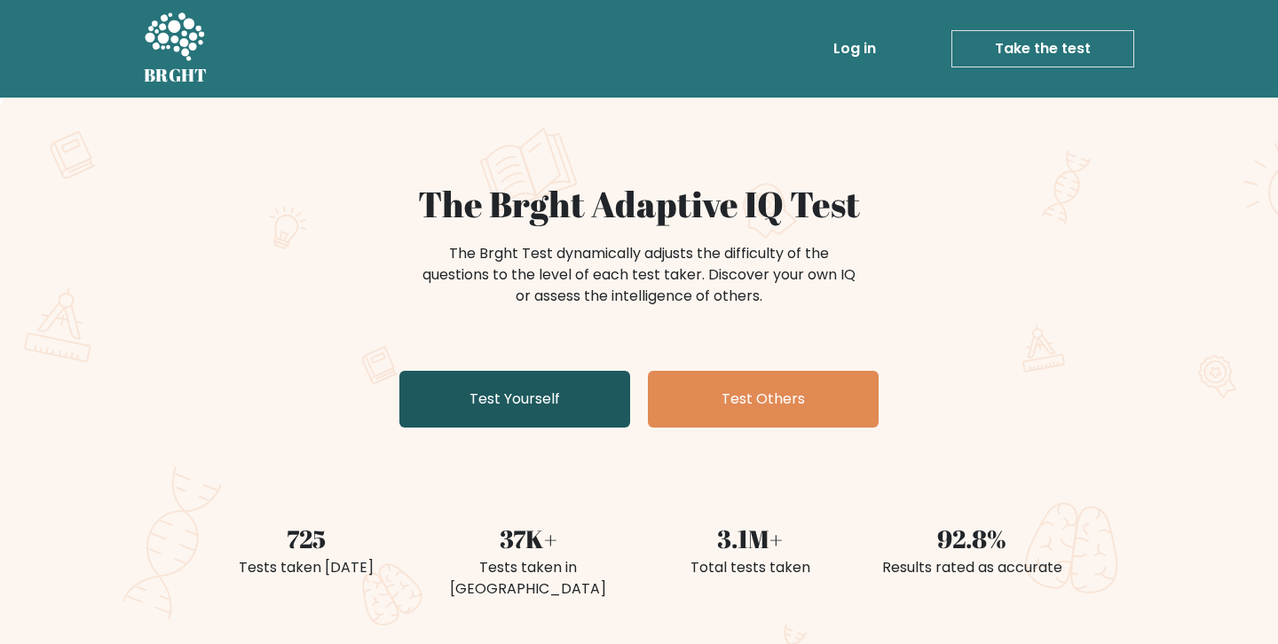
click at [535, 414] on link "Test Yourself" at bounding box center [514, 399] width 231 height 57
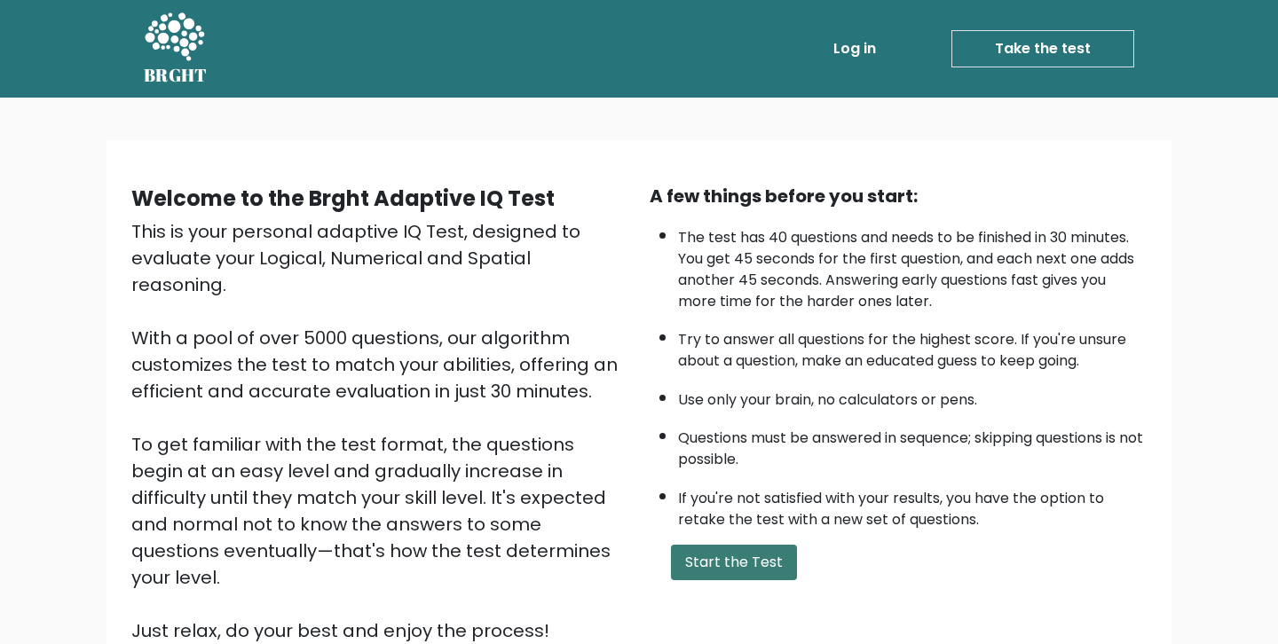
click at [743, 562] on button "Start the Test" at bounding box center [734, 563] width 126 height 36
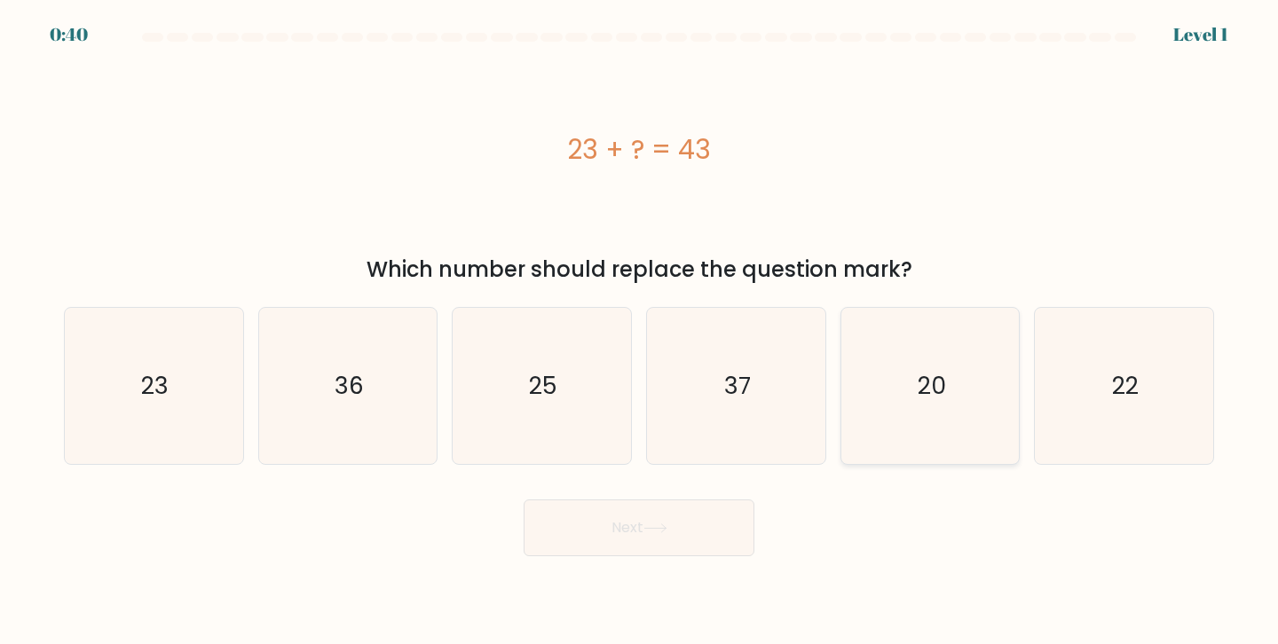
click at [951, 390] on icon "20" at bounding box center [930, 386] width 157 height 157
click at [640, 331] on input "e. 20" at bounding box center [639, 326] width 1 height 9
radio input "true"
click at [628, 552] on button "Next" at bounding box center [639, 528] width 231 height 57
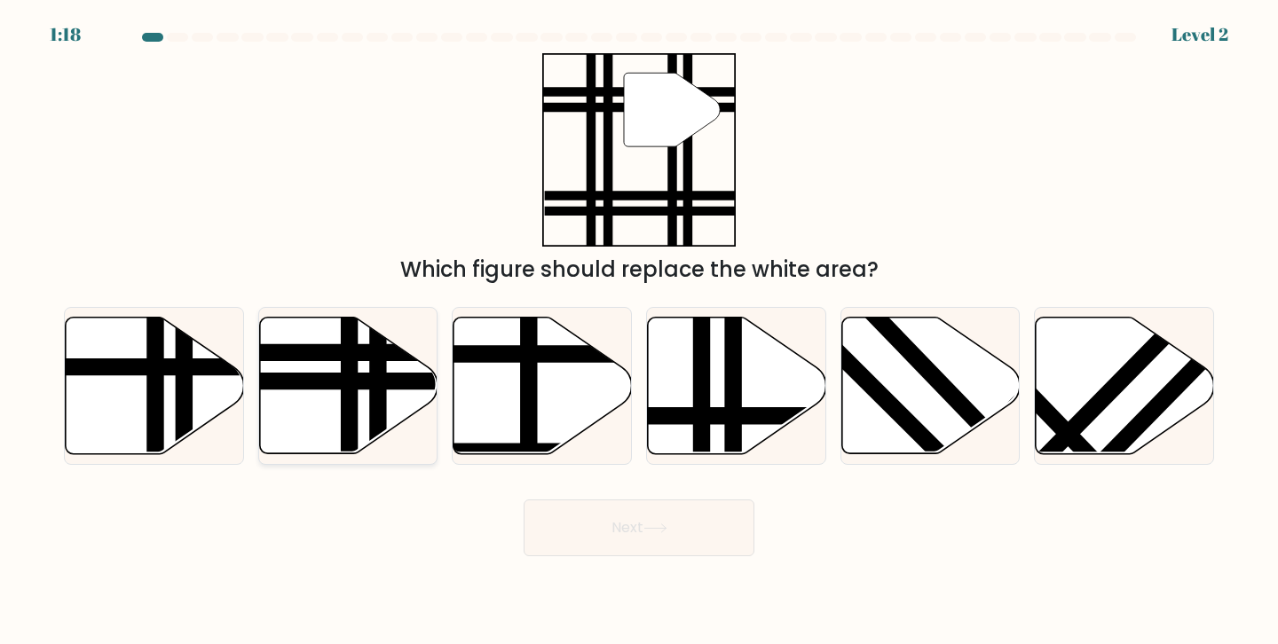
click at [361, 411] on icon at bounding box center [348, 385] width 178 height 137
click at [639, 331] on input "b." at bounding box center [639, 326] width 1 height 9
radio input "true"
click at [651, 536] on button "Next" at bounding box center [639, 528] width 231 height 57
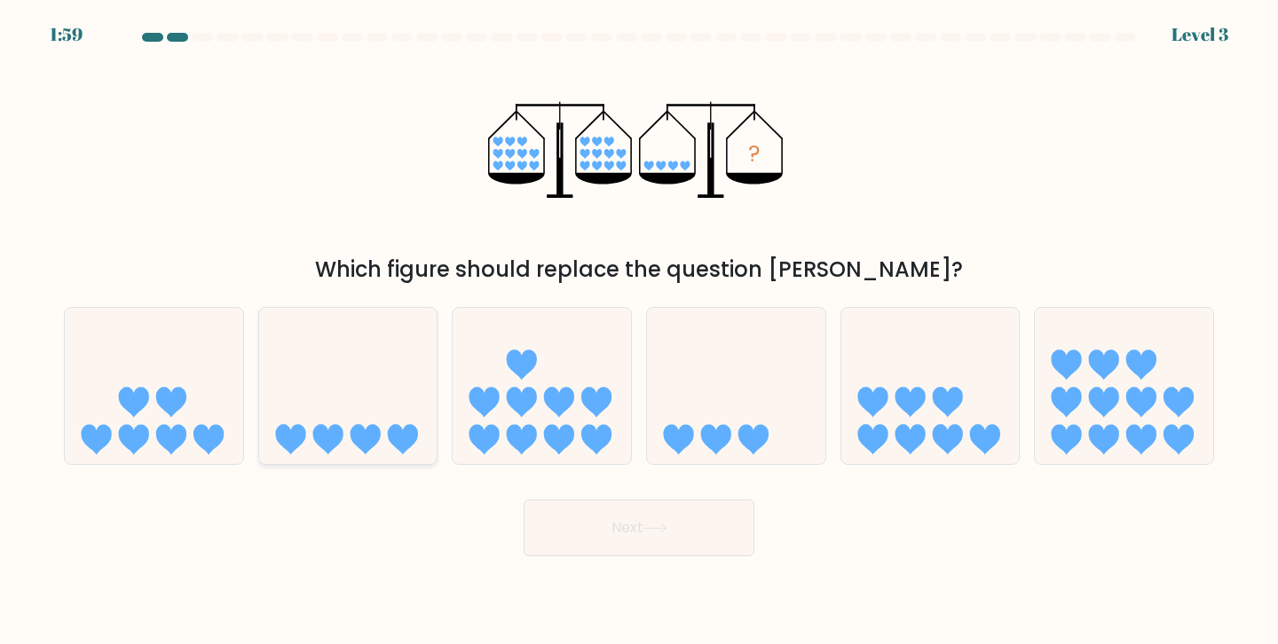
click at [375, 421] on icon at bounding box center [348, 385] width 178 height 147
click at [639, 331] on input "b." at bounding box center [639, 326] width 1 height 9
radio input "true"
click at [611, 533] on button "Next" at bounding box center [639, 528] width 231 height 57
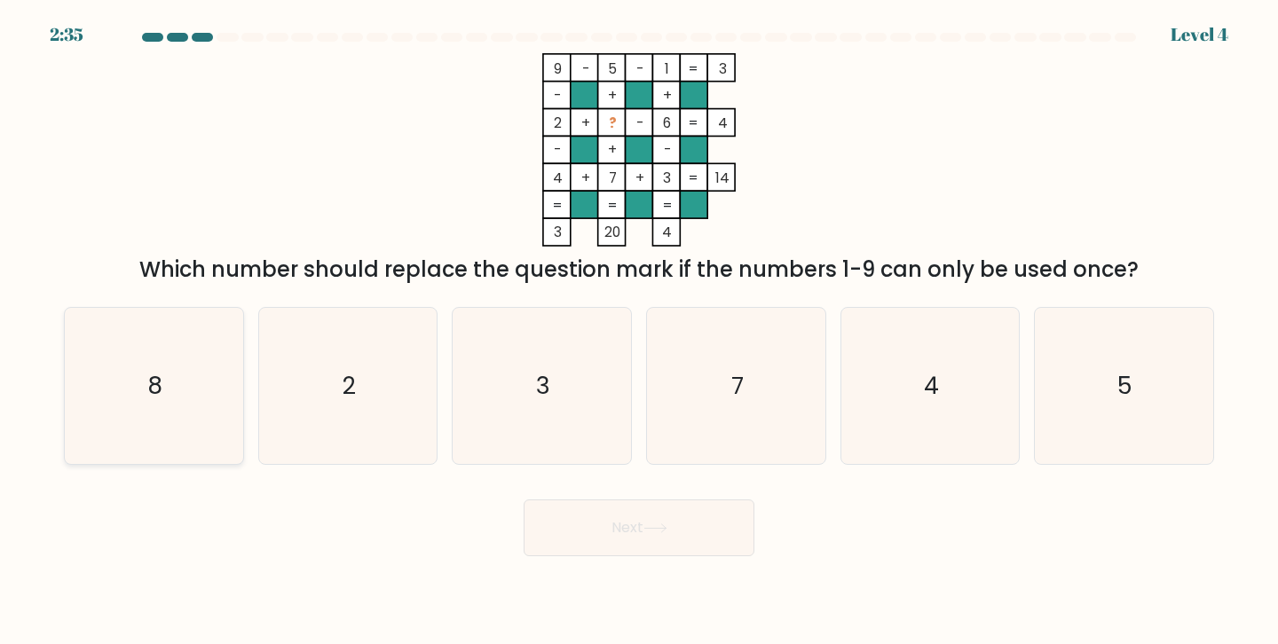
click at [166, 401] on icon "8" at bounding box center [153, 386] width 157 height 157
click at [639, 331] on input "a. 8" at bounding box center [639, 326] width 1 height 9
radio input "true"
click at [606, 551] on button "Next" at bounding box center [639, 528] width 231 height 57
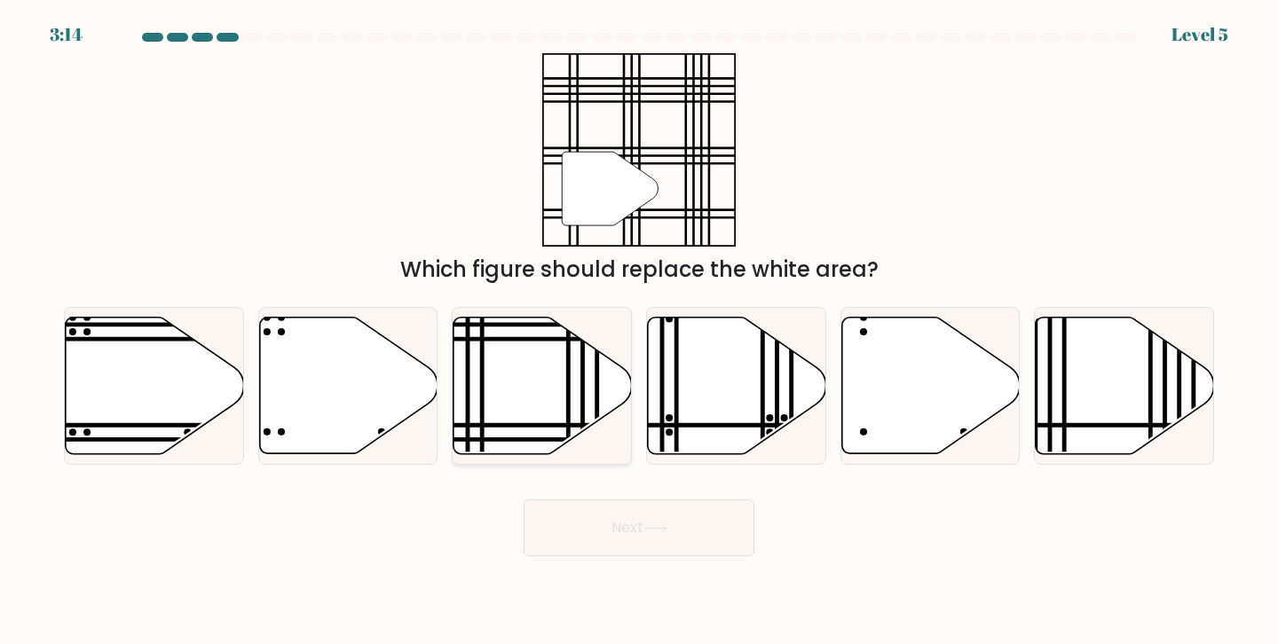
click at [552, 415] on icon at bounding box center [543, 385] width 178 height 137
click at [639, 331] on input "c." at bounding box center [639, 326] width 1 height 9
radio input "true"
click at [662, 535] on button "Next" at bounding box center [639, 528] width 231 height 57
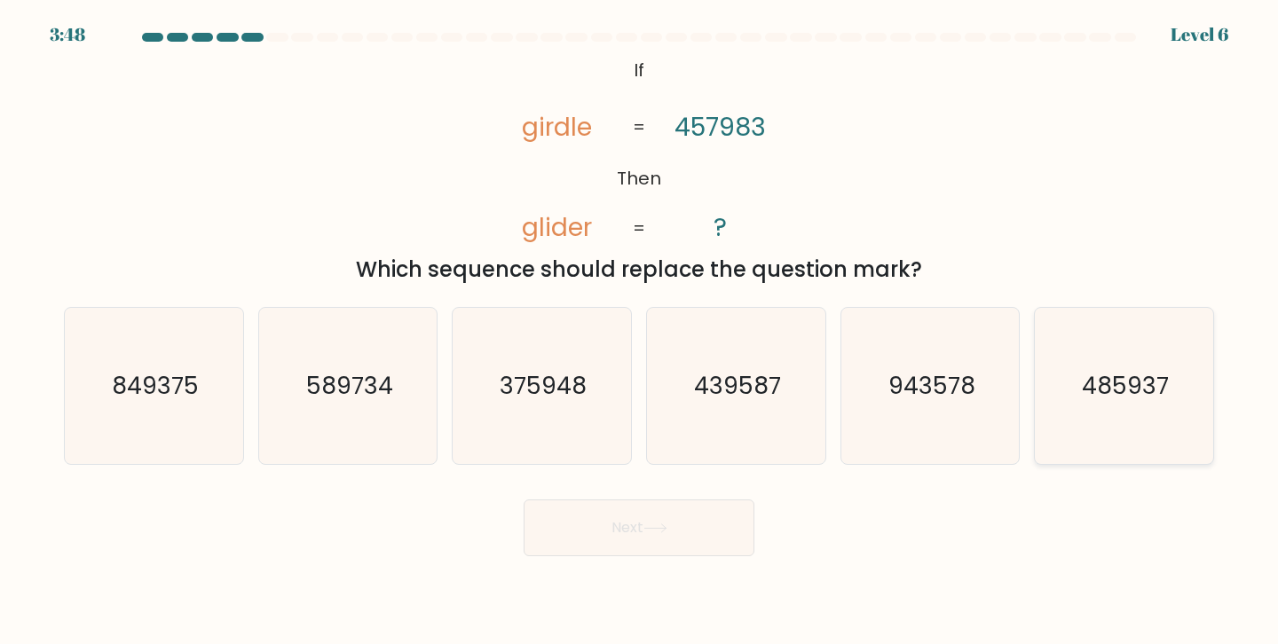
click at [1171, 361] on icon "485937" at bounding box center [1124, 386] width 157 height 157
click at [640, 331] on input "f. 485937" at bounding box center [639, 326] width 1 height 9
radio input "true"
click at [640, 518] on button "Next" at bounding box center [639, 528] width 231 height 57
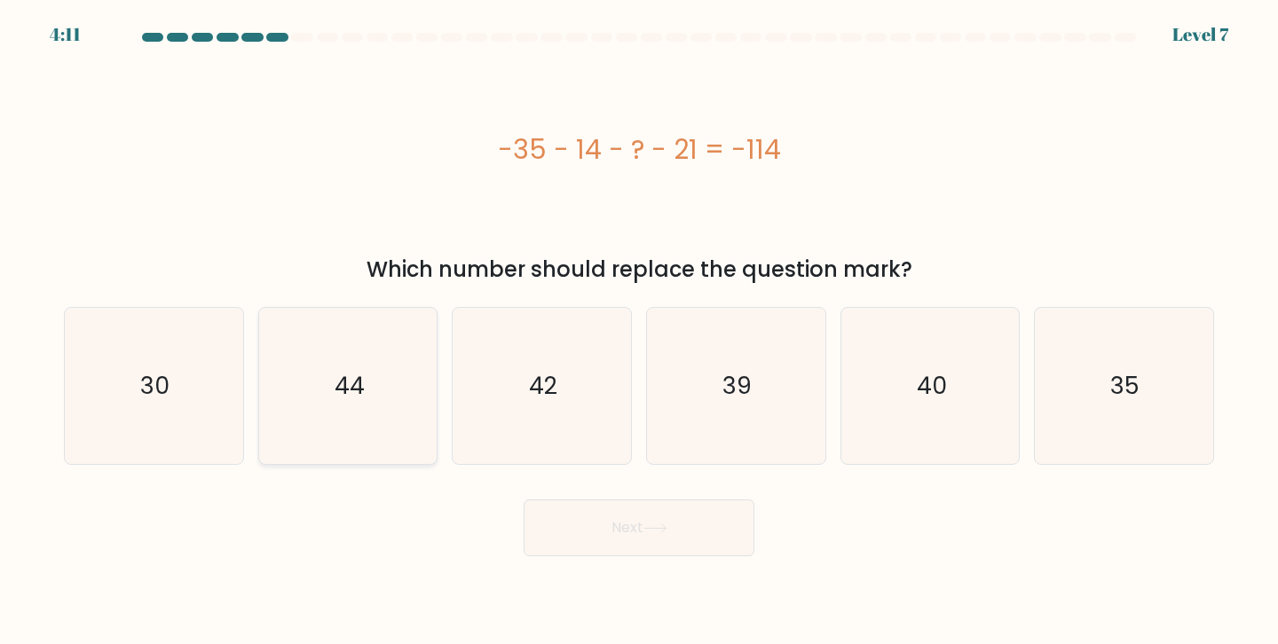
click at [312, 339] on icon "44" at bounding box center [348, 386] width 157 height 157
click at [639, 331] on input "b. 44" at bounding box center [639, 326] width 1 height 9
radio input "true"
click at [656, 535] on button "Next" at bounding box center [639, 528] width 231 height 57
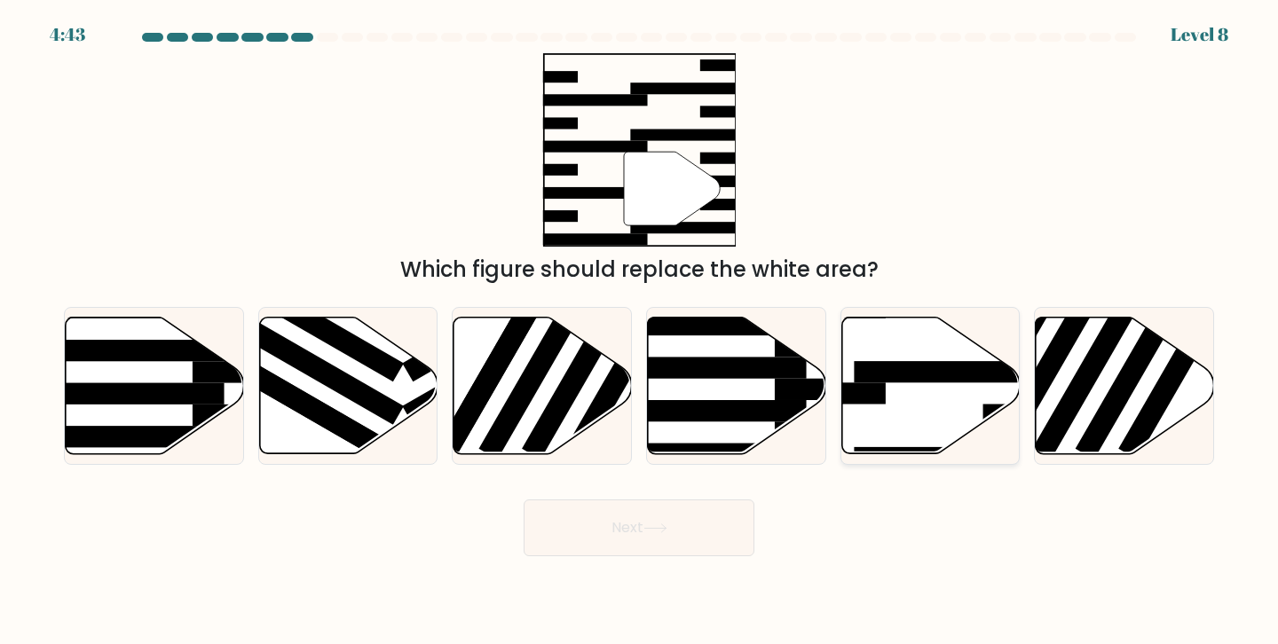
click at [920, 385] on icon at bounding box center [930, 385] width 178 height 137
click at [640, 331] on input "e." at bounding box center [639, 326] width 1 height 9
radio input "true"
click at [632, 522] on button "Next" at bounding box center [639, 528] width 231 height 57
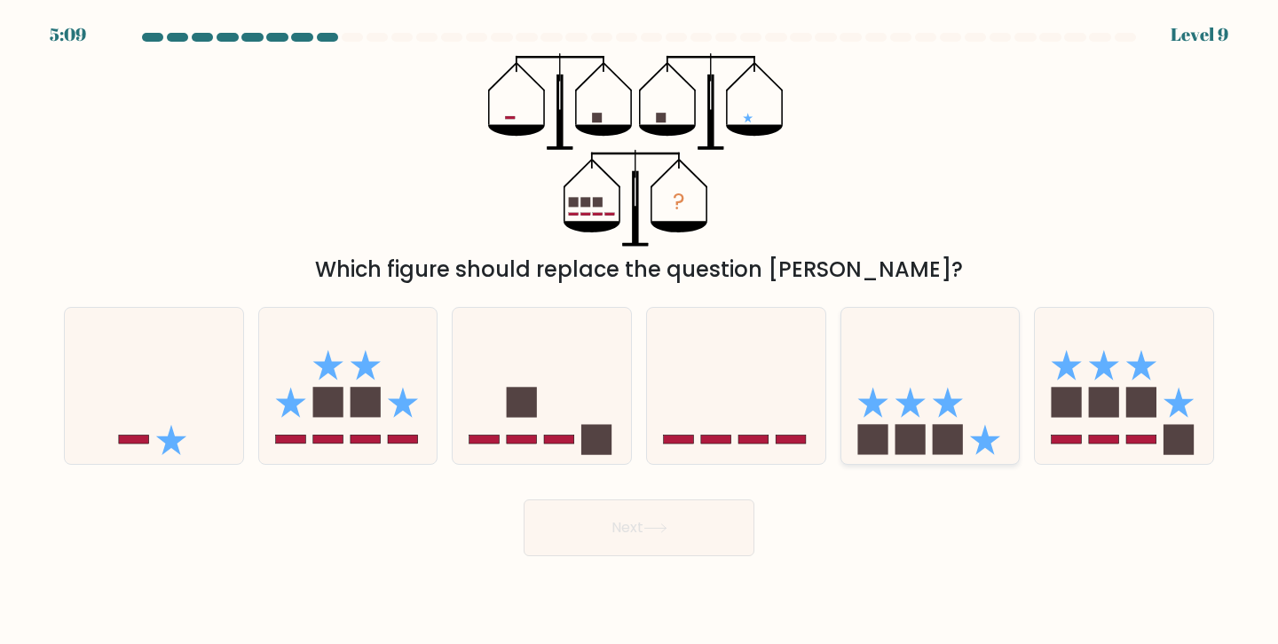
click at [932, 415] on icon at bounding box center [930, 385] width 178 height 147
click at [640, 331] on input "e." at bounding box center [639, 326] width 1 height 9
radio input "true"
click at [719, 517] on button "Next" at bounding box center [639, 528] width 231 height 57
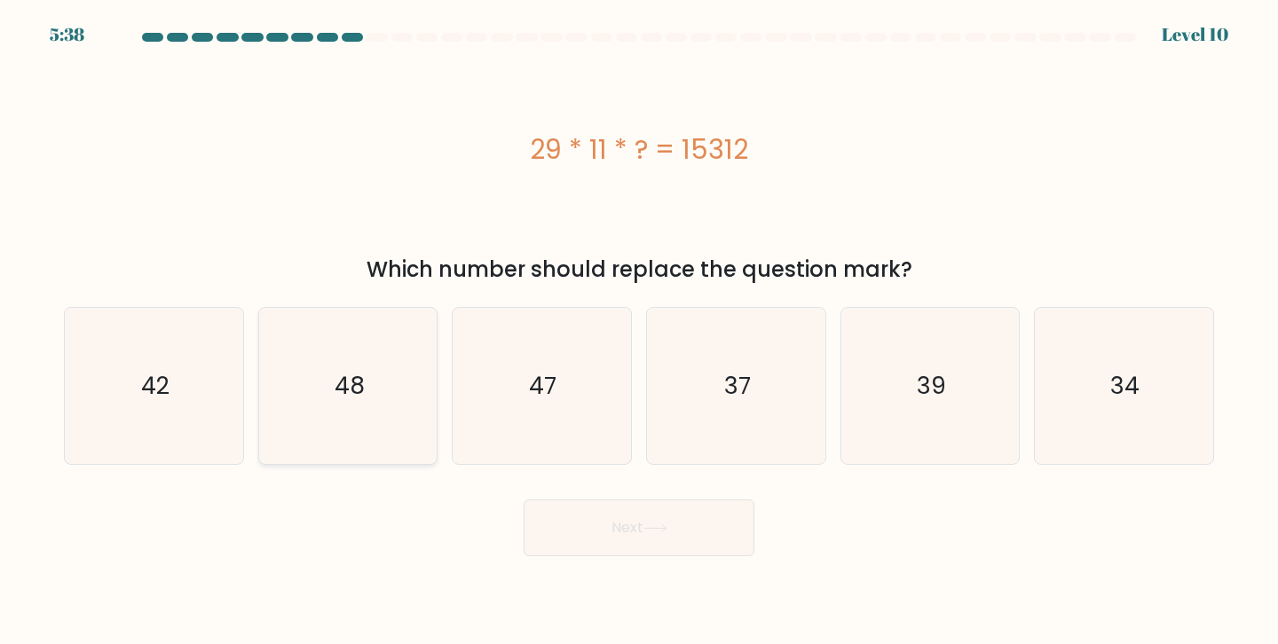
click at [334, 427] on icon "48" at bounding box center [348, 386] width 157 height 157
click at [639, 331] on input "b. 48" at bounding box center [639, 326] width 1 height 9
radio input "true"
click at [563, 531] on button "Next" at bounding box center [639, 528] width 231 height 57
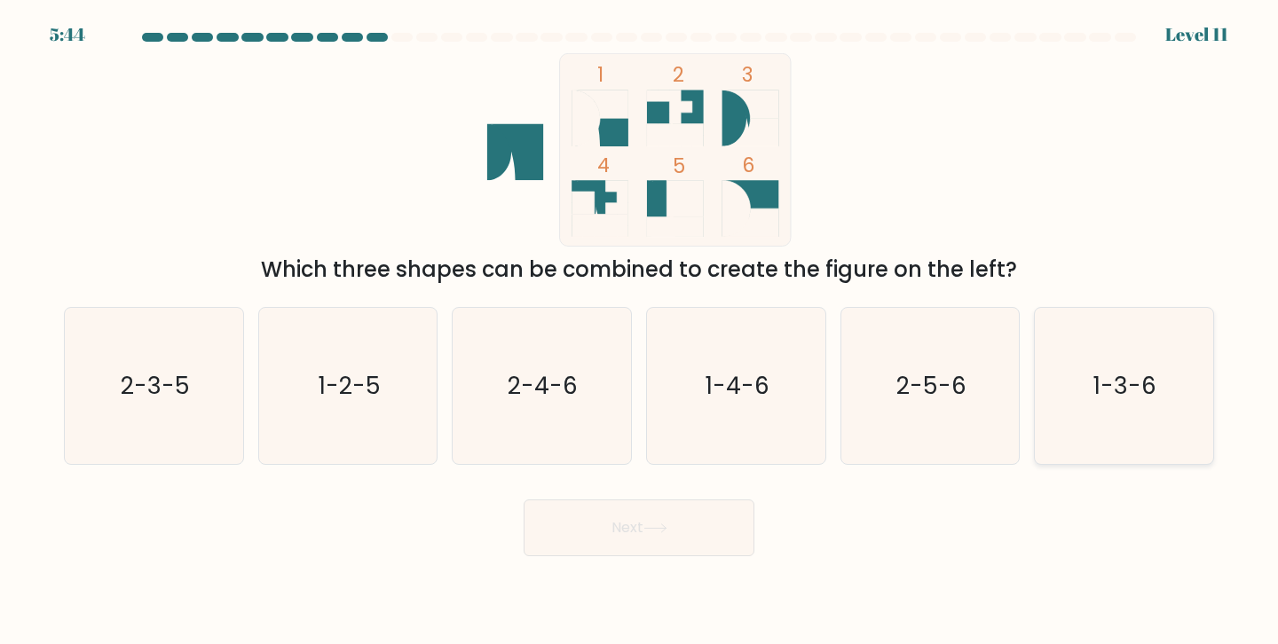
click at [1157, 388] on icon "1-3-6" at bounding box center [1124, 386] width 157 height 157
click at [640, 331] on input "f. 1-3-6" at bounding box center [639, 326] width 1 height 9
radio input "true"
click at [706, 530] on button "Next" at bounding box center [639, 528] width 231 height 57
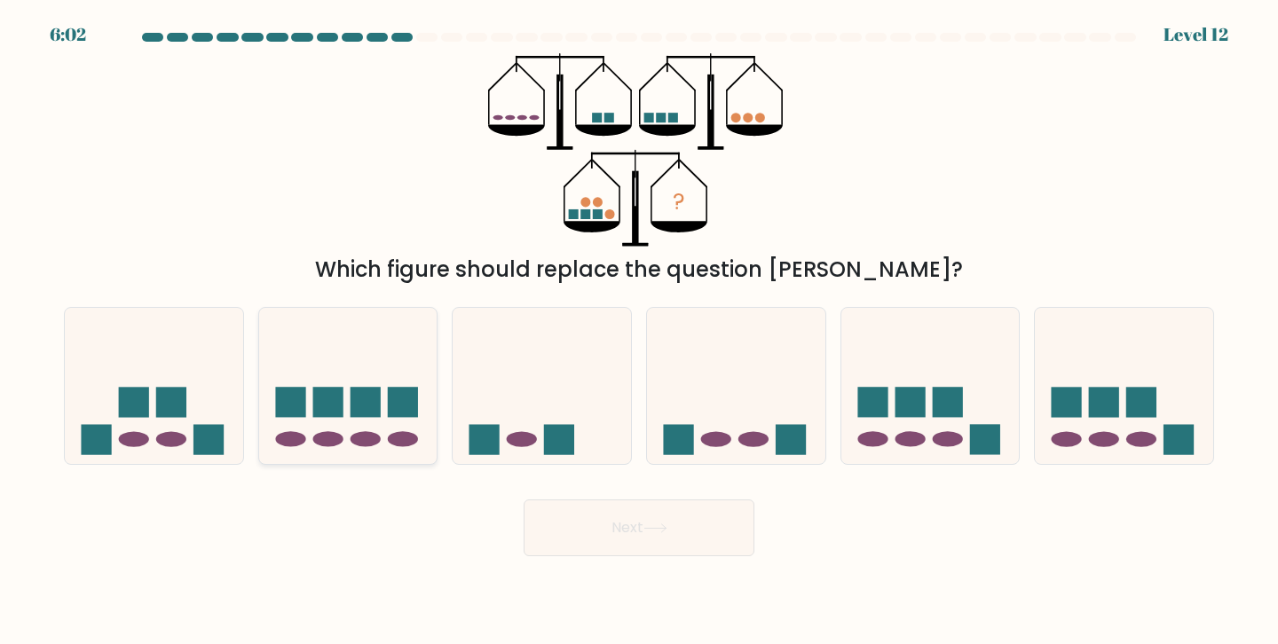
click at [384, 433] on icon at bounding box center [348, 385] width 178 height 147
click at [639, 331] on input "b." at bounding box center [639, 326] width 1 height 9
radio input "true"
click at [659, 525] on icon at bounding box center [655, 529] width 24 height 10
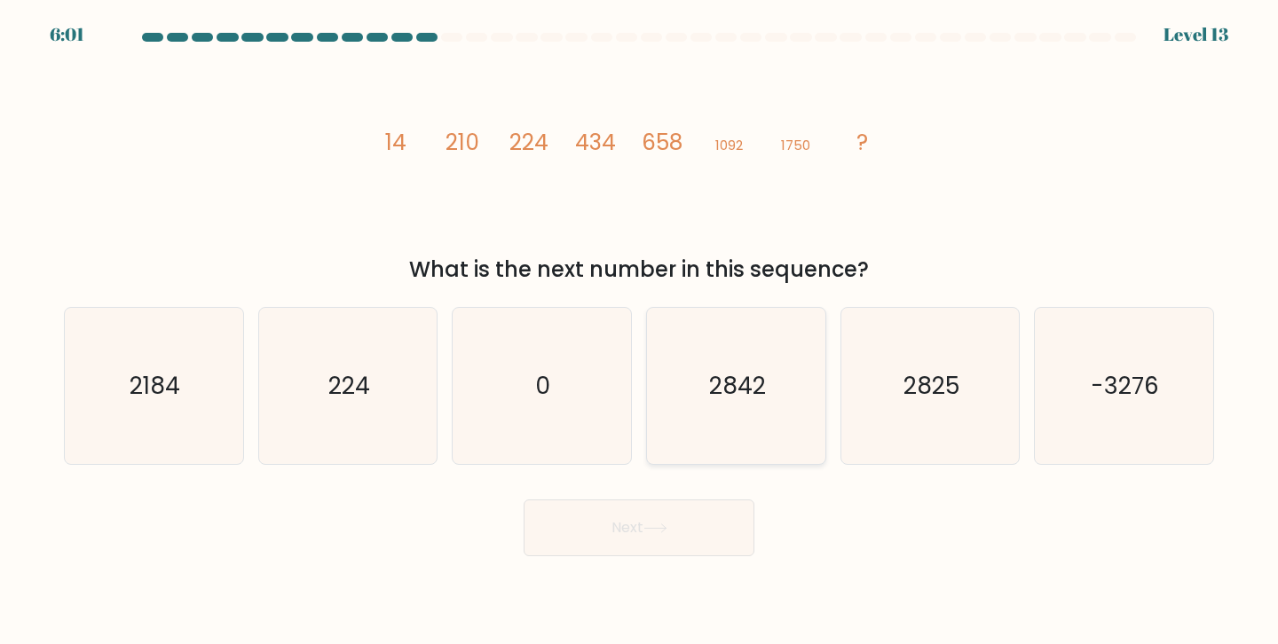
click at [732, 415] on icon "2842" at bounding box center [736, 386] width 157 height 157
click at [640, 331] on input "d. 2842" at bounding box center [639, 326] width 1 height 9
radio input "true"
click at [681, 520] on button "Next" at bounding box center [639, 528] width 231 height 57
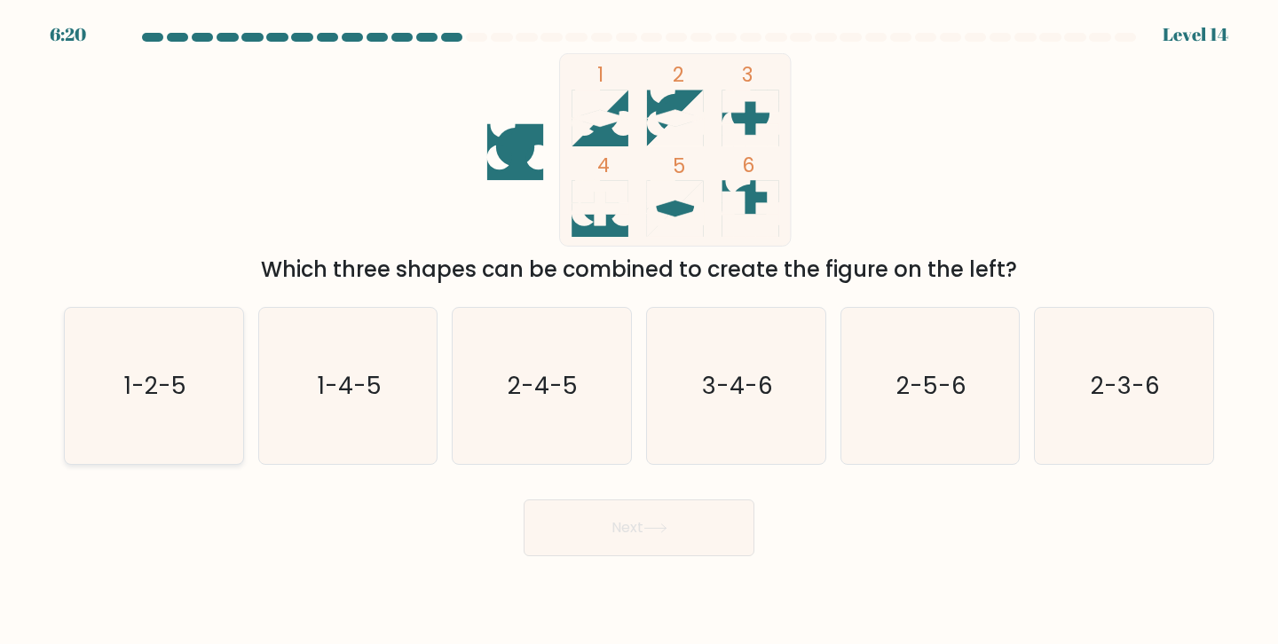
click at [173, 390] on text "1-2-5" at bounding box center [155, 385] width 62 height 33
click at [639, 331] on input "a. 1-2-5" at bounding box center [639, 326] width 1 height 9
radio input "true"
click at [642, 545] on button "Next" at bounding box center [639, 528] width 231 height 57
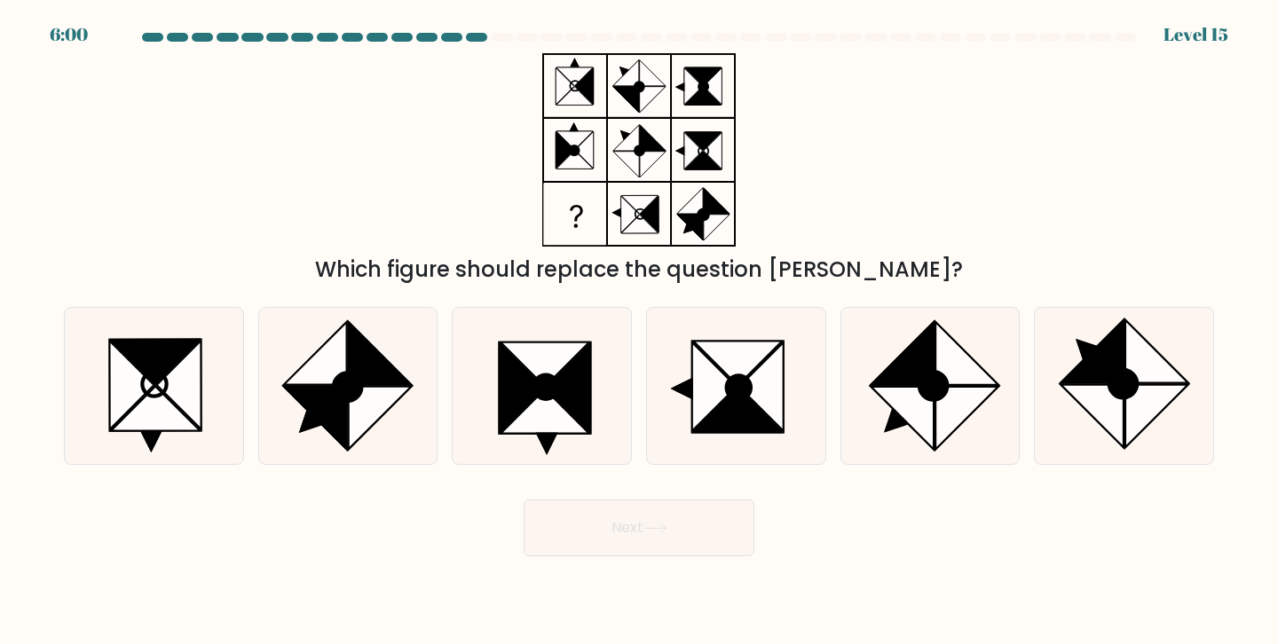
click at [658, 206] on icon at bounding box center [649, 214] width 19 height 36
click at [1104, 379] on icon at bounding box center [1093, 351] width 63 height 63
click at [640, 331] on input "f." at bounding box center [639, 326] width 1 height 9
radio input "true"
click at [687, 556] on body "5:49 Level 15" at bounding box center [639, 322] width 1278 height 644
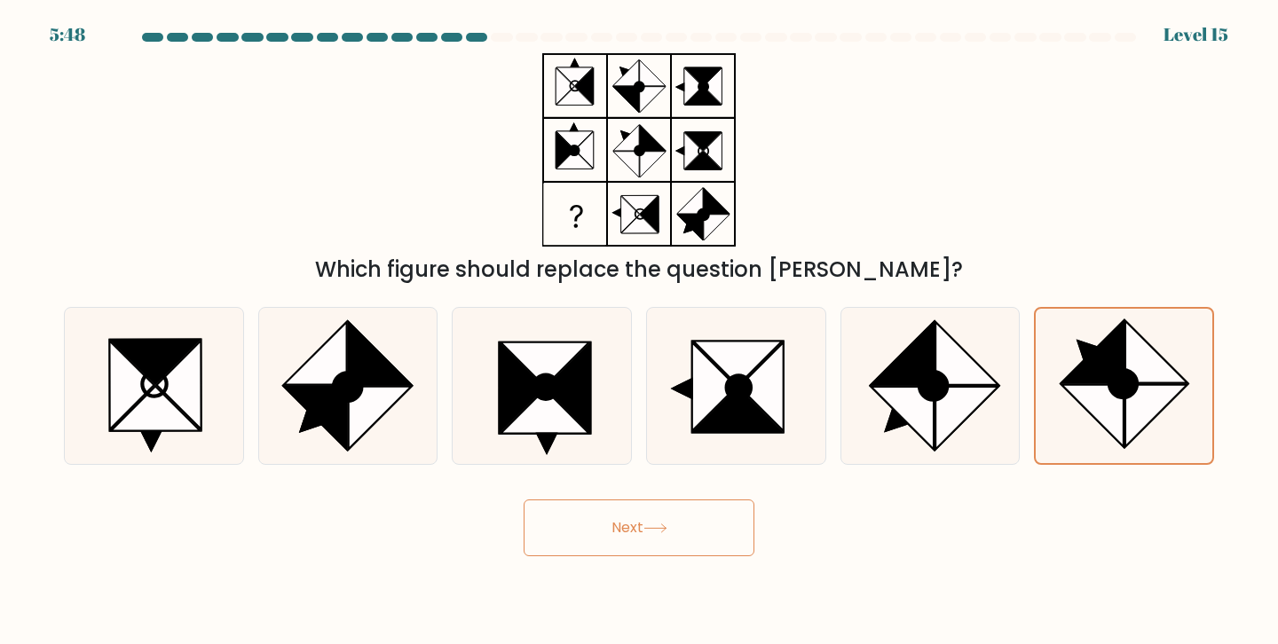
click at [684, 541] on button "Next" at bounding box center [639, 528] width 231 height 57
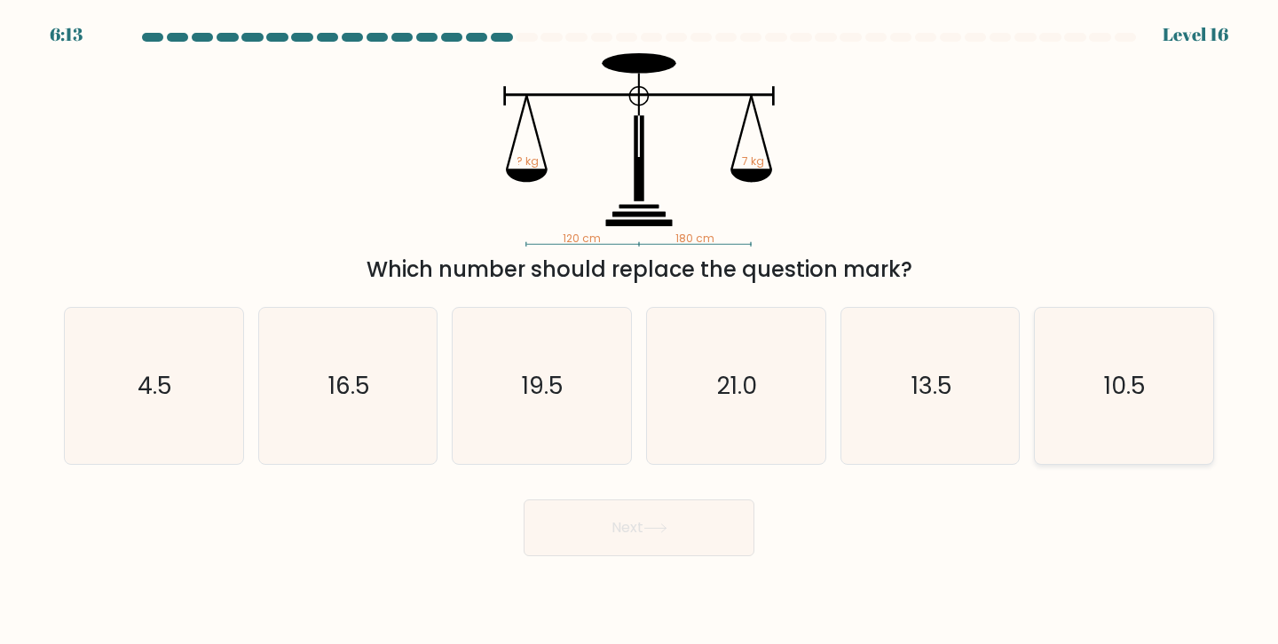
click at [1164, 382] on icon "10.5" at bounding box center [1124, 386] width 157 height 157
click at [640, 331] on input "f. 10.5" at bounding box center [639, 326] width 1 height 9
radio input "true"
click at [657, 550] on button "Next" at bounding box center [639, 528] width 231 height 57
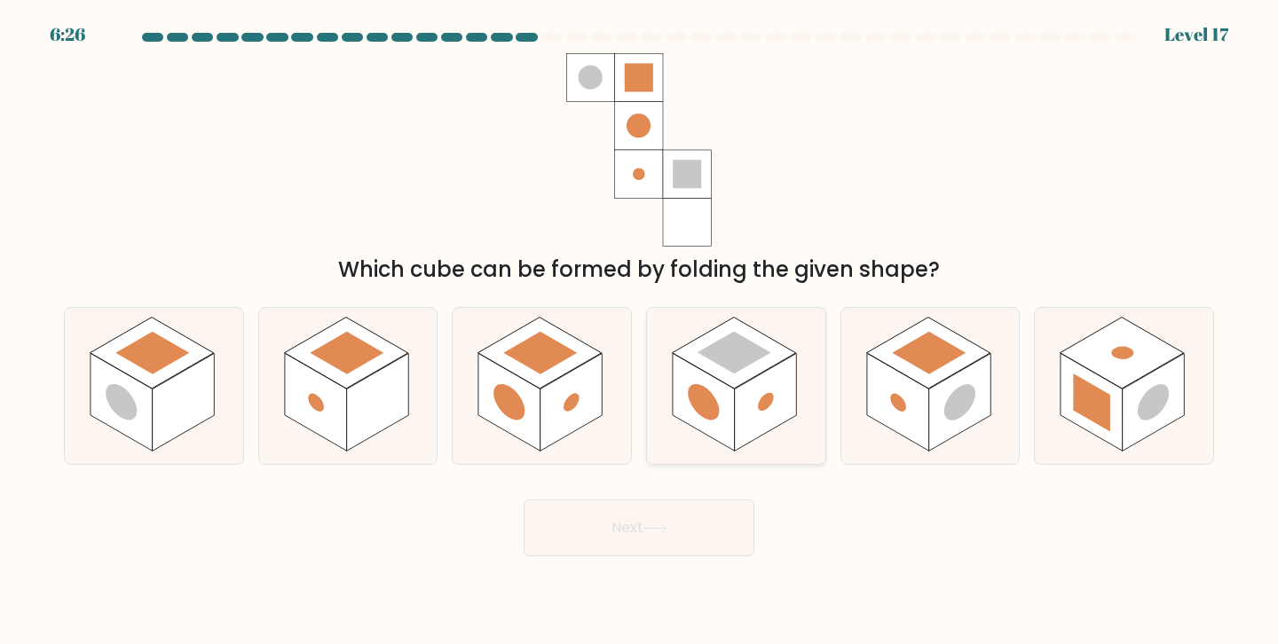
click at [741, 407] on rect at bounding box center [766, 402] width 62 height 98
click at [640, 331] on input "d." at bounding box center [639, 326] width 1 height 9
radio input "true"
click at [691, 521] on button "Next" at bounding box center [639, 528] width 231 height 57
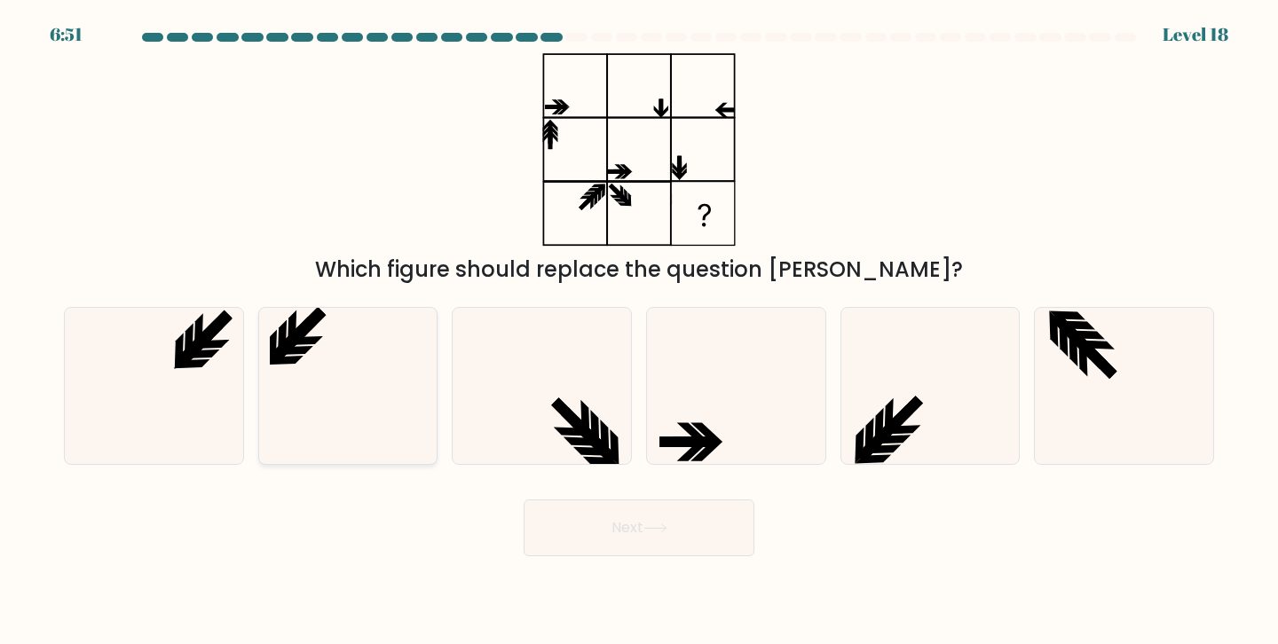
click at [317, 424] on icon at bounding box center [348, 386] width 157 height 157
click at [639, 331] on input "b." at bounding box center [639, 326] width 1 height 9
radio input "true"
click at [717, 565] on body "6:51 Level 18" at bounding box center [639, 322] width 1278 height 644
click at [690, 523] on button "Next" at bounding box center [639, 528] width 231 height 57
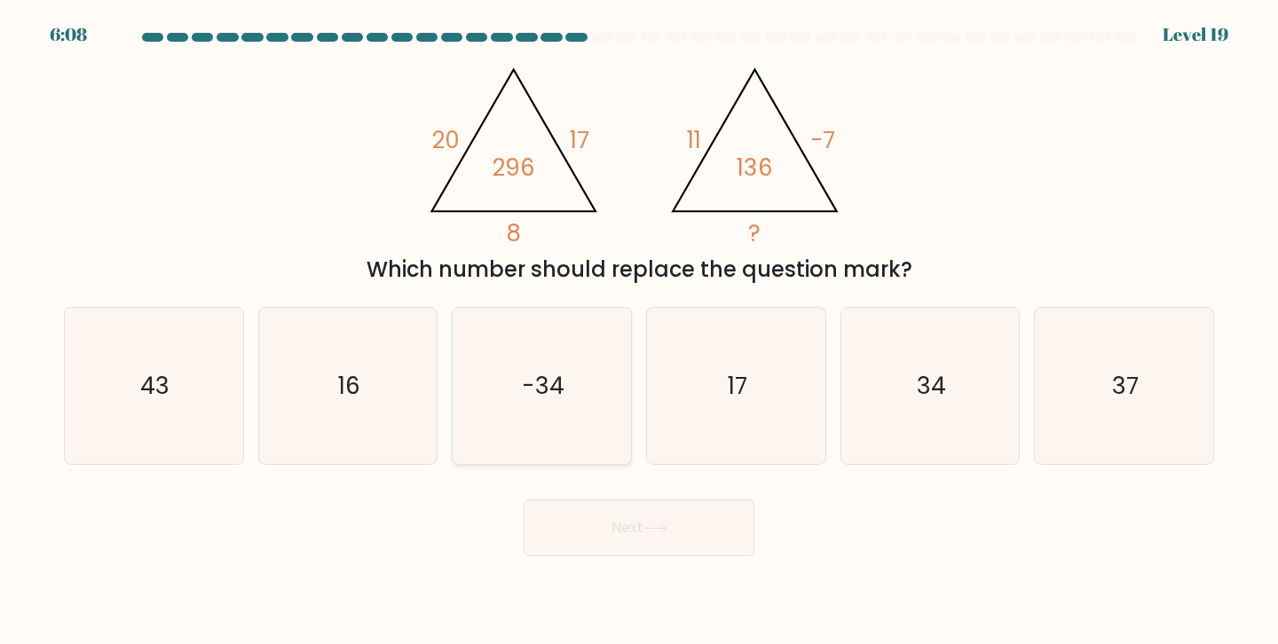
click at [563, 359] on icon "-34" at bounding box center [541, 386] width 157 height 157
click at [639, 331] on input "c. -34" at bounding box center [639, 326] width 1 height 9
radio input "true"
click at [652, 502] on button "Next" at bounding box center [639, 528] width 231 height 57
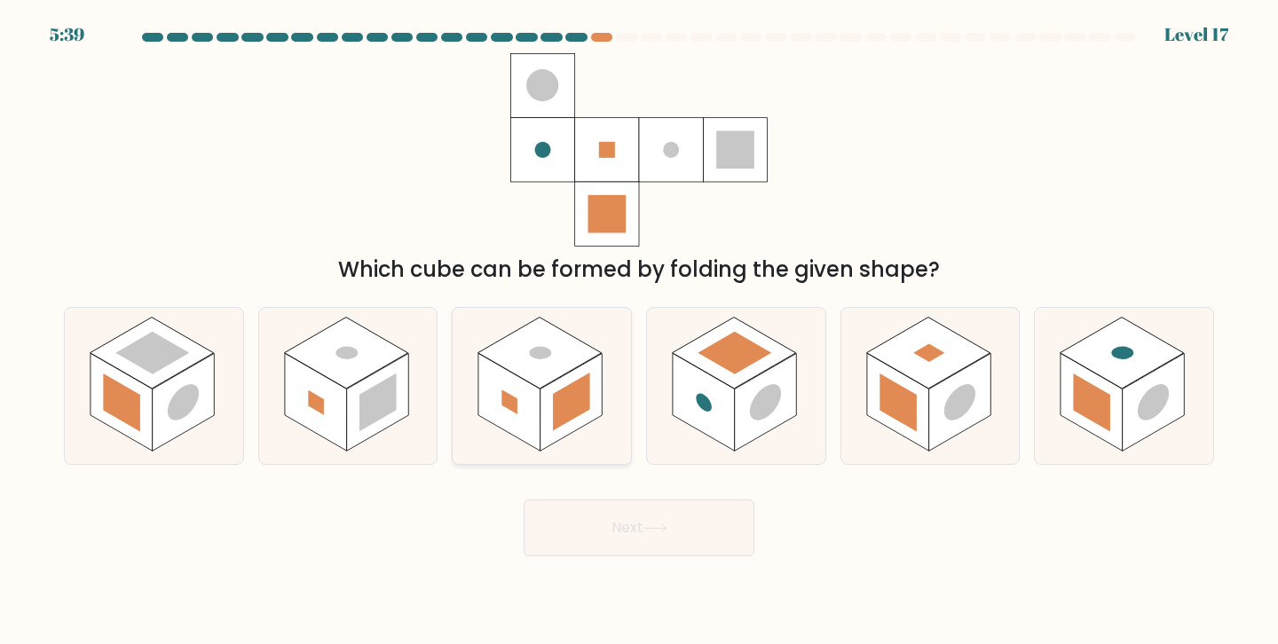
click at [516, 382] on rect at bounding box center [509, 402] width 62 height 98
click at [639, 331] on input "c." at bounding box center [639, 326] width 1 height 9
radio input "true"
click at [601, 524] on button "Next" at bounding box center [639, 528] width 231 height 57
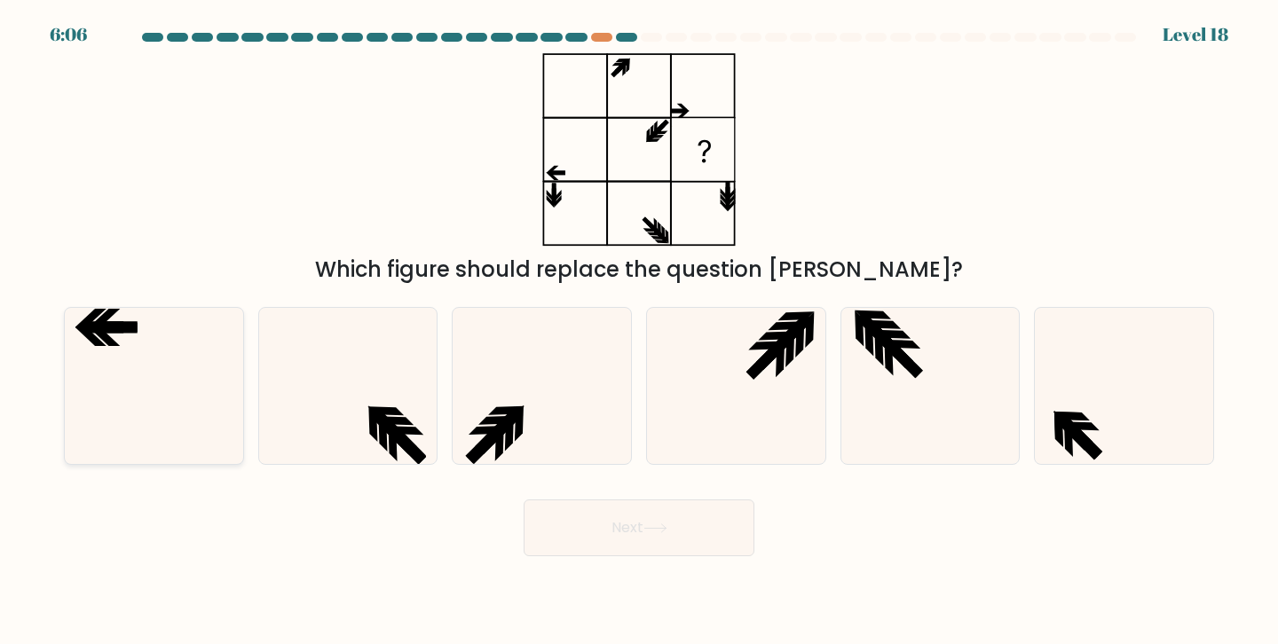
click at [176, 438] on icon at bounding box center [153, 386] width 157 height 157
click at [639, 331] on input "a." at bounding box center [639, 326] width 1 height 9
radio input "true"
click at [620, 541] on button "Next" at bounding box center [639, 528] width 231 height 57
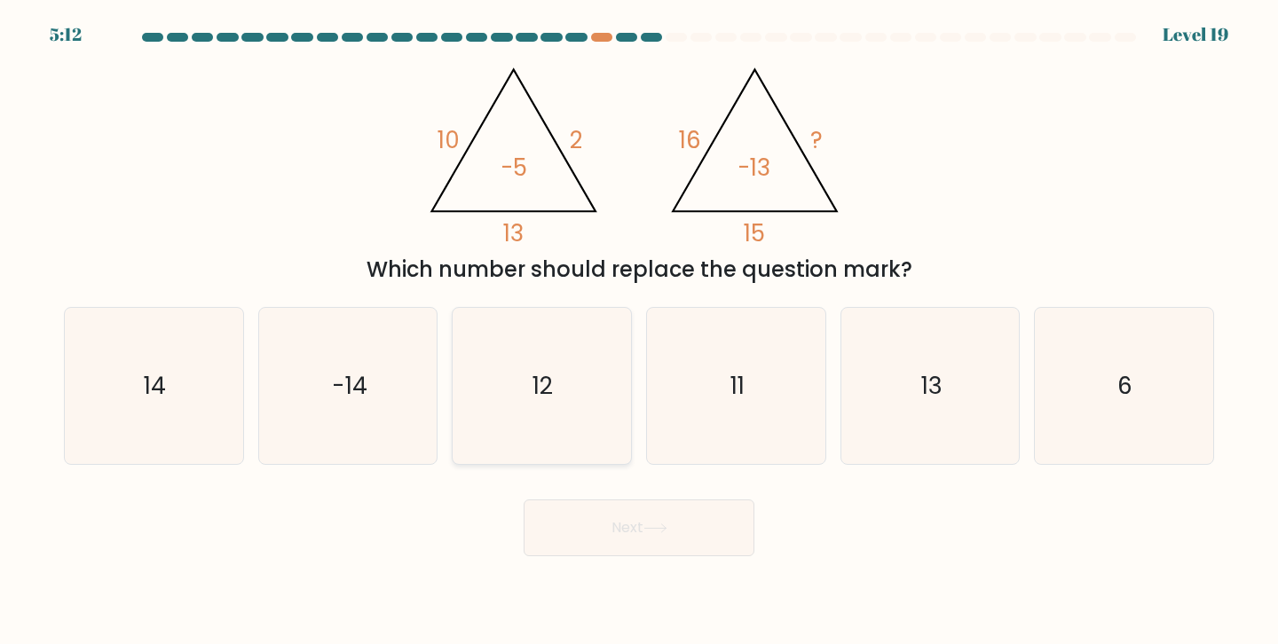
click at [528, 445] on icon "12" at bounding box center [541, 386] width 157 height 157
click at [639, 331] on input "c. 12" at bounding box center [639, 326] width 1 height 9
radio input "true"
click at [632, 534] on button "Next" at bounding box center [639, 528] width 231 height 57
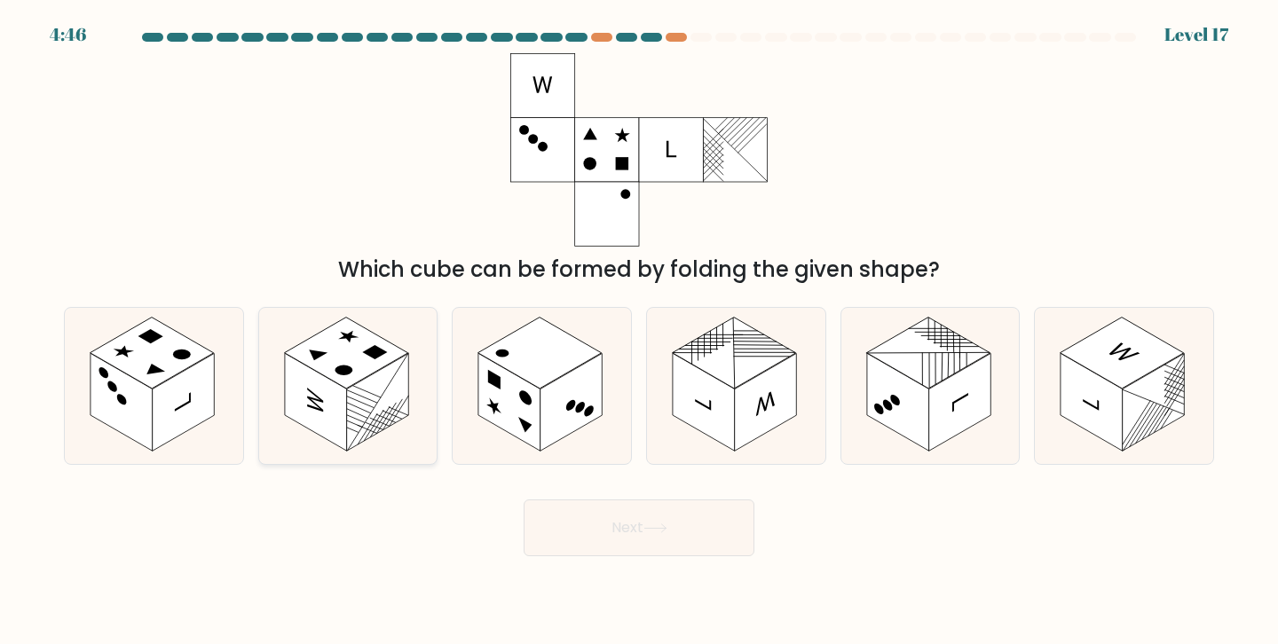
click at [347, 398] on rect at bounding box center [378, 402] width 62 height 98
click at [639, 331] on input "b." at bounding box center [639, 326] width 1 height 9
radio input "true"
click at [531, 406] on rect at bounding box center [509, 402] width 62 height 98
click at [639, 331] on input "c." at bounding box center [639, 326] width 1 height 9
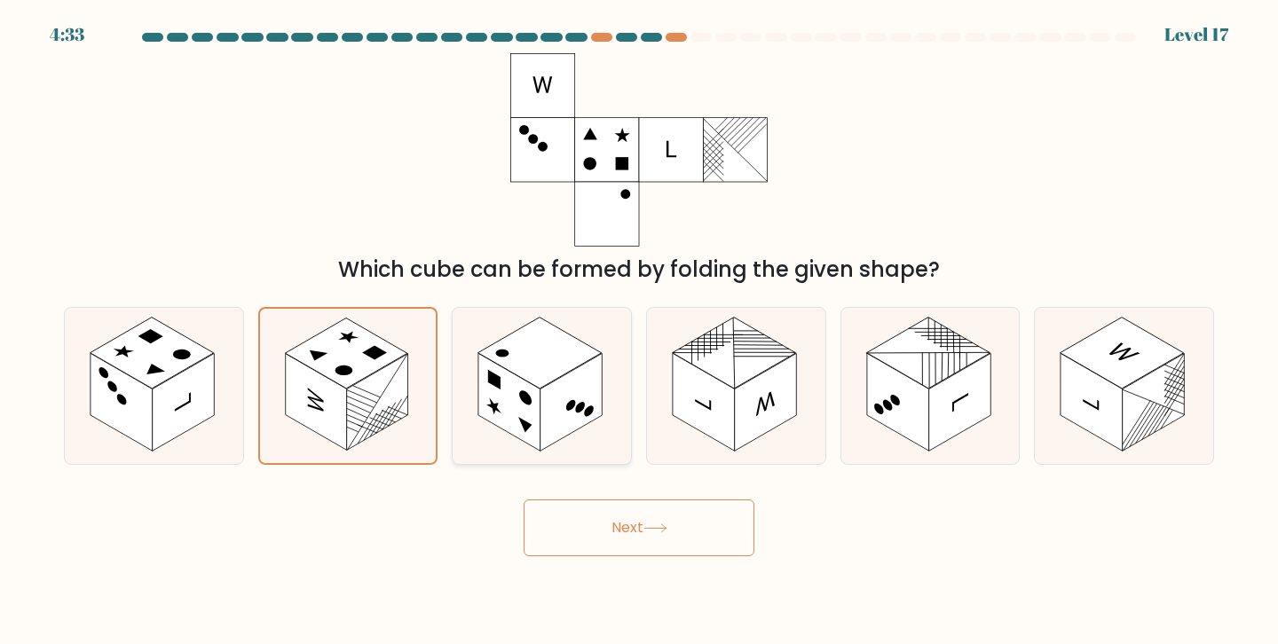
radio input "true"
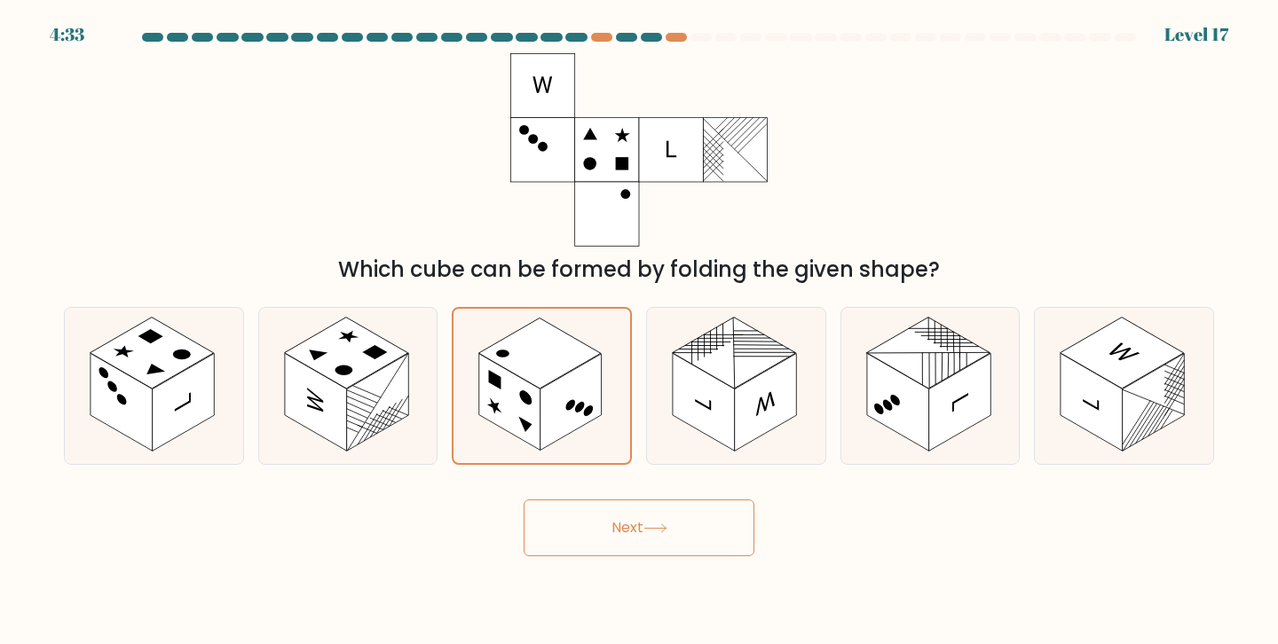
click at [623, 518] on button "Next" at bounding box center [639, 528] width 231 height 57
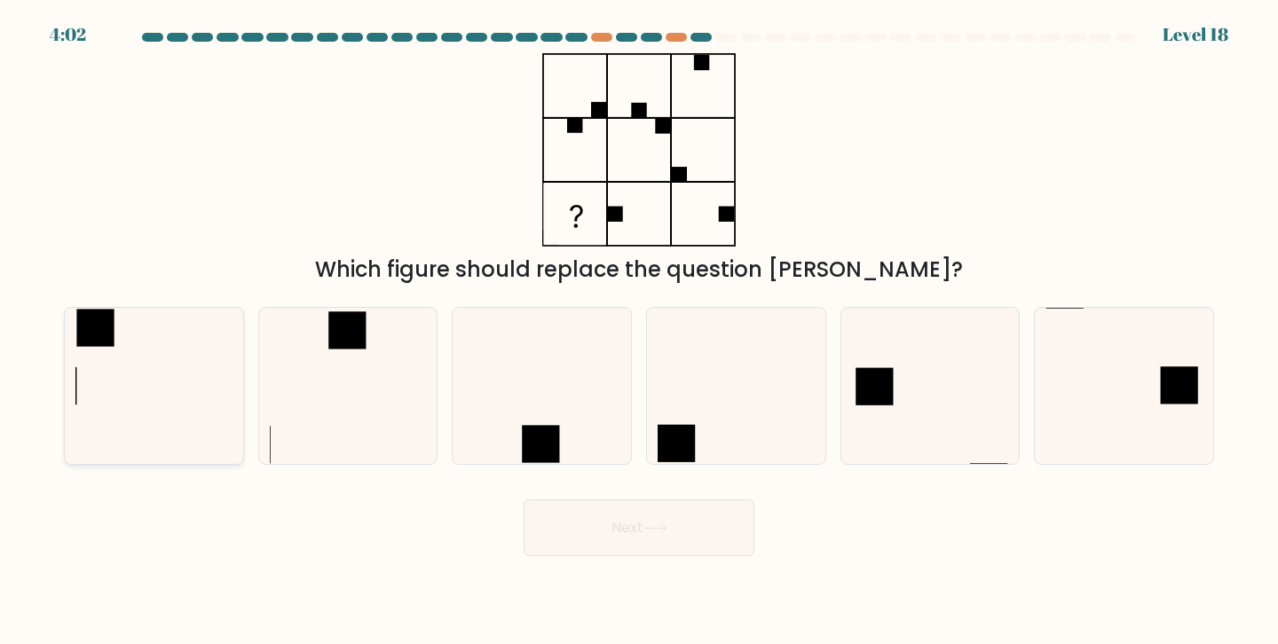
click at [130, 366] on icon at bounding box center [153, 386] width 157 height 157
click at [639, 331] on input "a." at bounding box center [639, 326] width 1 height 9
radio input "true"
click at [647, 541] on button "Next" at bounding box center [639, 528] width 231 height 57
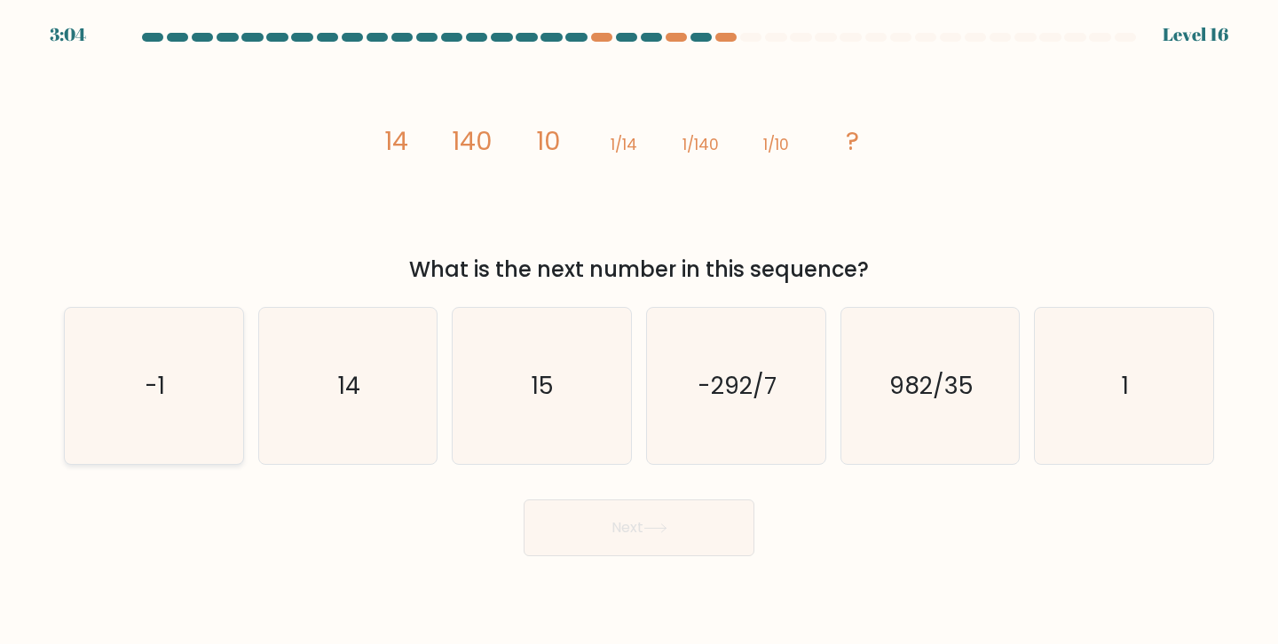
click at [219, 358] on icon "-1" at bounding box center [153, 386] width 157 height 157
click at [639, 331] on input "a. -1" at bounding box center [639, 326] width 1 height 9
radio input "true"
click at [661, 537] on button "Next" at bounding box center [639, 528] width 231 height 57
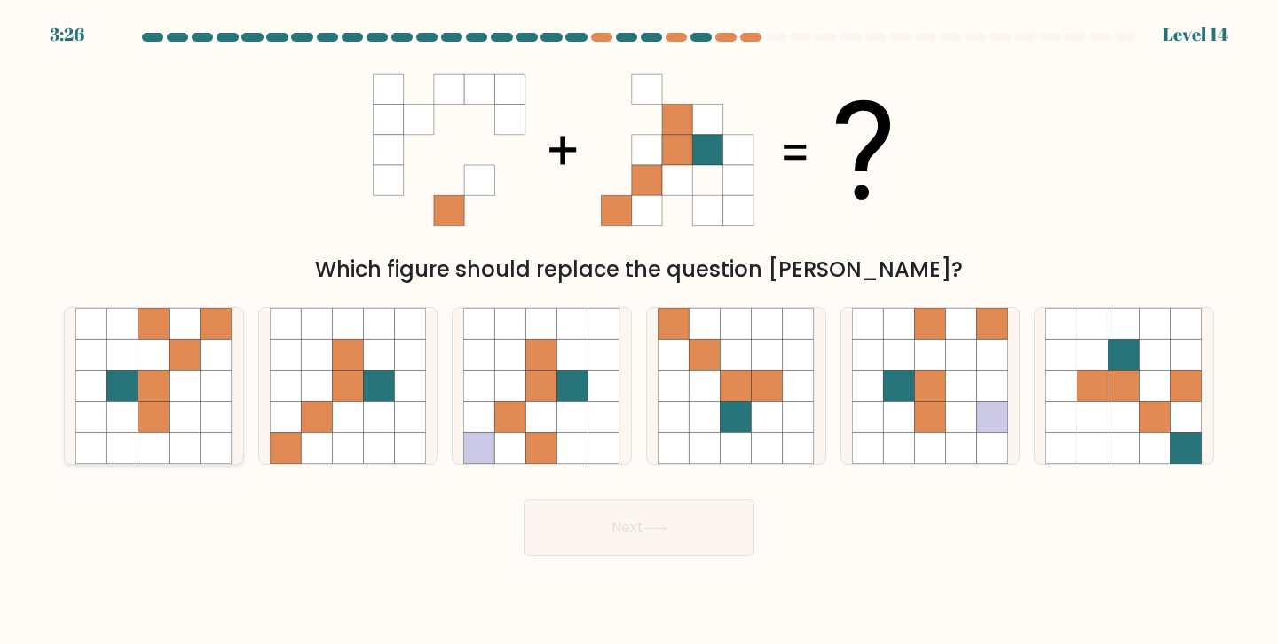
click at [125, 381] on icon at bounding box center [122, 385] width 31 height 31
click at [639, 331] on input "a." at bounding box center [639, 326] width 1 height 9
radio input "true"
click at [601, 540] on button "Next" at bounding box center [639, 528] width 231 height 57
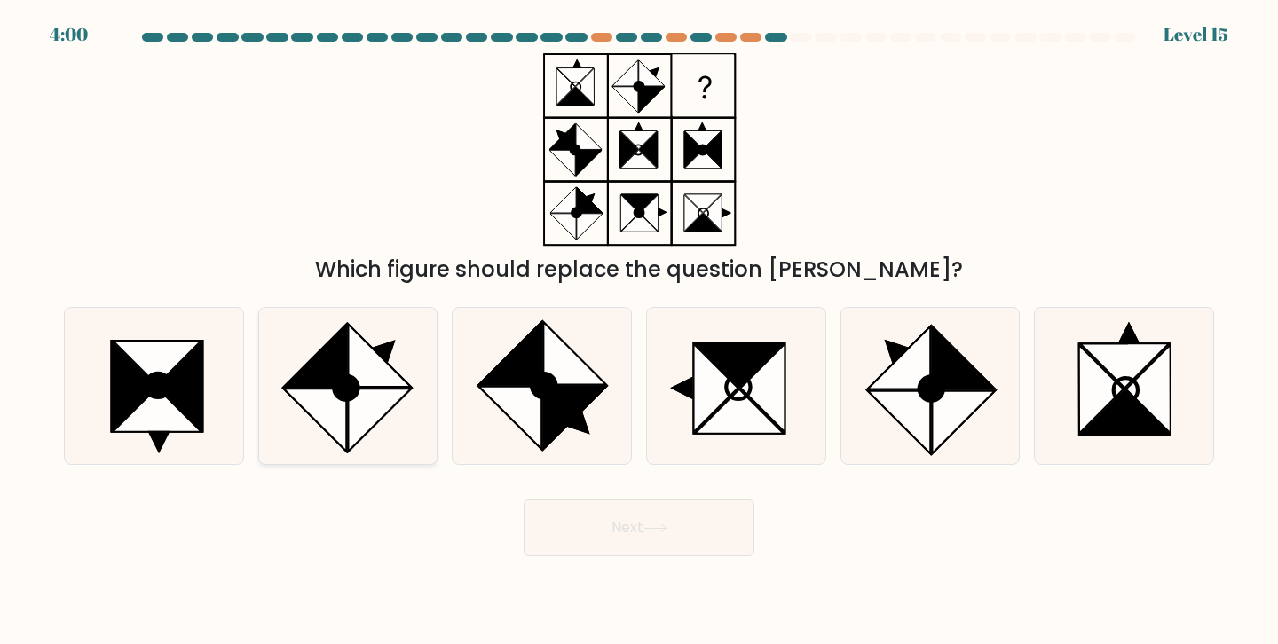
click at [400, 381] on icon at bounding box center [379, 355] width 63 height 63
click at [639, 331] on input "b." at bounding box center [639, 326] width 1 height 9
radio input "true"
click at [714, 531] on button "Next" at bounding box center [639, 528] width 231 height 57
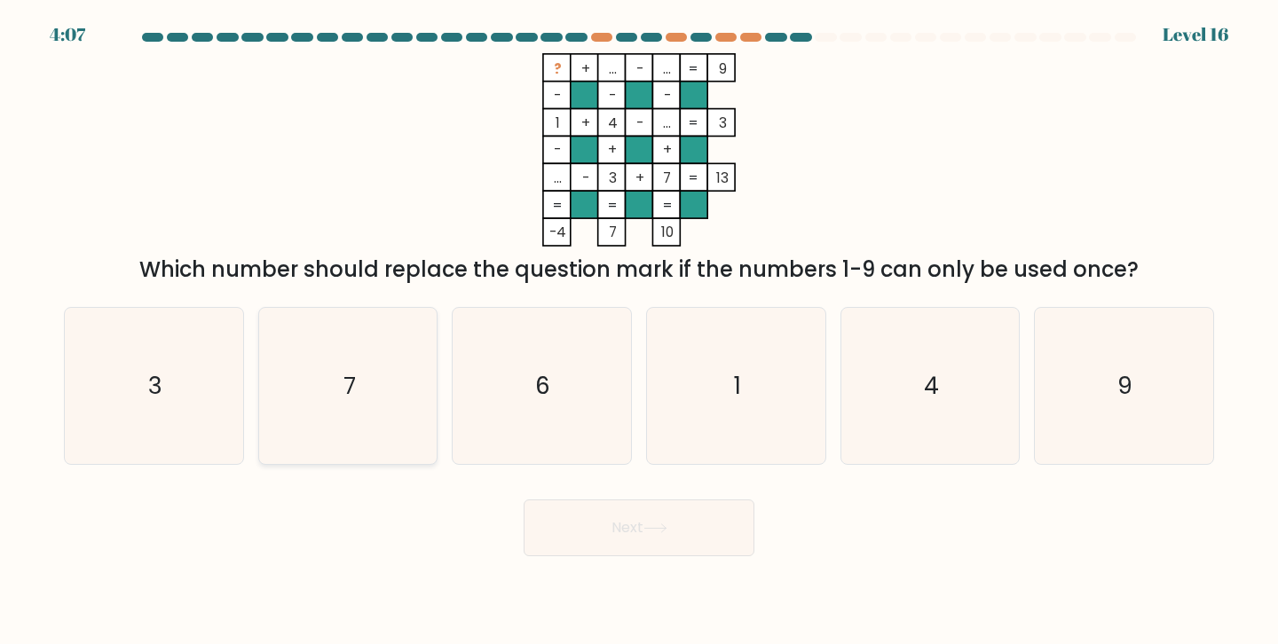
click at [407, 308] on icon "7" at bounding box center [348, 386] width 157 height 157
click at [639, 322] on input "b. 7" at bounding box center [639, 326] width 1 height 9
radio input "true"
click at [636, 529] on button "Next" at bounding box center [639, 528] width 231 height 57
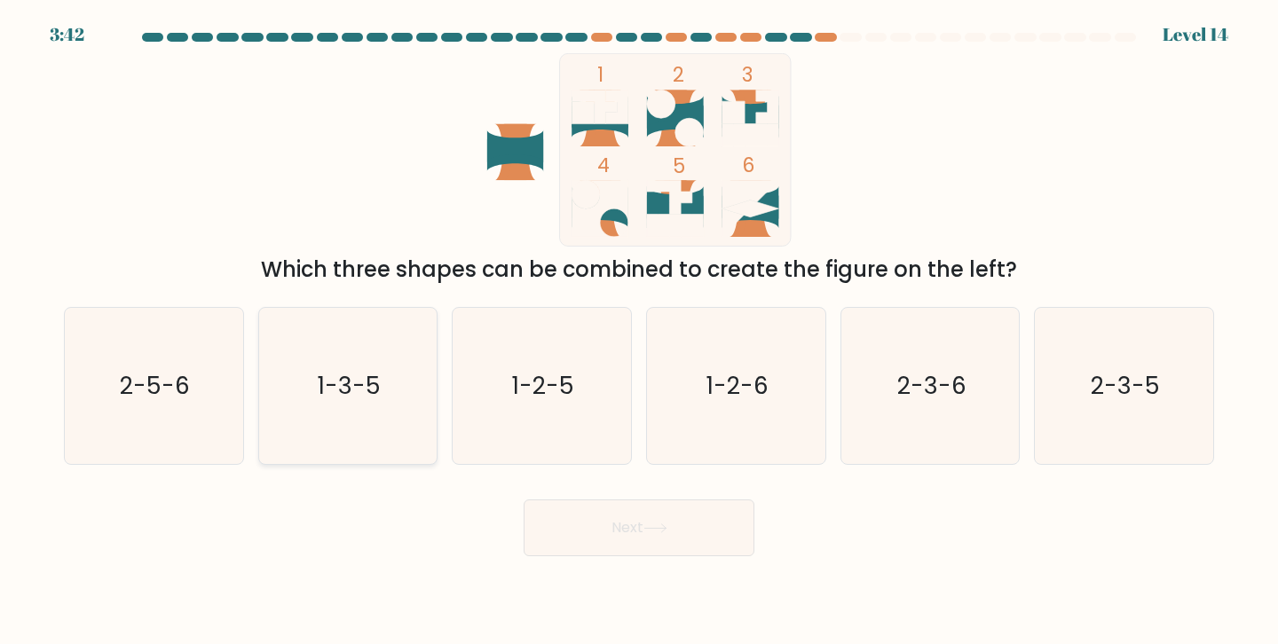
click at [374, 406] on icon "1-3-5" at bounding box center [348, 386] width 157 height 157
click at [639, 331] on input "b. 1-3-5" at bounding box center [639, 326] width 1 height 9
radio input "true"
click at [699, 538] on button "Next" at bounding box center [639, 528] width 231 height 57
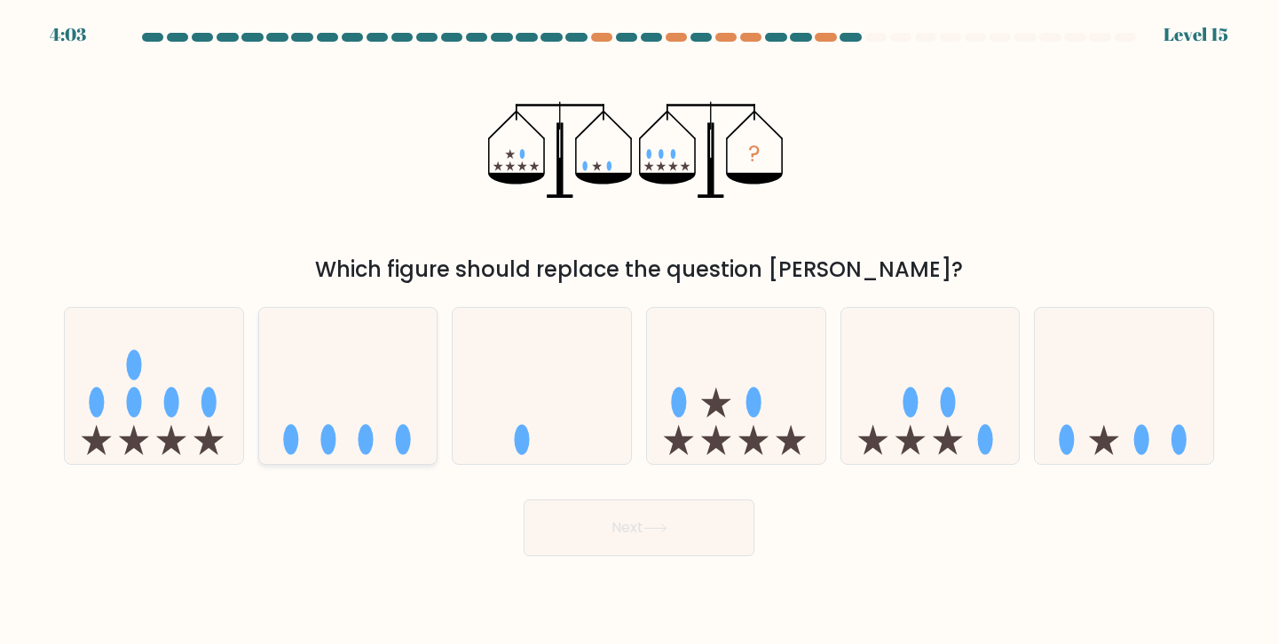
click at [401, 393] on icon at bounding box center [348, 385] width 178 height 147
click at [639, 331] on input "b." at bounding box center [639, 326] width 1 height 9
radio input "true"
click at [580, 527] on button "Next" at bounding box center [639, 528] width 231 height 57
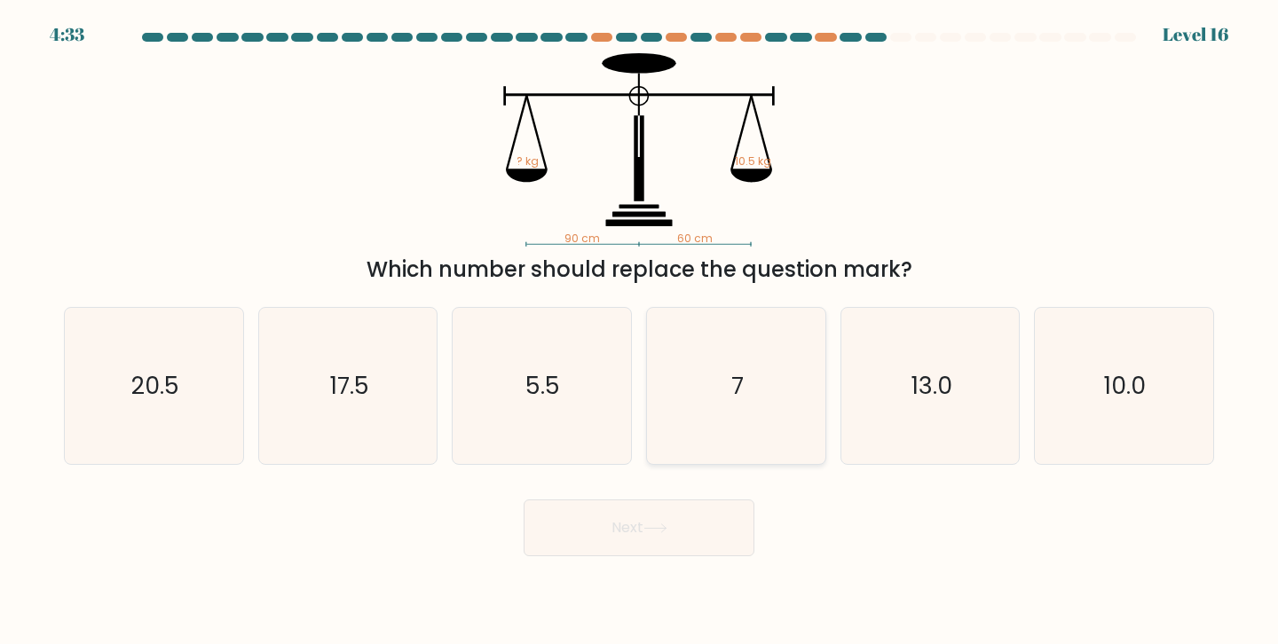
click at [723, 391] on icon "7" at bounding box center [736, 386] width 157 height 157
click at [640, 331] on input "d. 7" at bounding box center [639, 326] width 1 height 9
radio input "true"
click at [689, 514] on button "Next" at bounding box center [639, 528] width 231 height 57
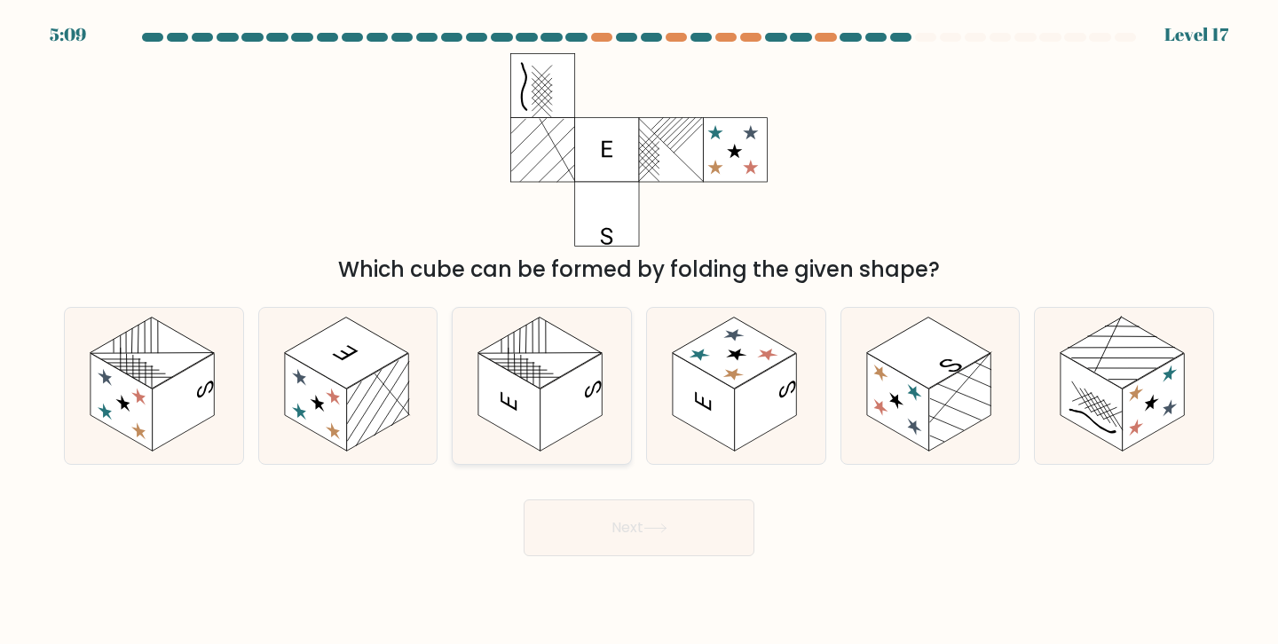
click at [580, 367] on rect at bounding box center [572, 402] width 62 height 98
click at [639, 331] on input "c." at bounding box center [639, 326] width 1 height 9
radio input "true"
click at [622, 559] on body "5:07 Level 17" at bounding box center [639, 322] width 1278 height 644
click at [622, 538] on button "Next" at bounding box center [639, 528] width 231 height 57
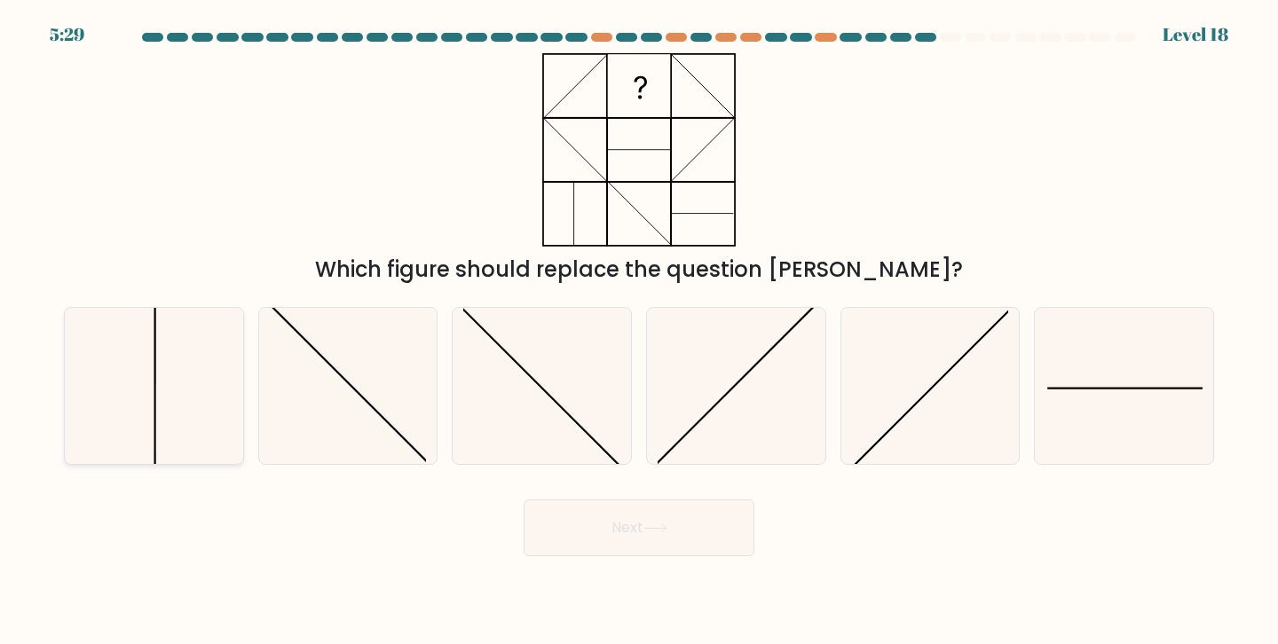
click at [141, 409] on icon at bounding box center [153, 386] width 157 height 157
click at [639, 331] on input "a." at bounding box center [639, 326] width 1 height 9
radio input "true"
click at [650, 541] on button "Next" at bounding box center [639, 528] width 231 height 57
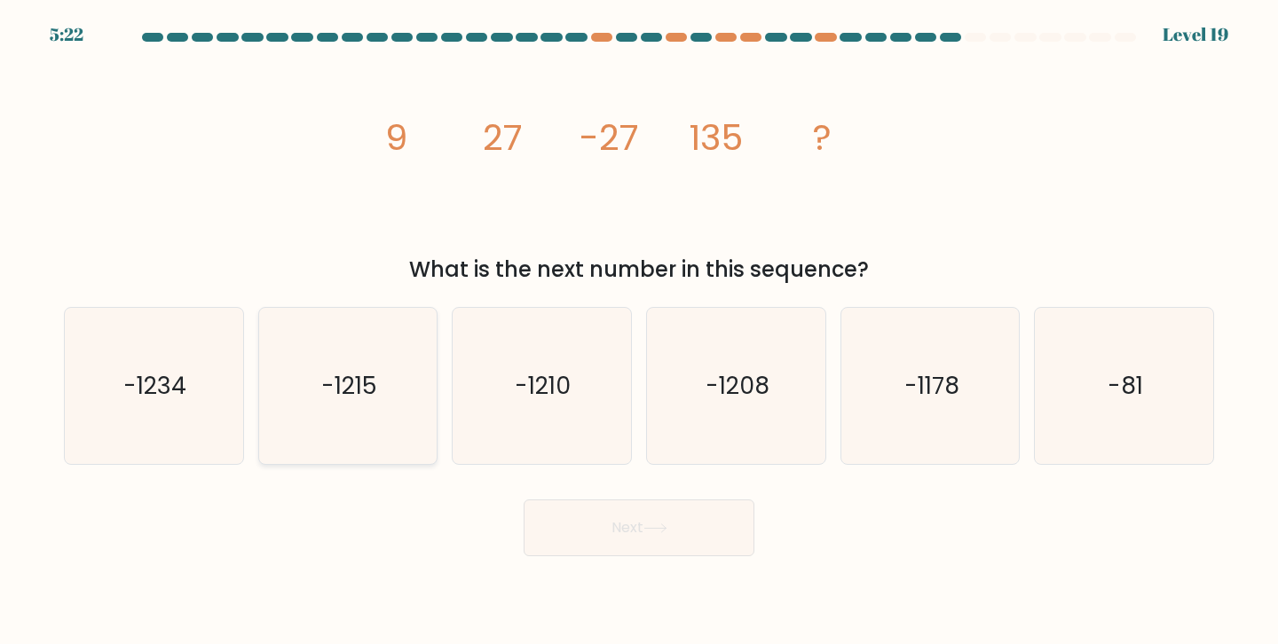
click at [379, 406] on icon "-1215" at bounding box center [348, 386] width 157 height 157
click at [639, 331] on input "b. -1215" at bounding box center [639, 326] width 1 height 9
radio input "true"
click at [621, 521] on button "Next" at bounding box center [639, 528] width 231 height 57
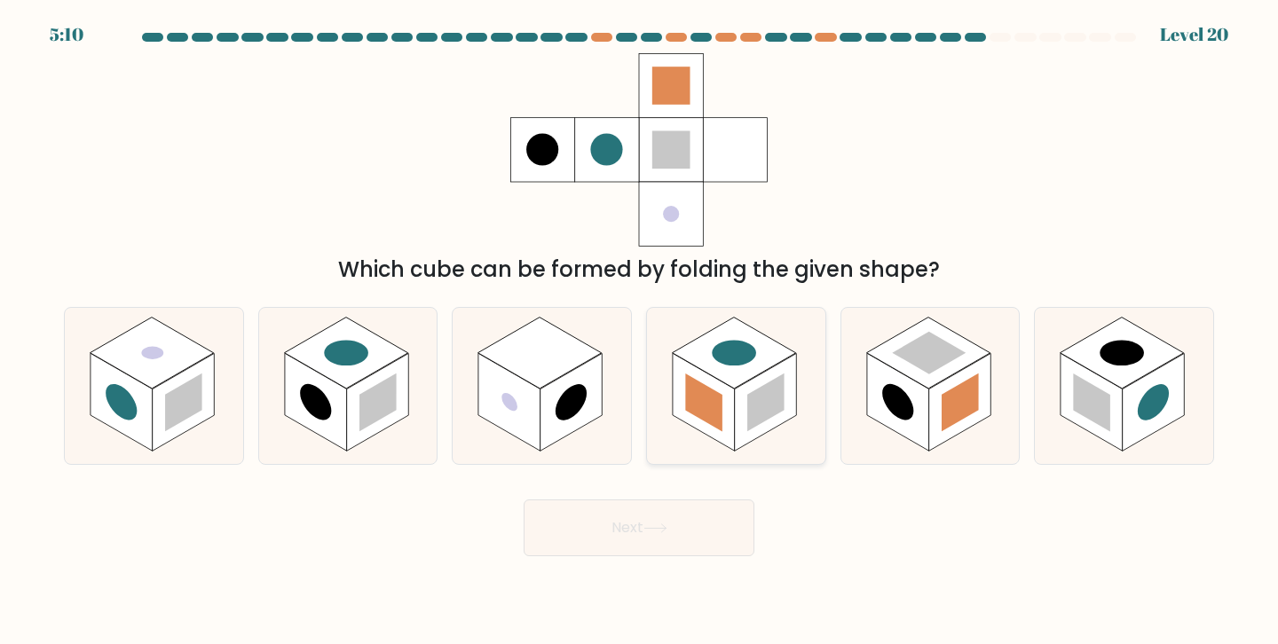
click at [745, 383] on rect at bounding box center [735, 353] width 124 height 72
click at [640, 331] on input "d." at bounding box center [639, 326] width 1 height 9
radio input "true"
click at [714, 526] on button "Next" at bounding box center [639, 528] width 231 height 57
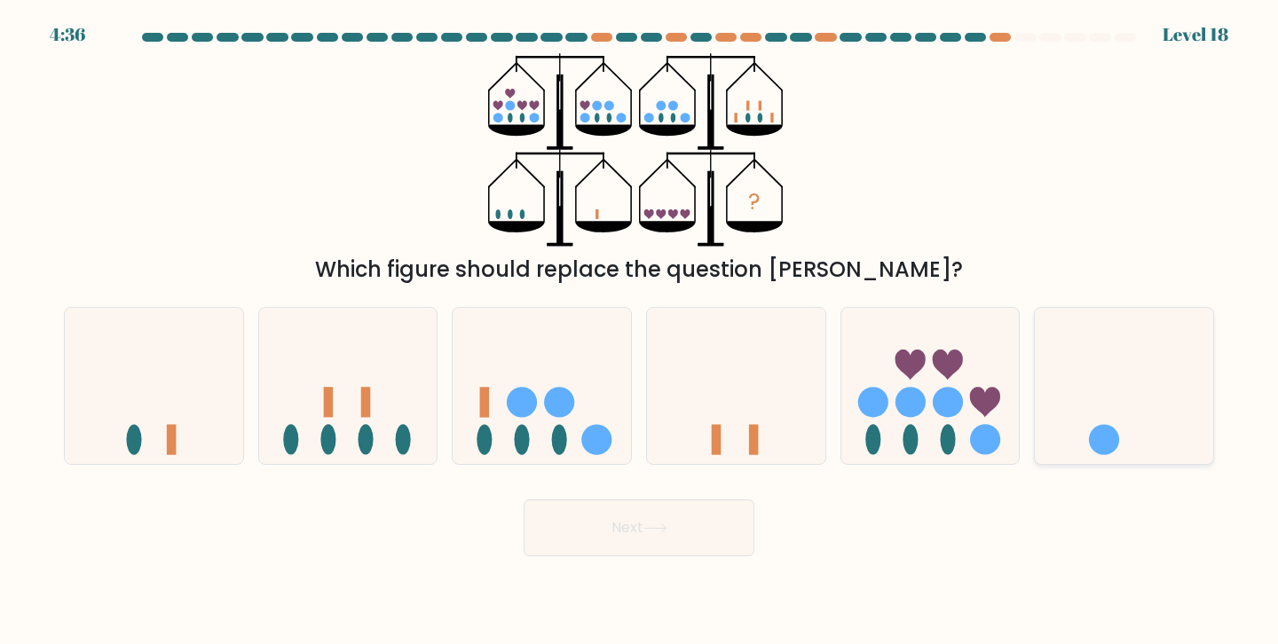
click at [1087, 394] on icon at bounding box center [1124, 385] width 178 height 147
click at [640, 331] on input "f." at bounding box center [639, 326] width 1 height 9
radio input "true"
click at [676, 538] on button "Next" at bounding box center [639, 528] width 231 height 57
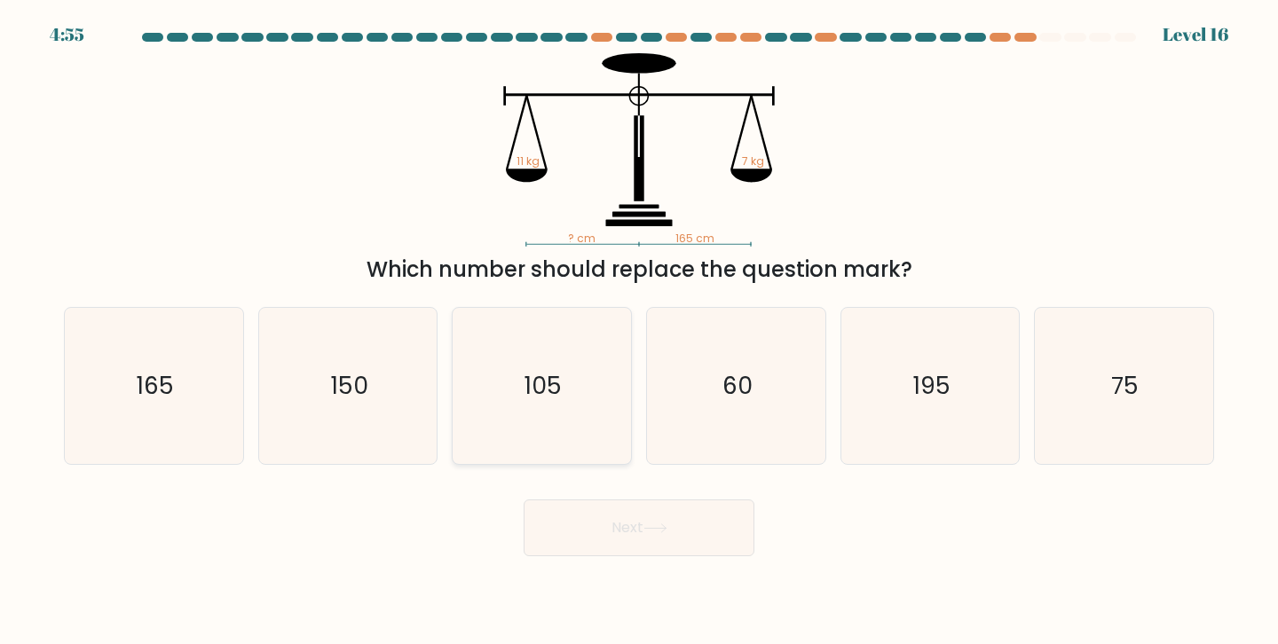
click at [569, 445] on icon "105" at bounding box center [541, 386] width 157 height 157
click at [639, 331] on input "c. 105" at bounding box center [639, 326] width 1 height 9
radio input "true"
click at [634, 540] on button "Next" at bounding box center [639, 528] width 231 height 57
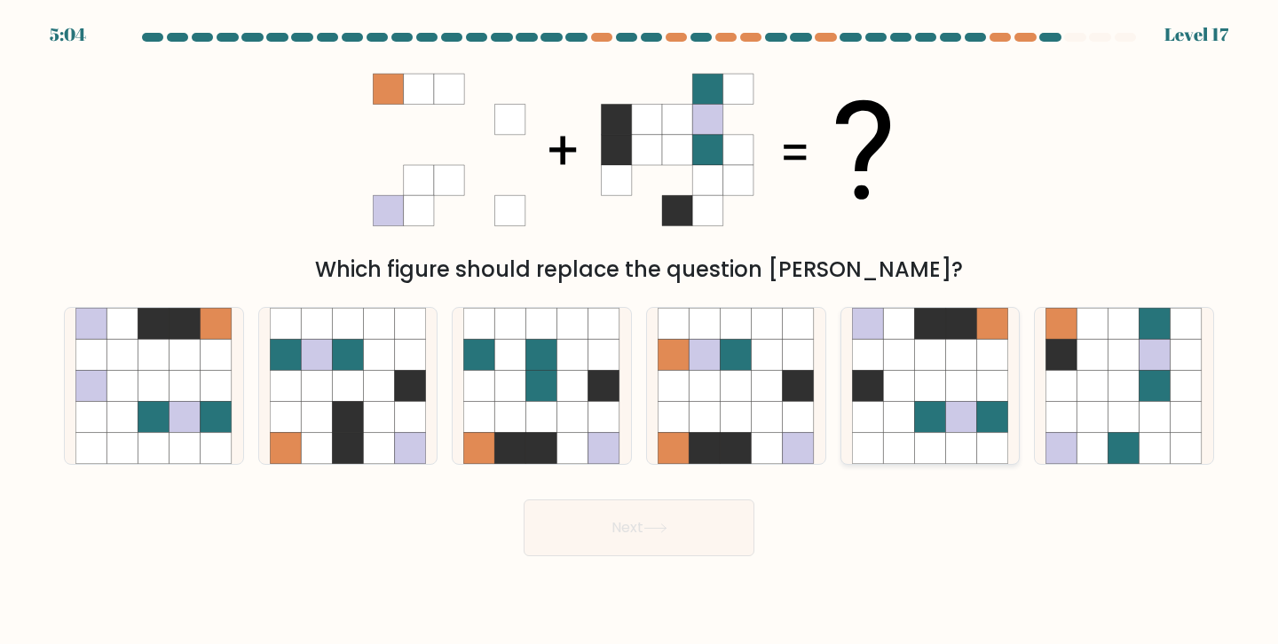
click at [924, 379] on icon at bounding box center [929, 385] width 31 height 31
click at [640, 331] on input "e." at bounding box center [639, 326] width 1 height 9
radio input "true"
click at [664, 533] on icon at bounding box center [655, 529] width 24 height 10
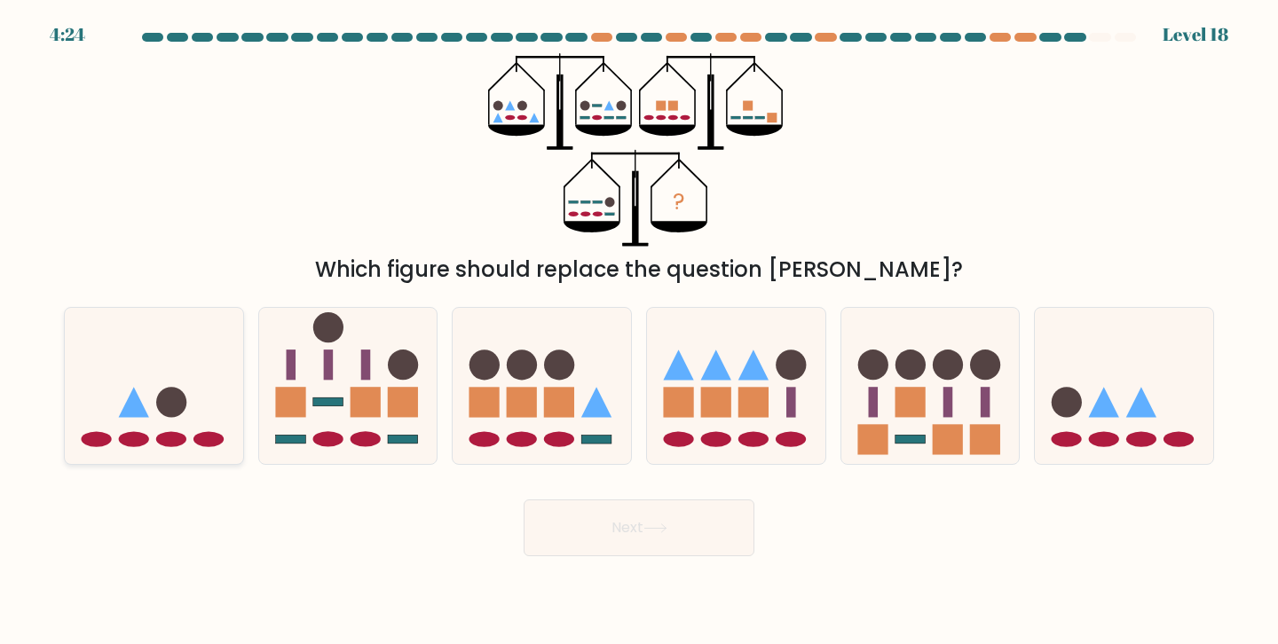
click at [152, 435] on icon at bounding box center [154, 385] width 178 height 147
click at [639, 331] on input "a." at bounding box center [639, 326] width 1 height 9
radio input "true"
click at [691, 511] on button "Next" at bounding box center [639, 528] width 231 height 57
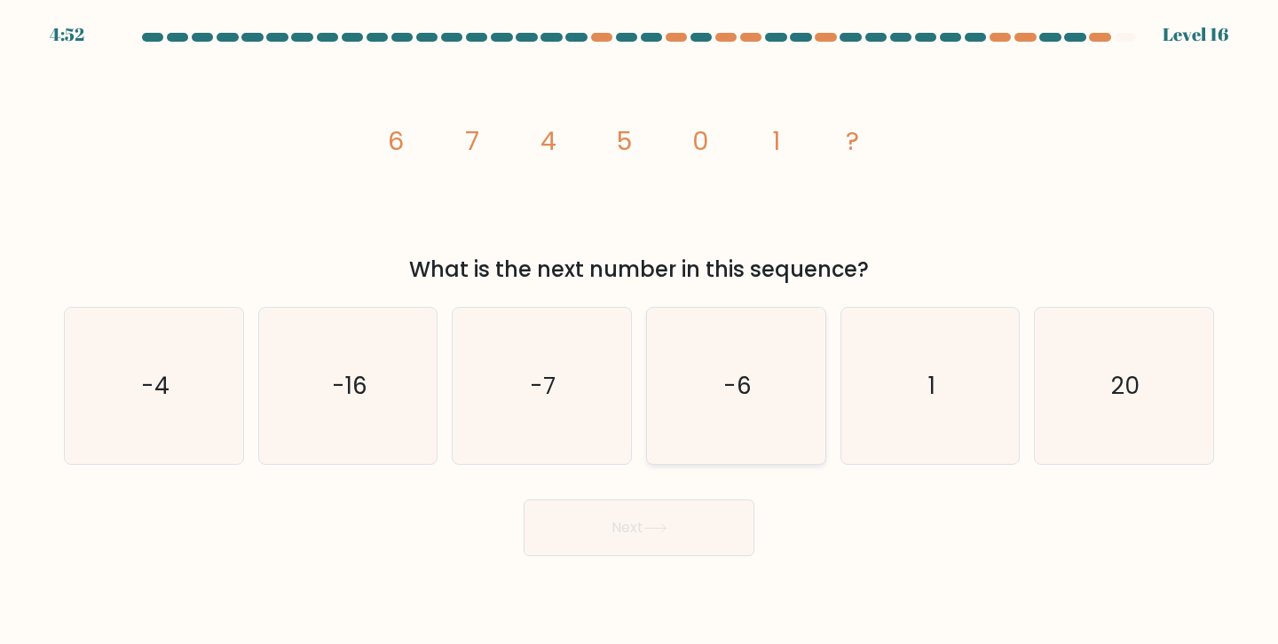
click at [780, 403] on icon "-6" at bounding box center [736, 386] width 157 height 157
click at [640, 331] on input "d. -6" at bounding box center [639, 326] width 1 height 9
radio input "true"
click at [662, 564] on body "4:52 Level 16" at bounding box center [639, 322] width 1278 height 644
click at [662, 532] on icon at bounding box center [655, 529] width 24 height 10
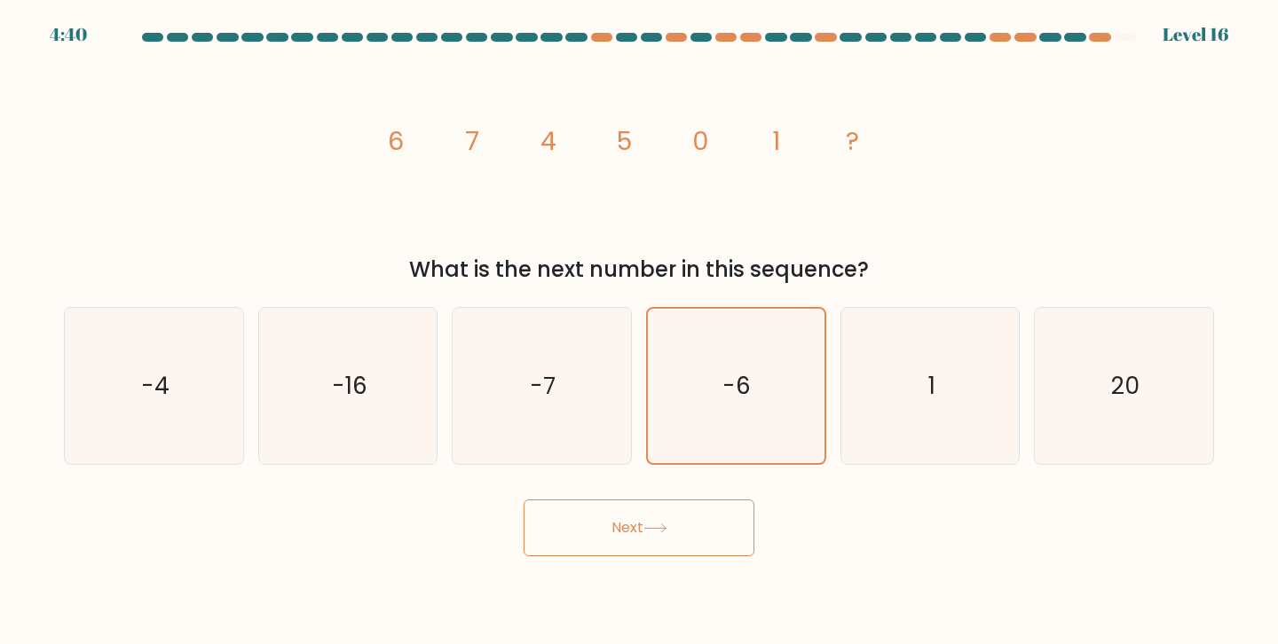
click at [662, 531] on icon at bounding box center [655, 529] width 24 height 10
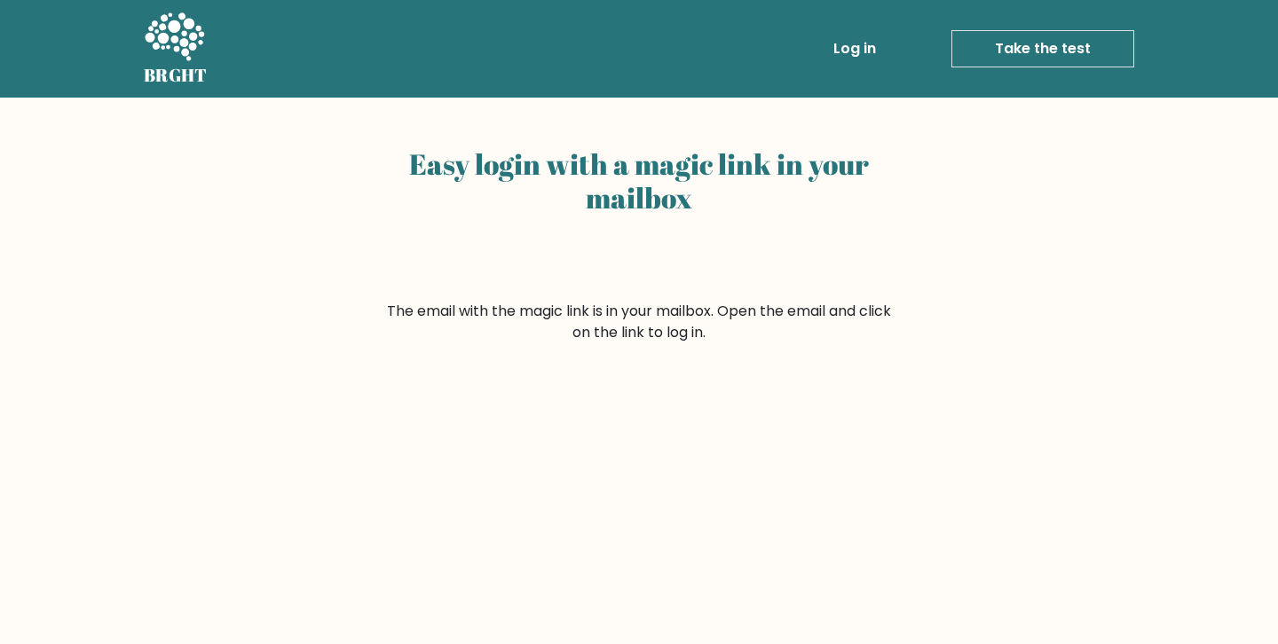
click at [594, 253] on div "Easy login with a magic link in your mailbox" at bounding box center [638, 220] width 511 height 161
click at [704, 349] on div "Easy login with a magic link in your mailbox The email with the magic link is i…" at bounding box center [639, 434] width 1278 height 673
click at [876, 49] on link "Log in" at bounding box center [854, 49] width 57 height 36
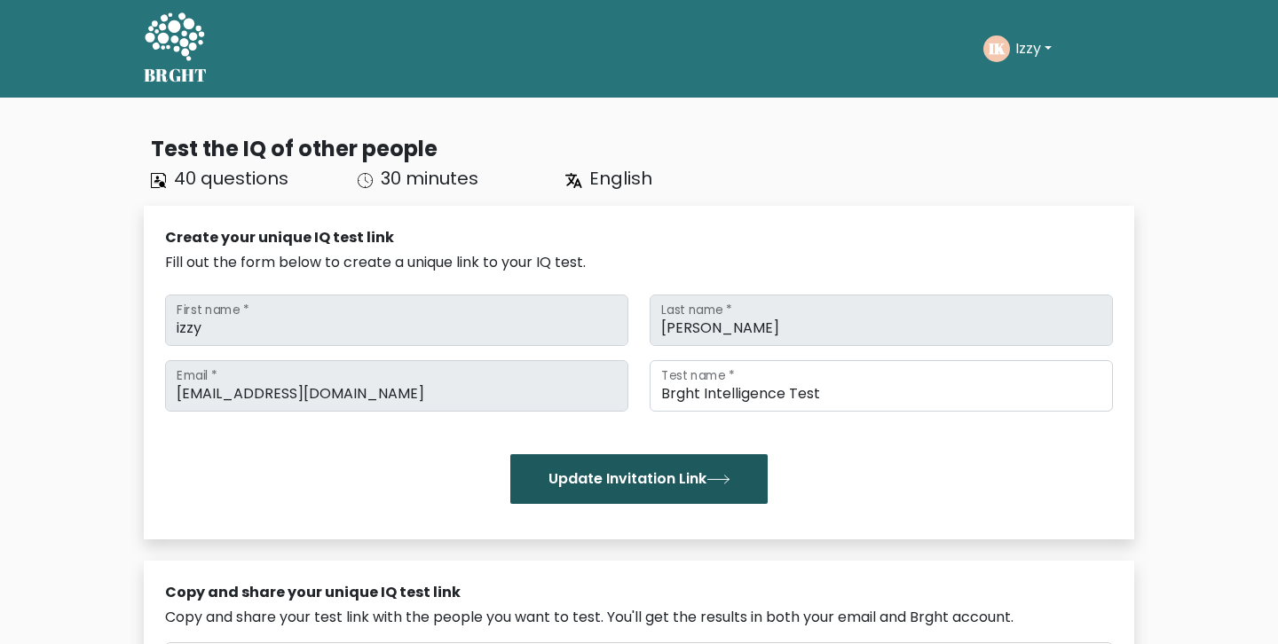
click at [607, 481] on button "Update Invitation Link" at bounding box center [638, 479] width 257 height 50
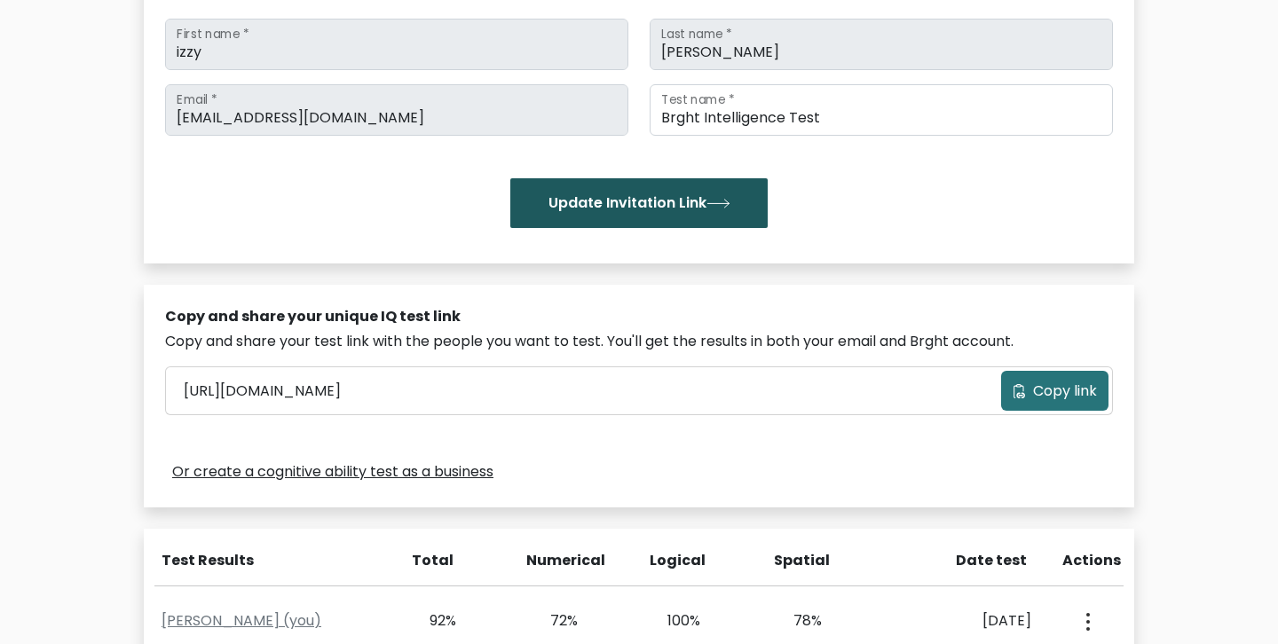
scroll to position [287, 0]
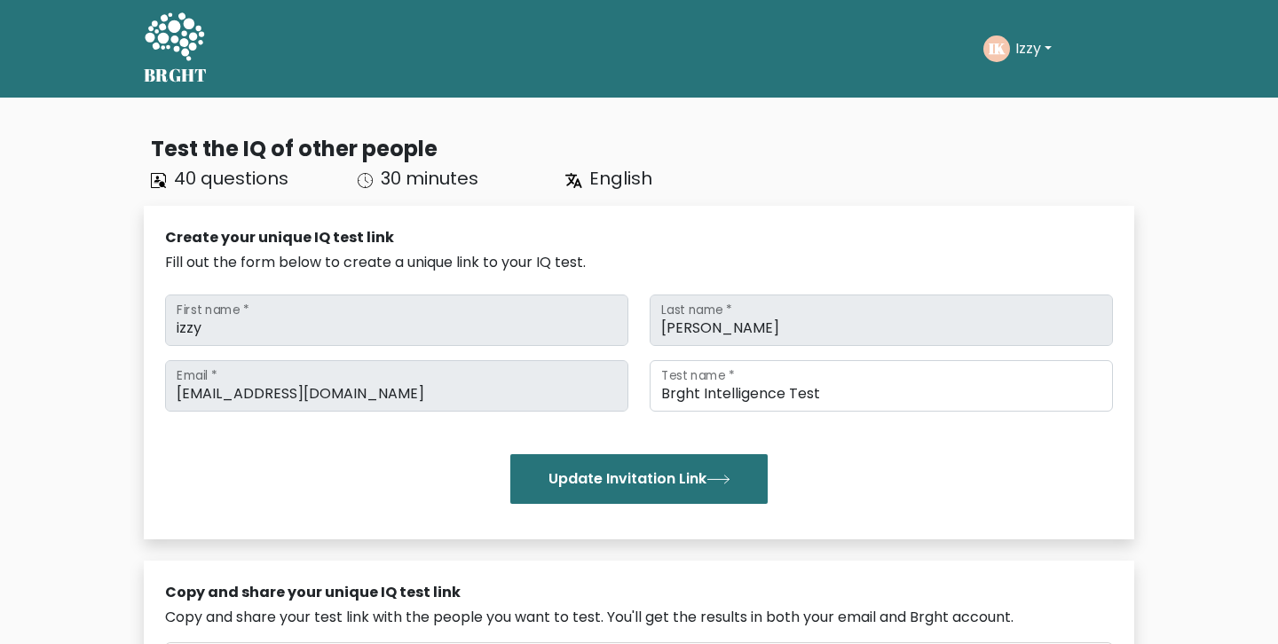
click at [1023, 46] on button "Izzy" at bounding box center [1033, 48] width 47 height 23
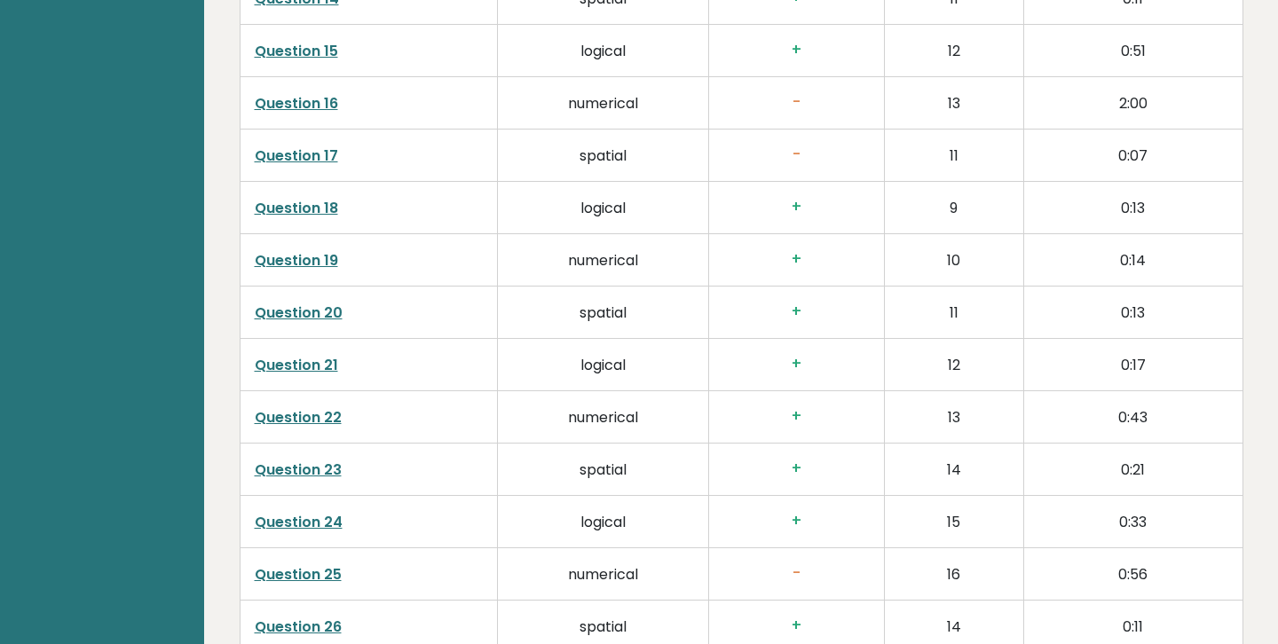
scroll to position [1570, 0]
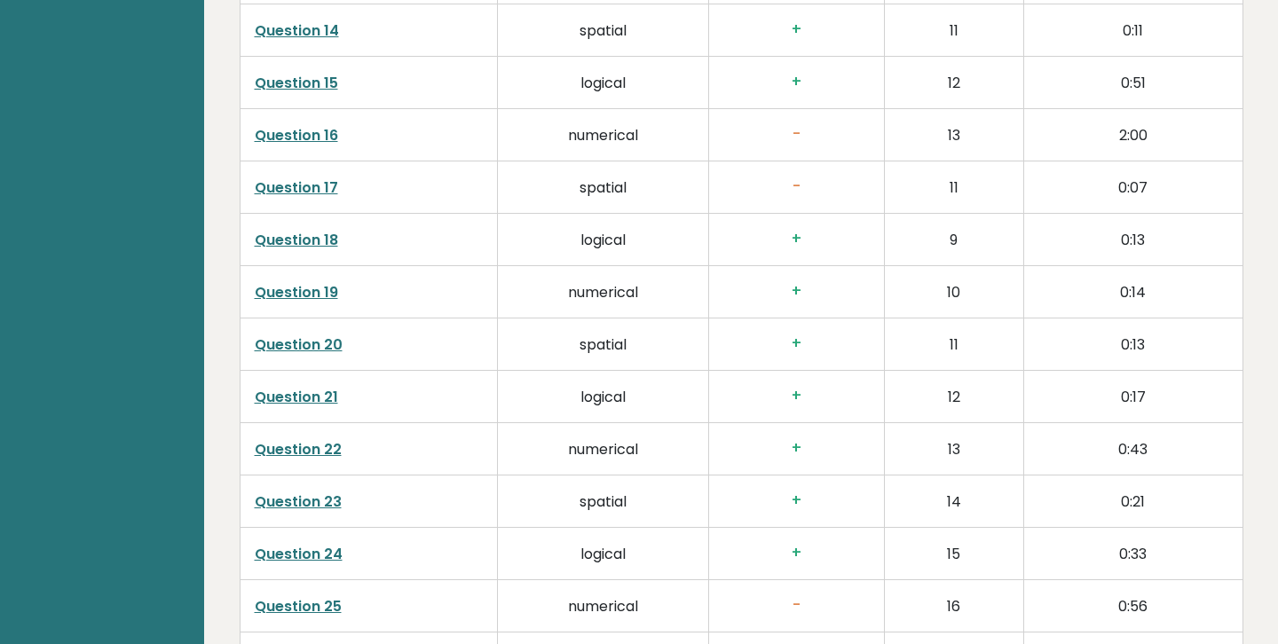
click at [305, 138] on link "Question 16" at bounding box center [296, 135] width 83 height 20
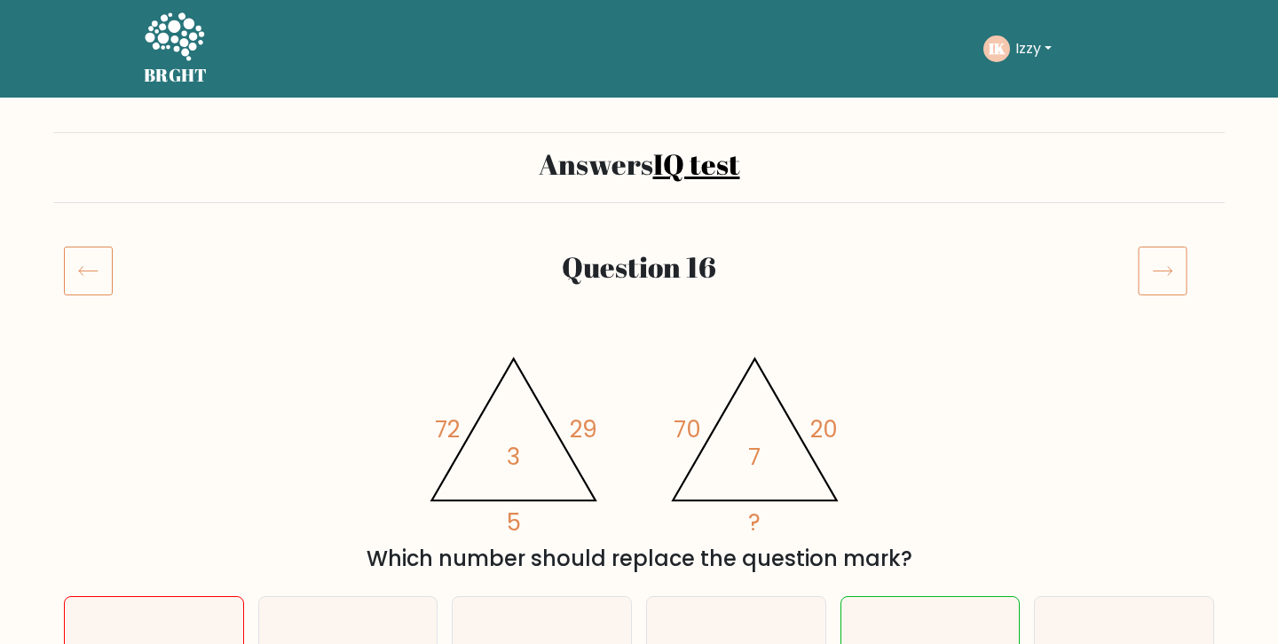
click at [88, 269] on icon at bounding box center [88, 271] width 49 height 50
click at [162, 75] on h5 "BRGHT" at bounding box center [176, 75] width 64 height 21
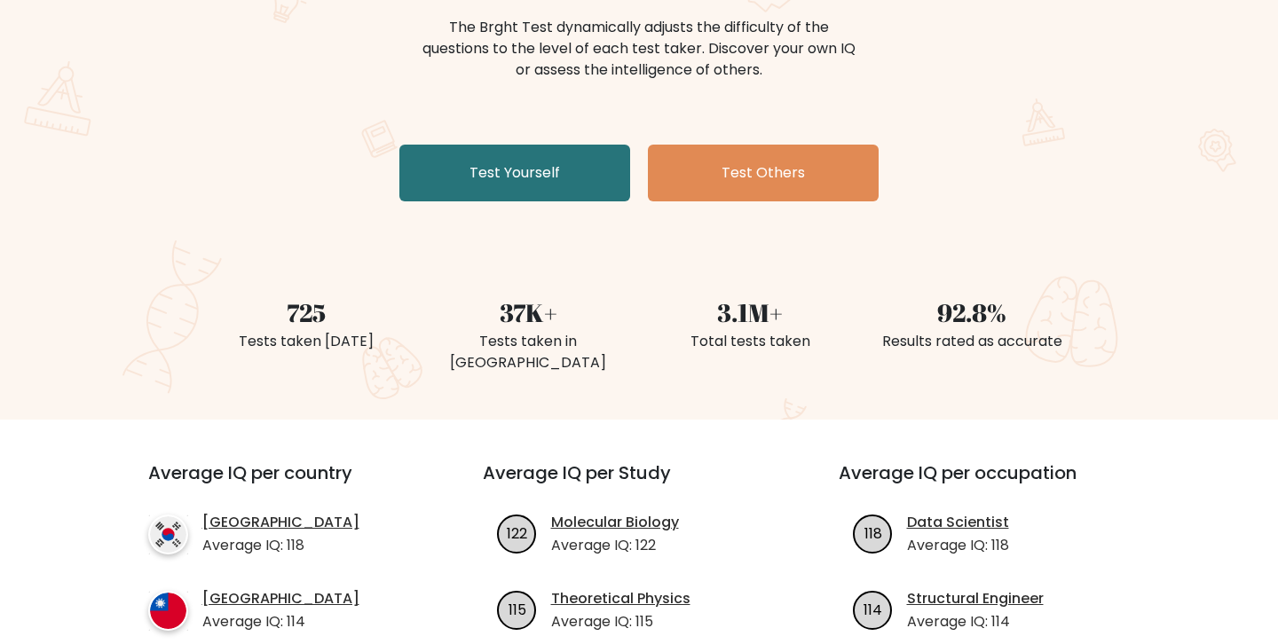
scroll to position [213, 0]
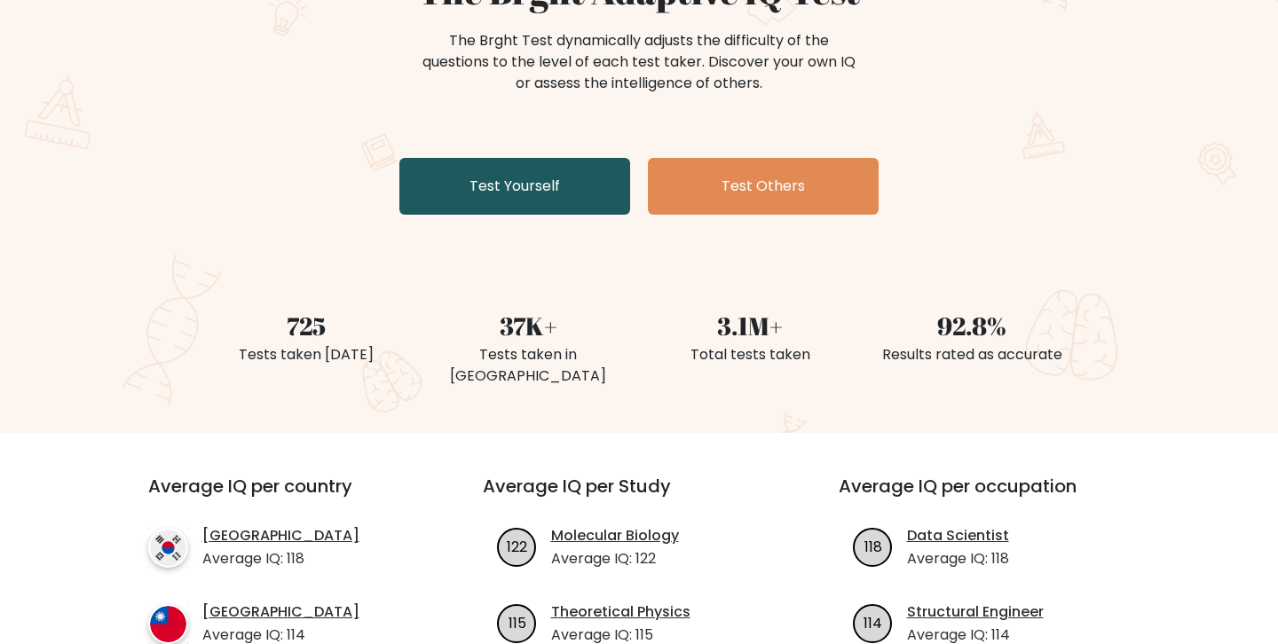
click at [564, 181] on link "Test Yourself" at bounding box center [514, 186] width 231 height 57
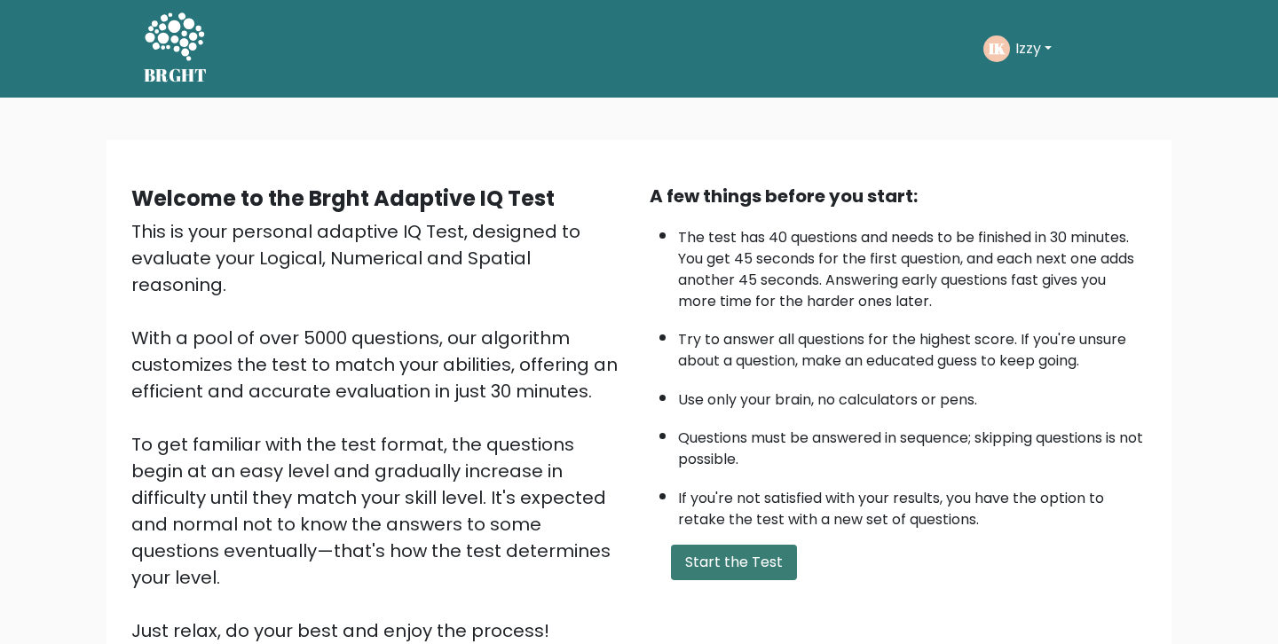
click at [713, 566] on button "Start the Test" at bounding box center [734, 563] width 126 height 36
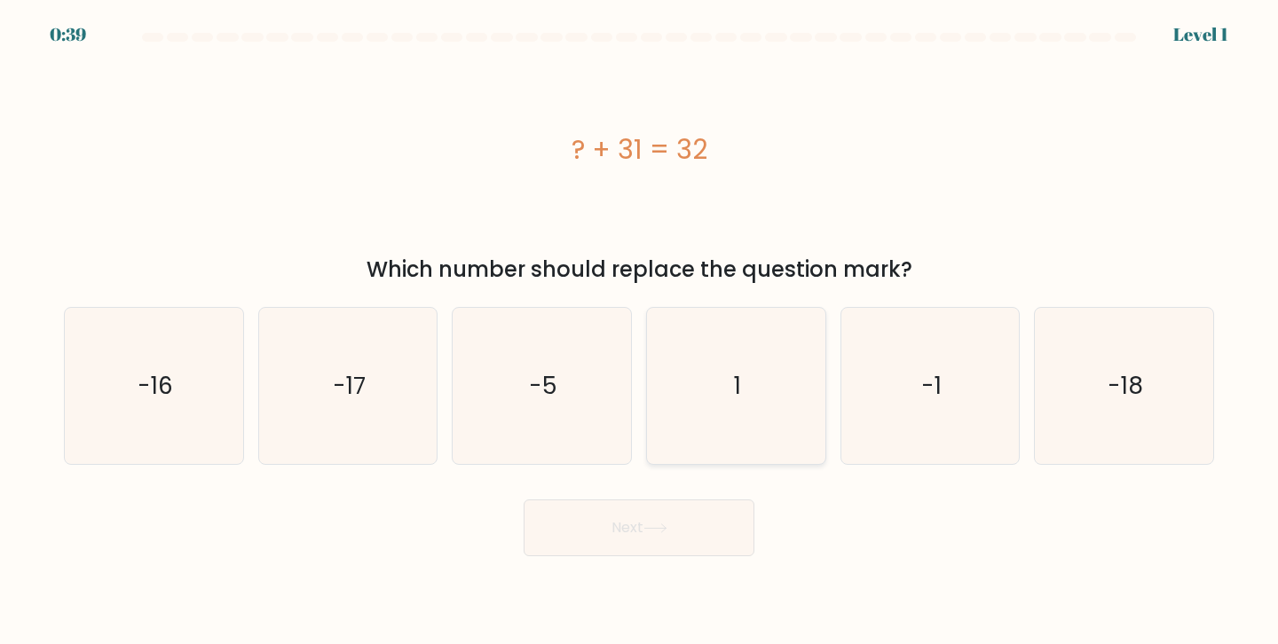
click at [751, 404] on icon "1" at bounding box center [736, 386] width 157 height 157
click at [640, 331] on input "d. 1" at bounding box center [639, 326] width 1 height 9
radio input "true"
click at [691, 522] on button "Next" at bounding box center [639, 528] width 231 height 57
click at [691, 523] on button "Next" at bounding box center [639, 528] width 231 height 57
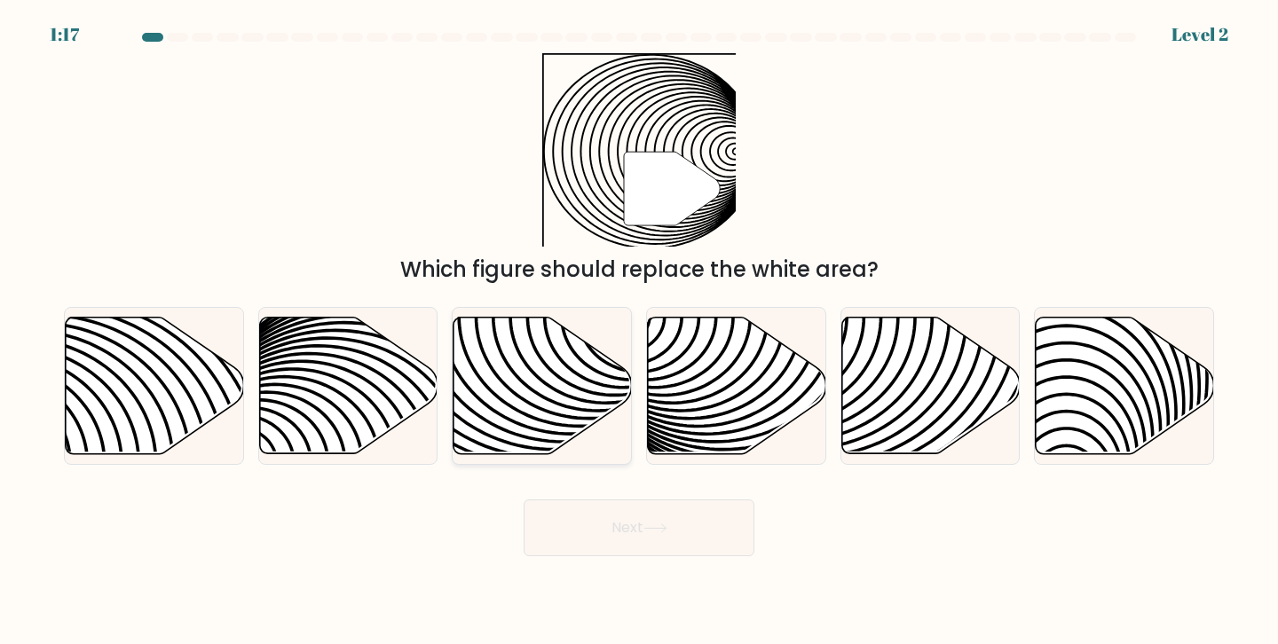
click at [595, 367] on icon at bounding box center [542, 386] width 178 height 139
click at [639, 331] on input "c." at bounding box center [639, 326] width 1 height 9
radio input "true"
click at [655, 563] on body "1:16 Level 2" at bounding box center [639, 322] width 1278 height 644
click at [655, 549] on button "Next" at bounding box center [639, 528] width 231 height 57
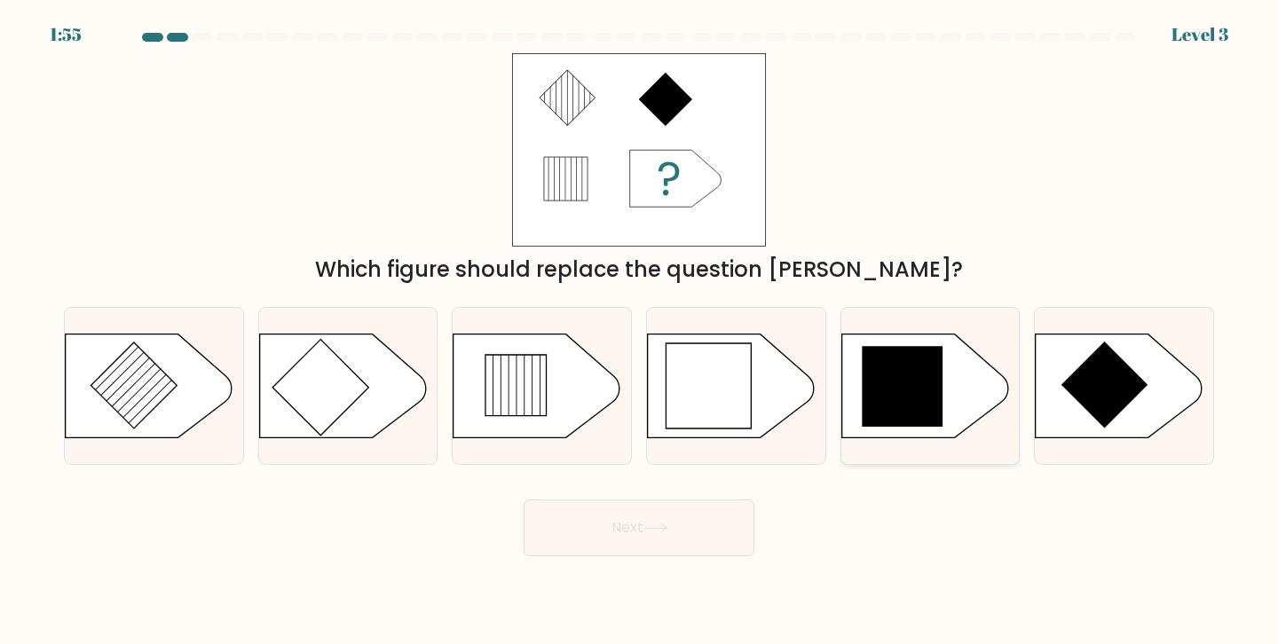
click at [982, 334] on icon at bounding box center [930, 387] width 178 height 106
click at [640, 331] on input "e." at bounding box center [639, 326] width 1 height 9
radio input "true"
click at [677, 510] on button "Next" at bounding box center [639, 528] width 231 height 57
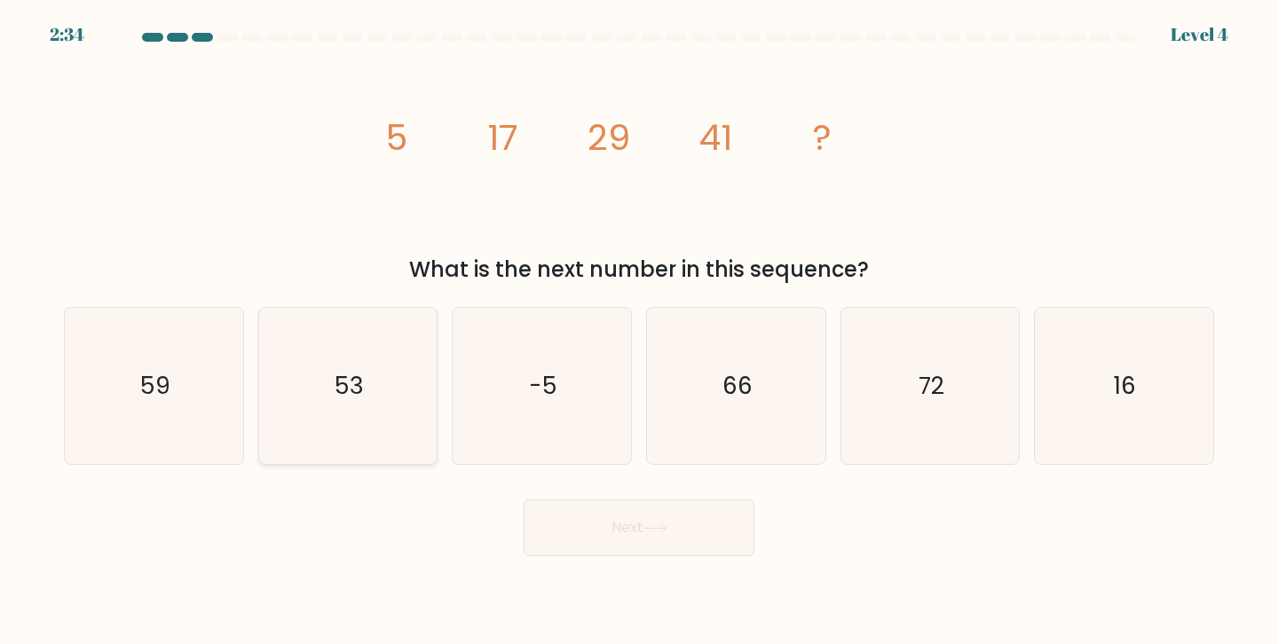
click at [361, 400] on text "53" at bounding box center [349, 385] width 29 height 33
click at [639, 331] on input "b. 53" at bounding box center [639, 326] width 1 height 9
radio input "true"
click at [590, 551] on button "Next" at bounding box center [639, 528] width 231 height 57
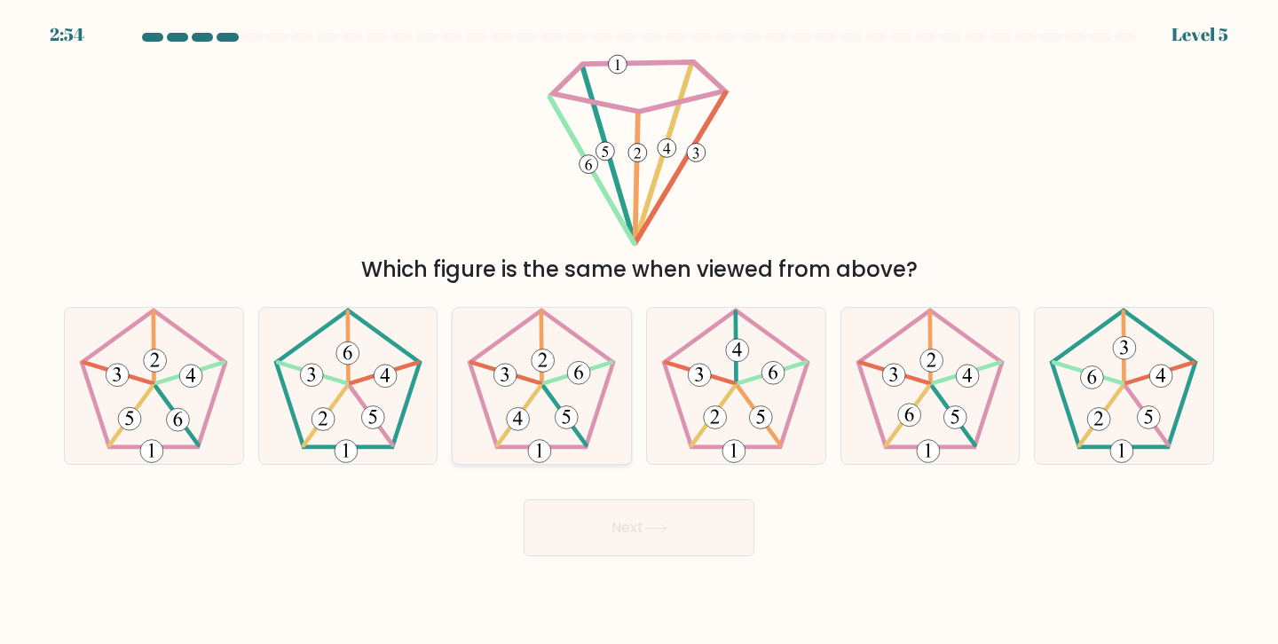
click at [512, 422] on 650 at bounding box center [518, 419] width 23 height 23
click at [639, 331] on input "c." at bounding box center [639, 326] width 1 height 9
radio input "true"
click at [610, 541] on button "Next" at bounding box center [639, 528] width 231 height 57
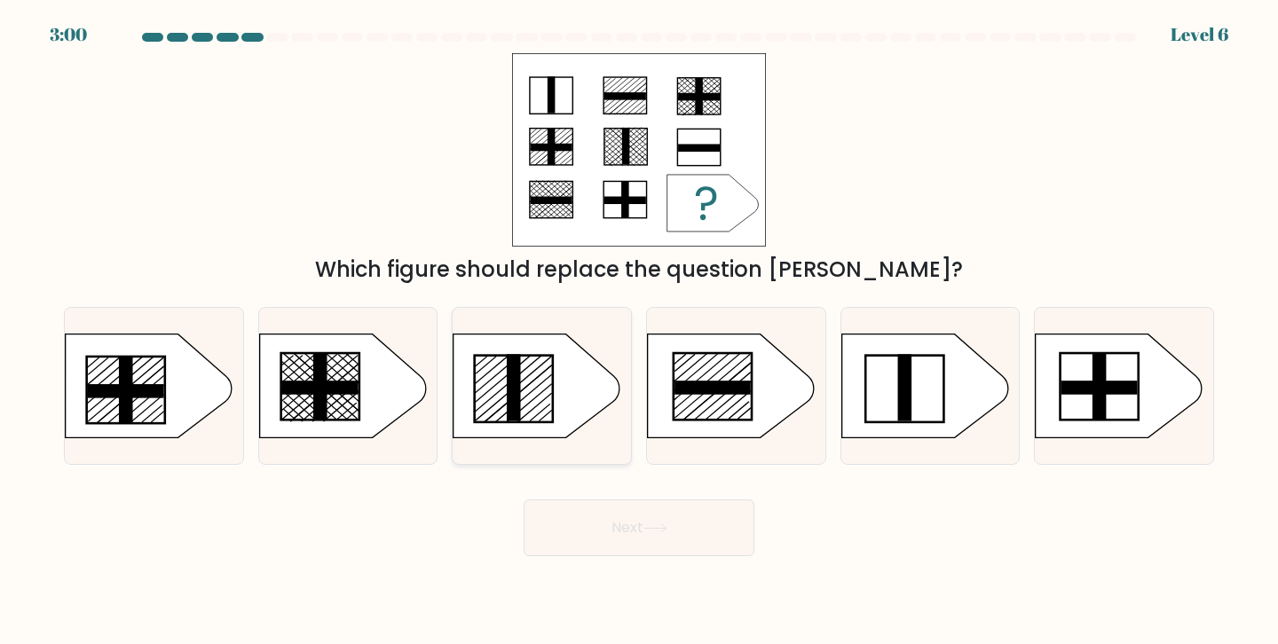
click at [540, 406] on icon at bounding box center [537, 386] width 167 height 104
click at [639, 331] on input "c." at bounding box center [639, 326] width 1 height 9
radio input "true"
click at [587, 502] on button "Next" at bounding box center [639, 528] width 231 height 57
click at [588, 502] on button "Next" at bounding box center [639, 528] width 231 height 57
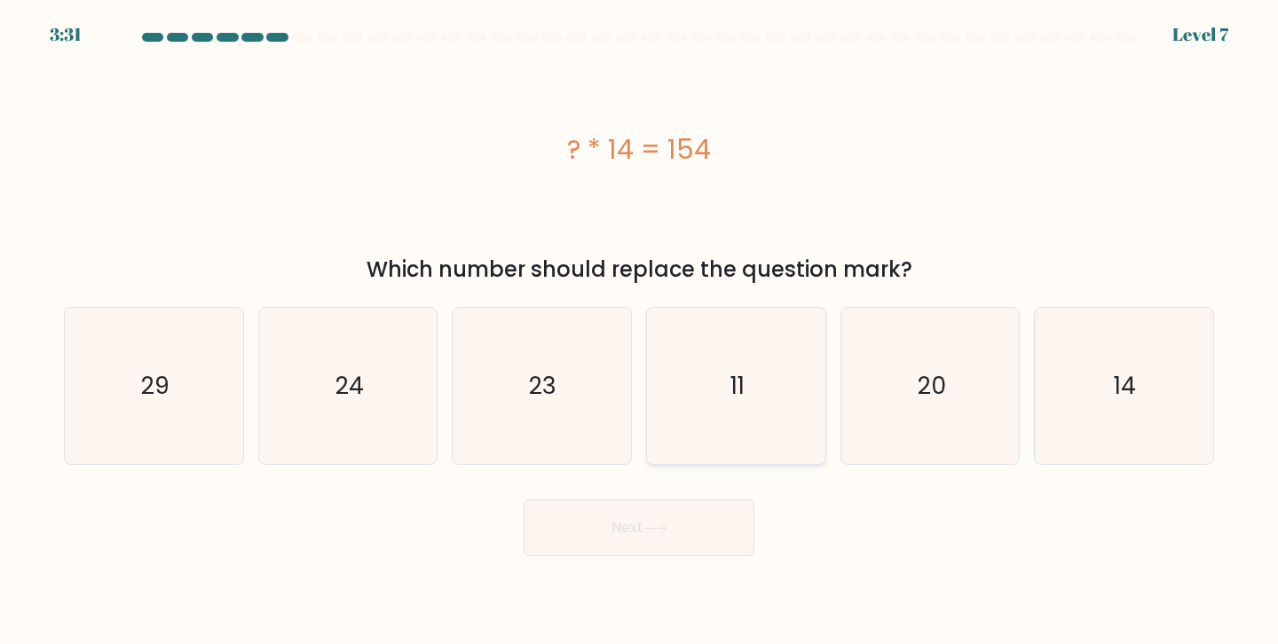
click at [720, 367] on icon "11" at bounding box center [736, 386] width 157 height 157
click at [640, 331] on input "d. 11" at bounding box center [639, 326] width 1 height 9
radio input "true"
click at [720, 367] on icon "11" at bounding box center [736, 386] width 155 height 155
click at [640, 331] on input "d. 11" at bounding box center [639, 326] width 1 height 9
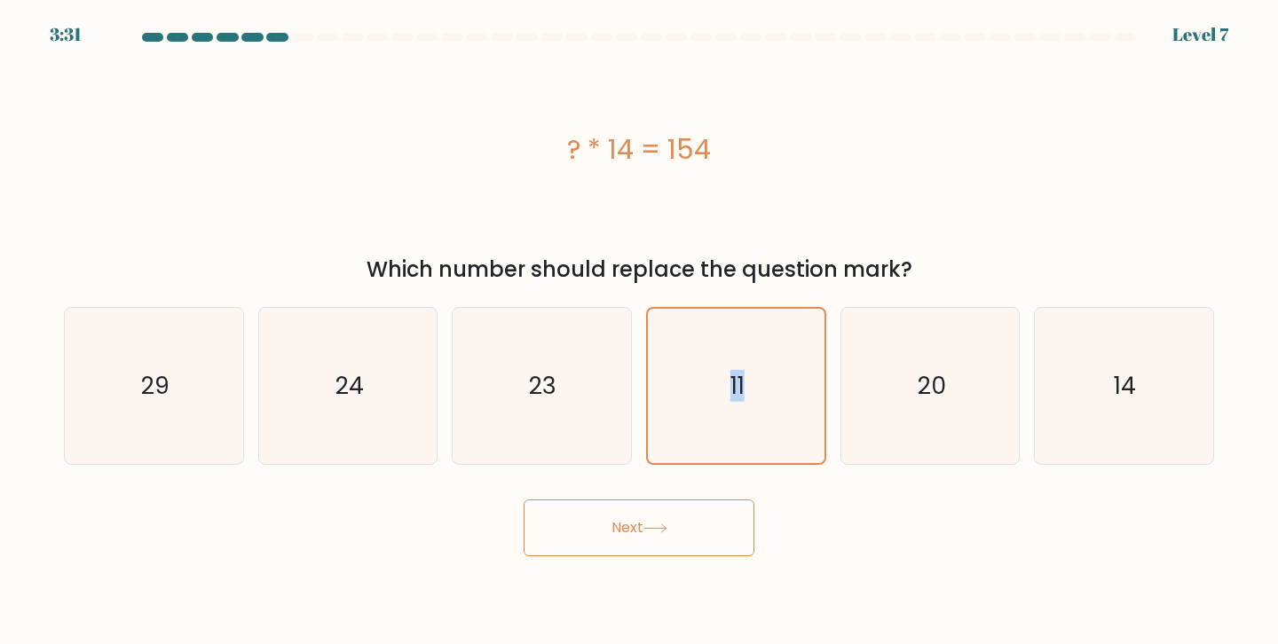
click at [698, 546] on button "Next" at bounding box center [639, 528] width 231 height 57
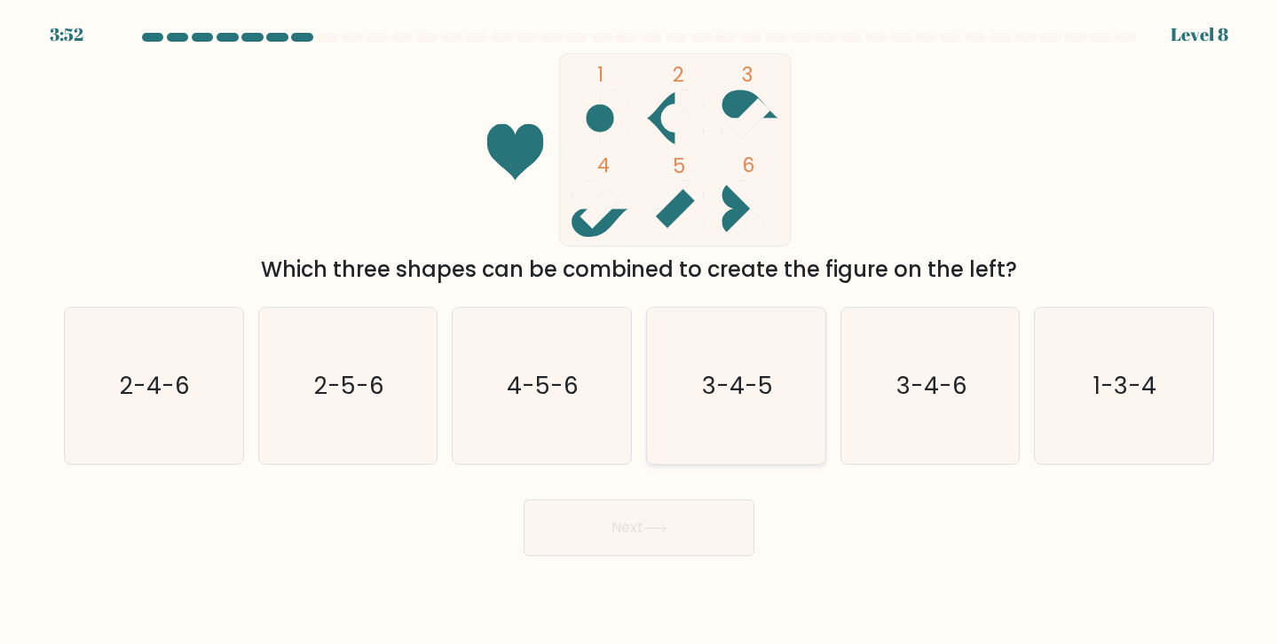
click at [779, 368] on icon "3-4-5" at bounding box center [736, 386] width 157 height 157
click at [640, 331] on input "d. 3-4-5" at bounding box center [639, 326] width 1 height 9
radio input "true"
click at [703, 541] on button "Next" at bounding box center [639, 528] width 231 height 57
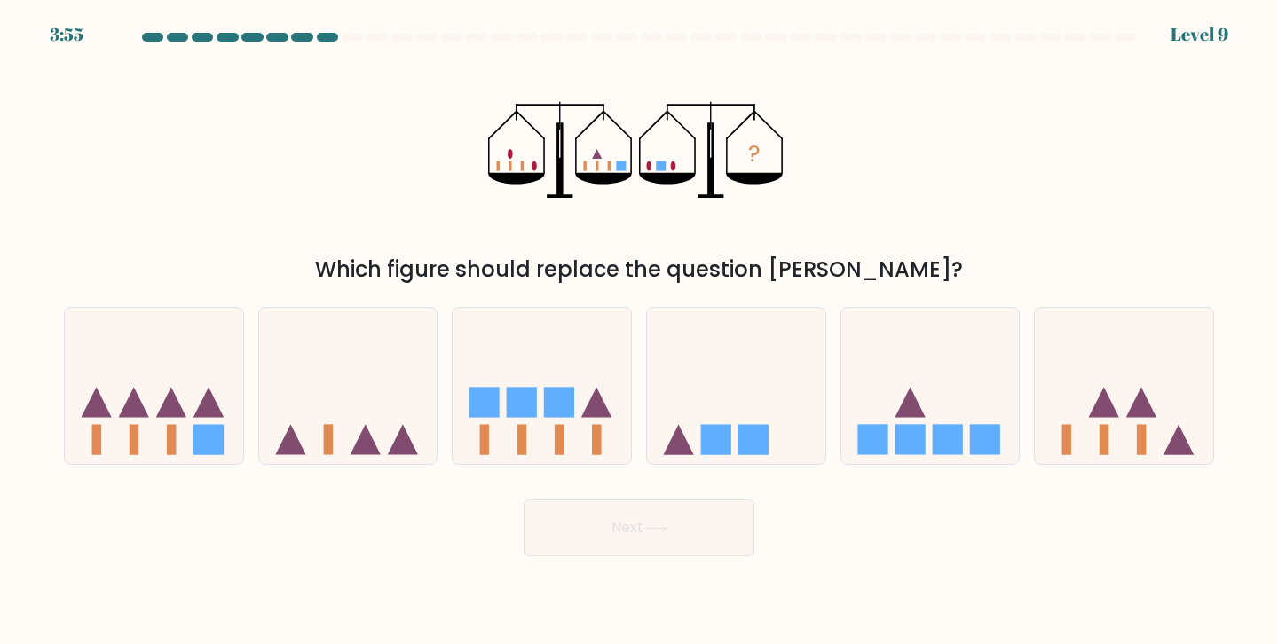
click at [692, 476] on form at bounding box center [639, 295] width 1278 height 524
click at [692, 438] on icon at bounding box center [736, 385] width 178 height 147
click at [640, 331] on input "d." at bounding box center [639, 326] width 1 height 9
radio input "true"
click at [674, 533] on button "Next" at bounding box center [639, 528] width 231 height 57
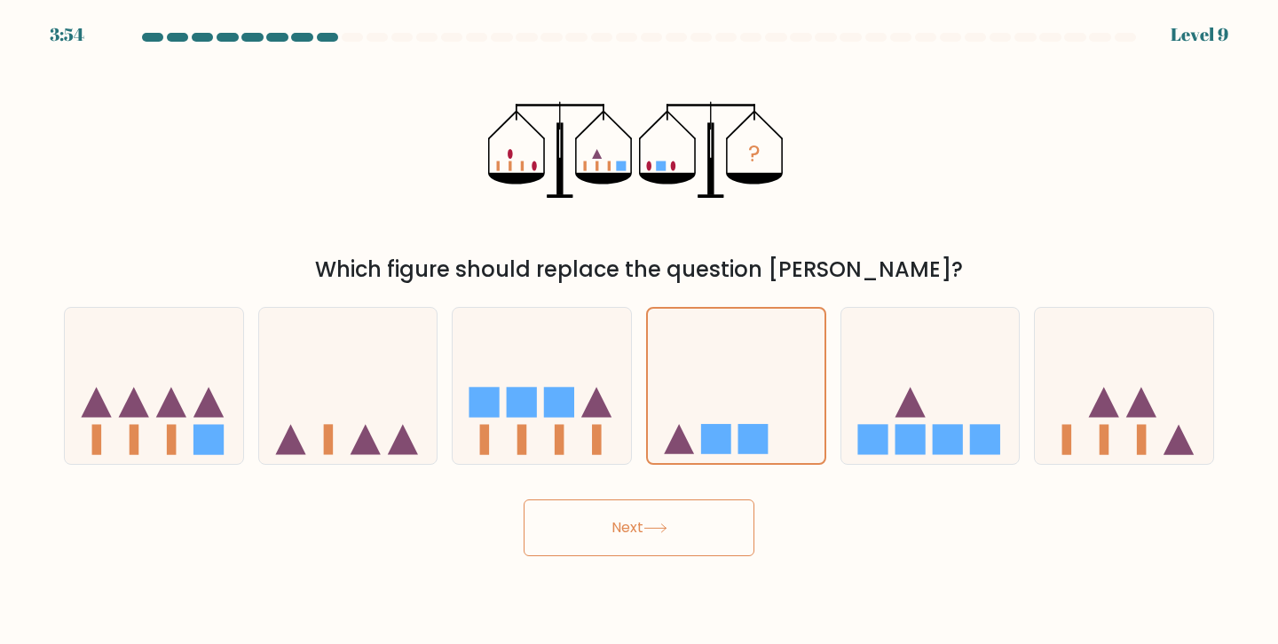
click at [674, 532] on button "Next" at bounding box center [639, 528] width 231 height 57
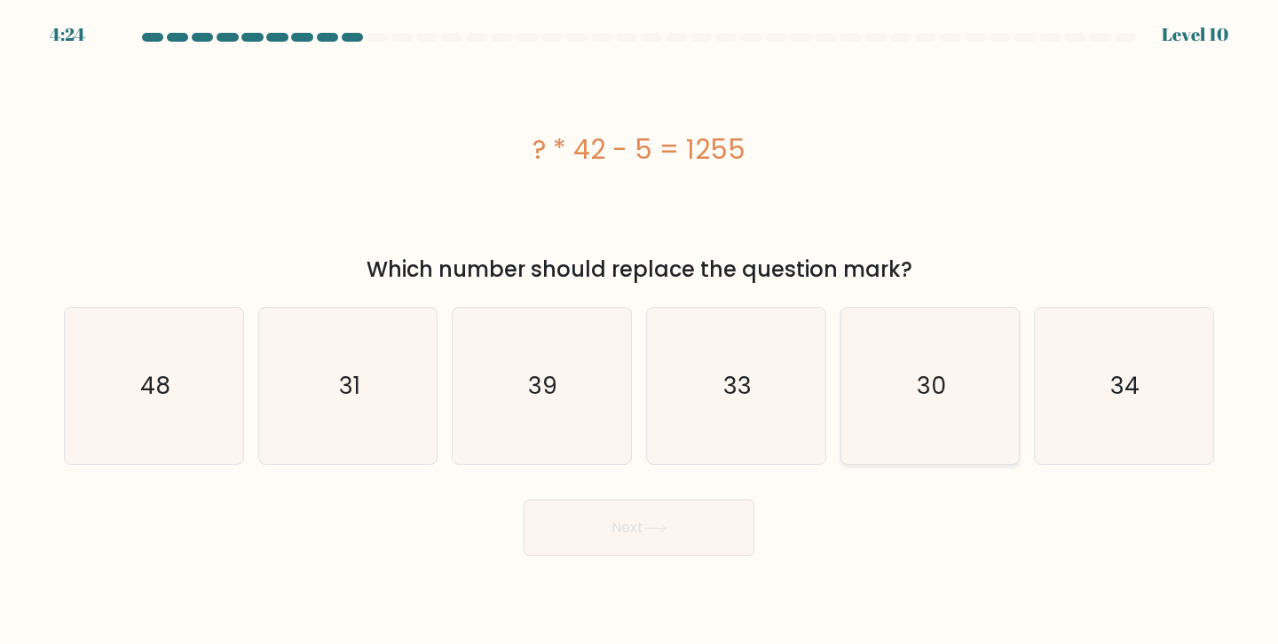
click at [958, 440] on icon "30" at bounding box center [930, 386] width 157 height 157
click at [640, 331] on input "e. 30" at bounding box center [639, 326] width 1 height 9
radio input "true"
click at [958, 440] on icon "30" at bounding box center [930, 386] width 155 height 155
click at [640, 331] on input "e. 30" at bounding box center [639, 326] width 1 height 9
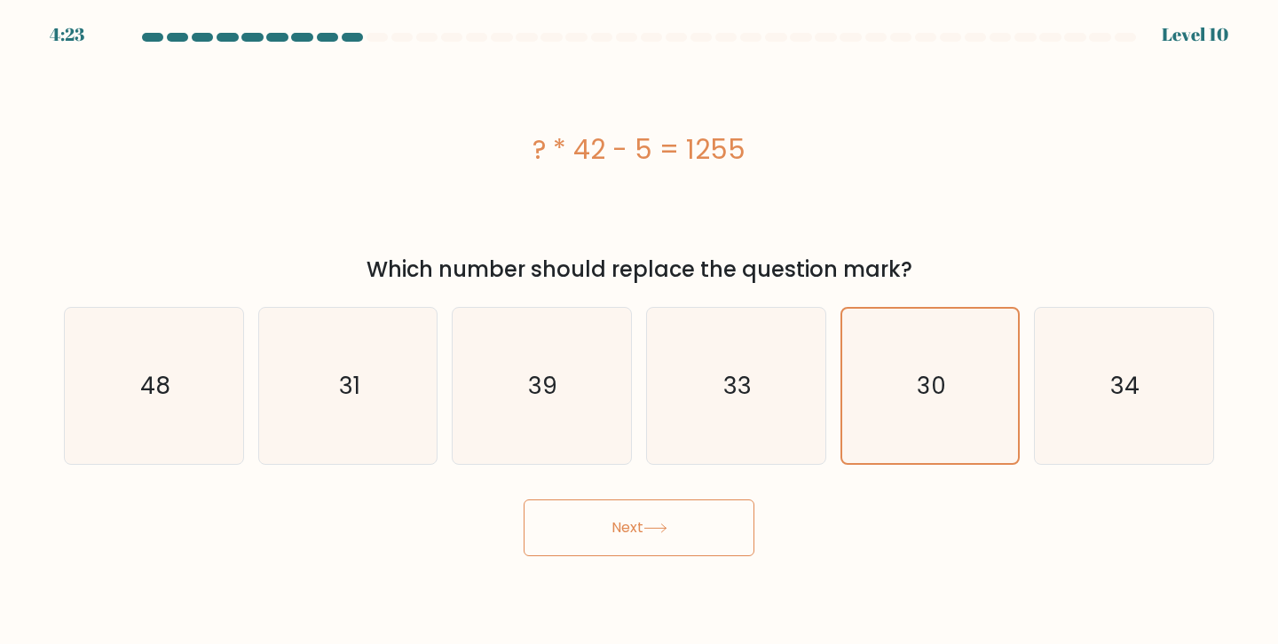
click at [728, 507] on button "Next" at bounding box center [639, 528] width 231 height 57
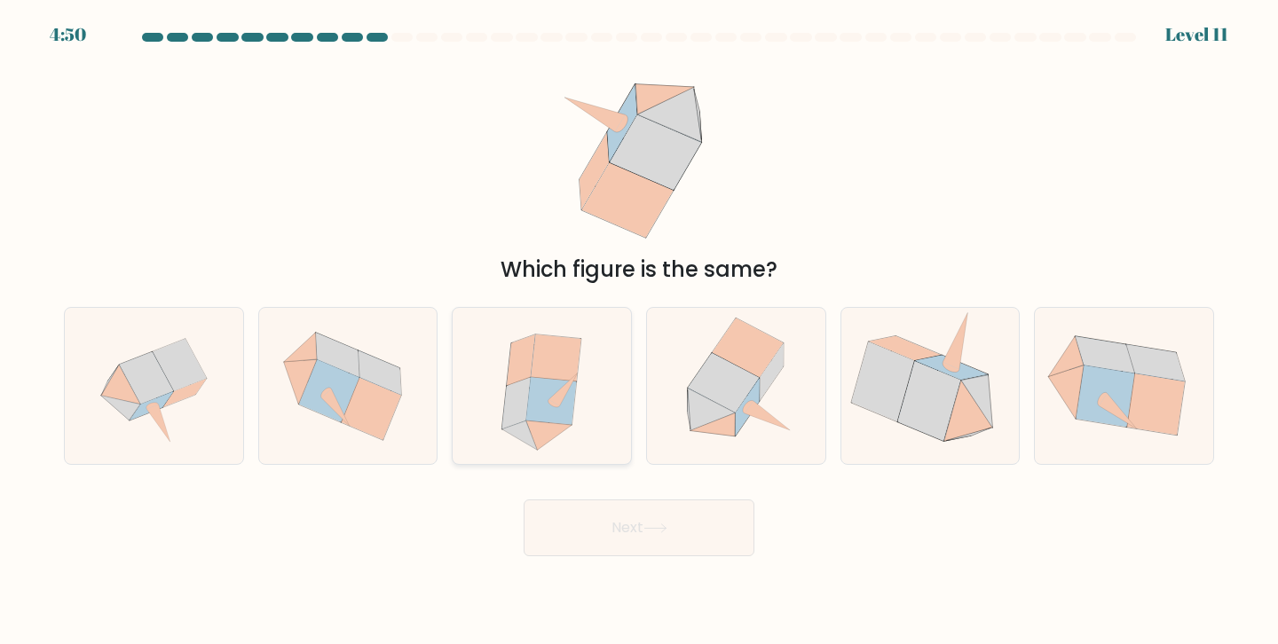
click at [582, 398] on icon at bounding box center [541, 386] width 139 height 157
click at [639, 331] on input "c." at bounding box center [639, 326] width 1 height 9
radio input "true"
click at [588, 541] on button "Next" at bounding box center [639, 528] width 231 height 57
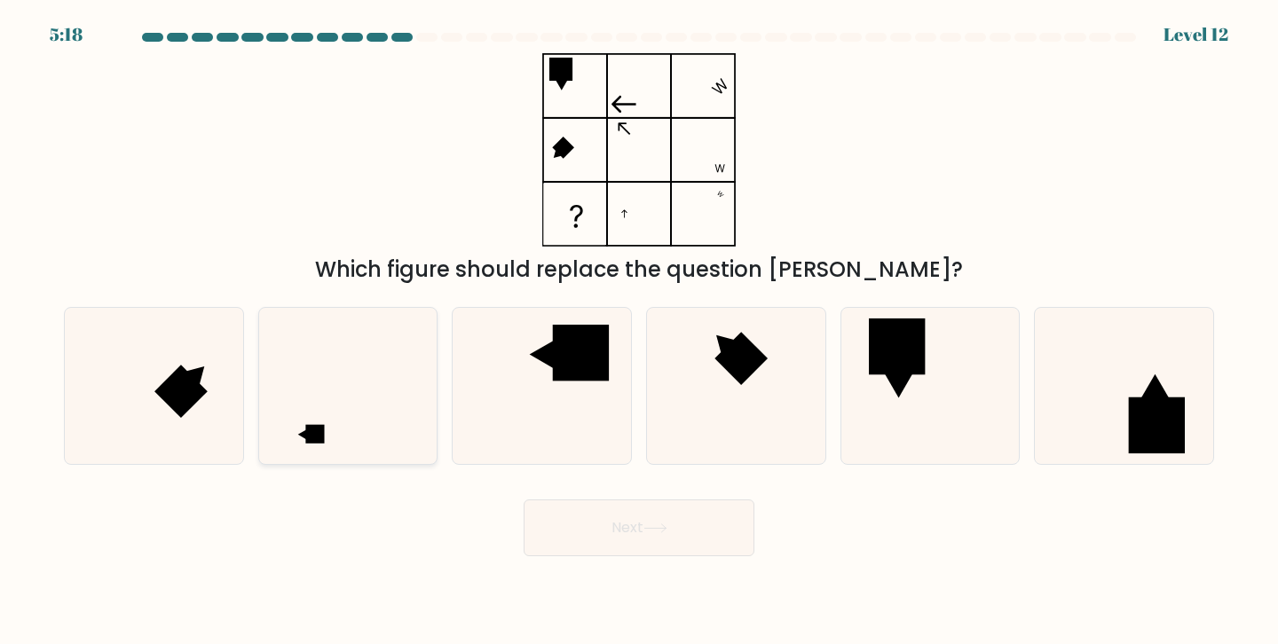
click at [414, 383] on icon at bounding box center [348, 386] width 157 height 157
click at [639, 331] on input "b." at bounding box center [639, 326] width 1 height 9
radio input "true"
click at [630, 511] on button "Next" at bounding box center [639, 528] width 231 height 57
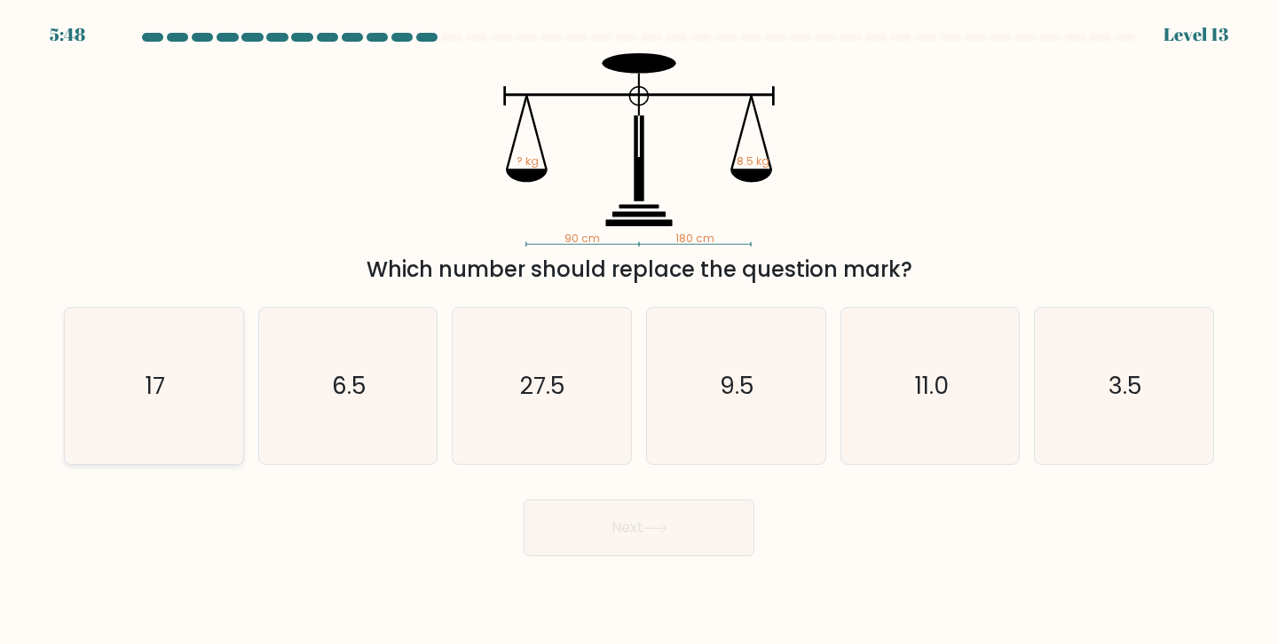
click at [117, 373] on icon "17" at bounding box center [153, 386] width 157 height 157
click at [639, 331] on input "a. 17" at bounding box center [639, 326] width 1 height 9
radio input "true"
click at [656, 538] on button "Next" at bounding box center [639, 528] width 231 height 57
click at [656, 537] on button "Next" at bounding box center [639, 528] width 231 height 57
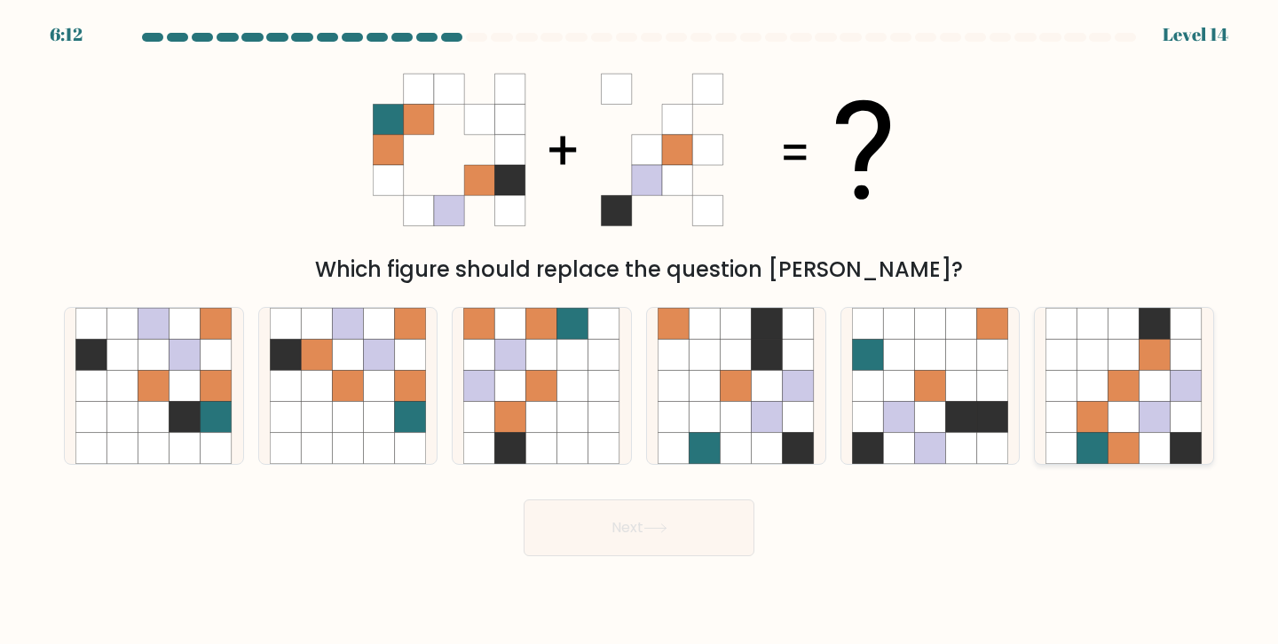
click at [1113, 418] on icon at bounding box center [1124, 417] width 31 height 31
click at [640, 331] on input "f." at bounding box center [639, 326] width 1 height 9
radio input "true"
click at [695, 517] on button "Next" at bounding box center [639, 528] width 231 height 57
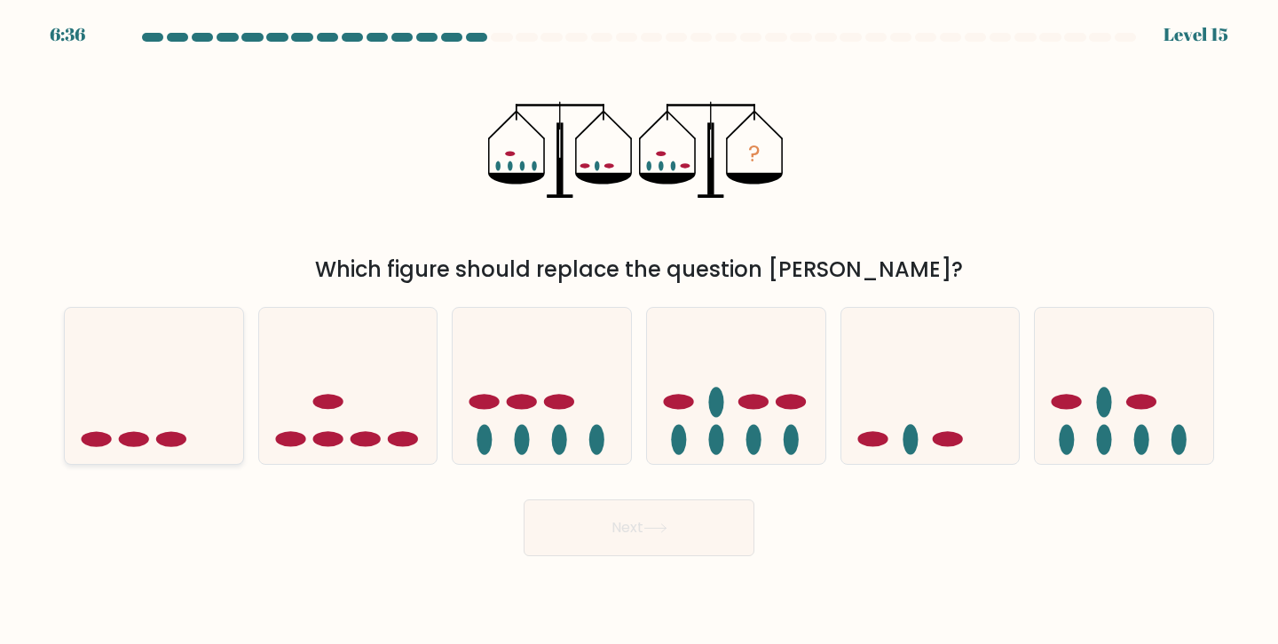
click at [148, 351] on icon at bounding box center [154, 385] width 178 height 147
click at [639, 331] on input "a." at bounding box center [639, 326] width 1 height 9
radio input "true"
click at [663, 541] on button "Next" at bounding box center [639, 528] width 231 height 57
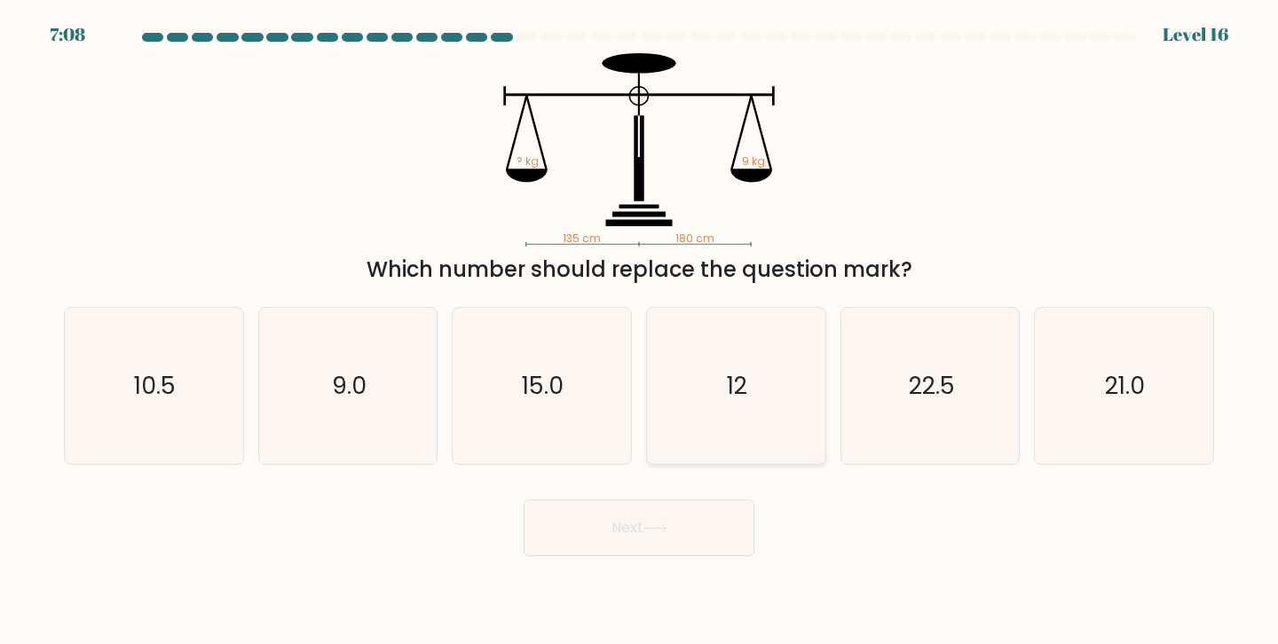
click at [706, 419] on icon "12" at bounding box center [736, 386] width 157 height 157
click at [640, 331] on input "d. 12" at bounding box center [639, 326] width 1 height 9
radio input "true"
click at [684, 546] on button "Next" at bounding box center [639, 528] width 231 height 57
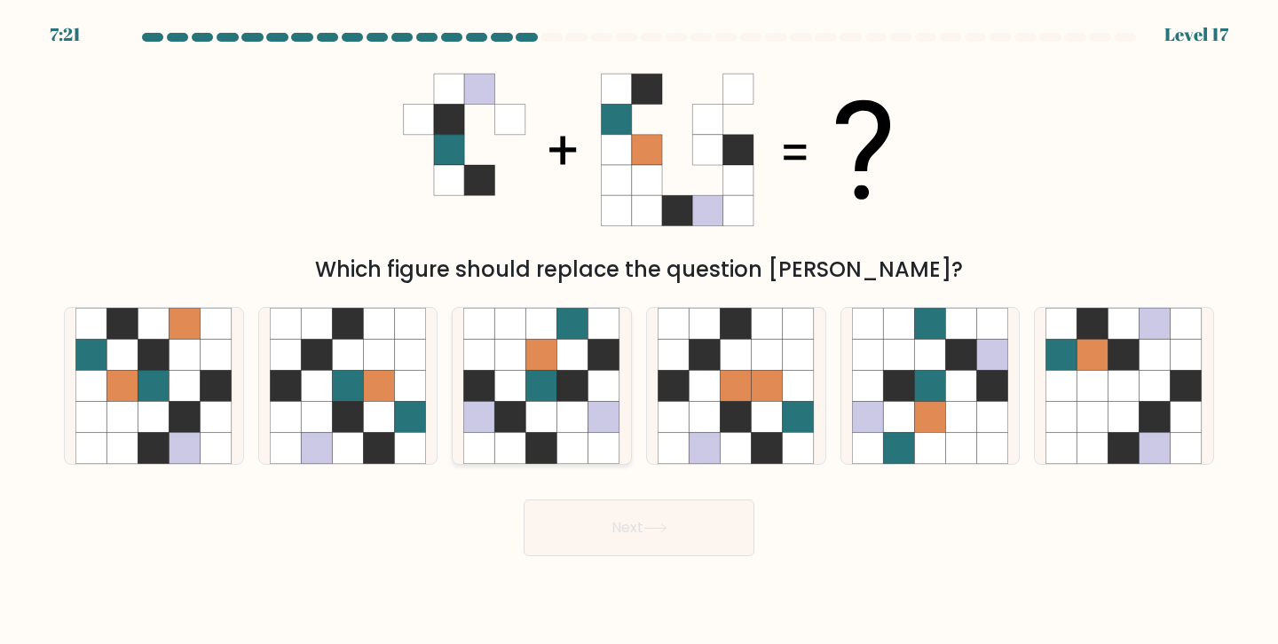
click at [581, 431] on icon at bounding box center [572, 417] width 31 height 31
click at [639, 331] on input "c." at bounding box center [639, 326] width 1 height 9
radio input "true"
click at [642, 552] on button "Next" at bounding box center [639, 528] width 231 height 57
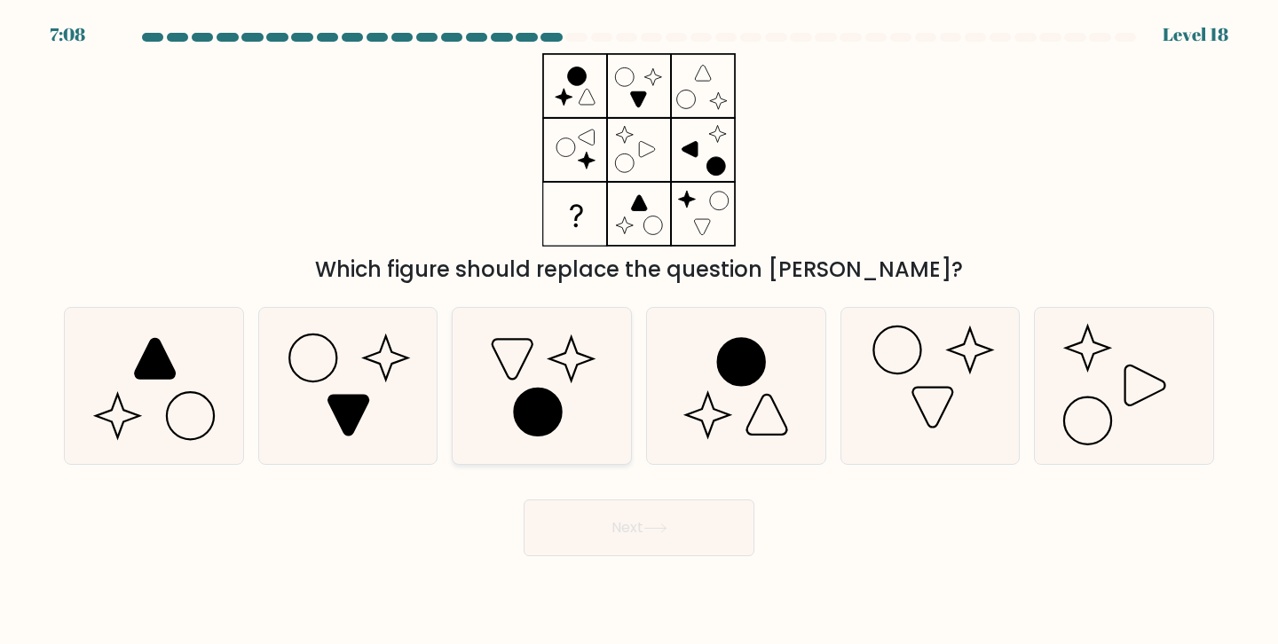
click at [517, 394] on icon at bounding box center [541, 386] width 157 height 157
click at [639, 331] on input "c." at bounding box center [639, 326] width 1 height 9
radio input "true"
click at [598, 541] on button "Next" at bounding box center [639, 528] width 231 height 57
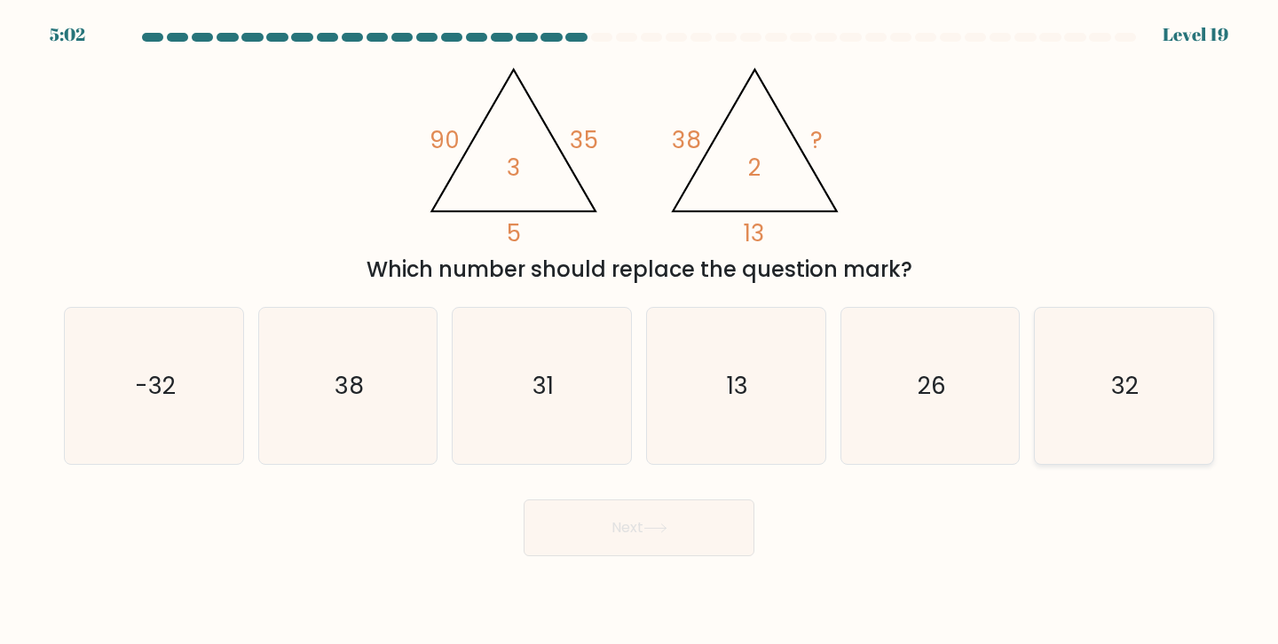
click at [1081, 429] on icon "32" at bounding box center [1124, 386] width 157 height 157
click at [640, 331] on input "f. 32" at bounding box center [639, 326] width 1 height 9
radio input "true"
click at [678, 535] on button "Next" at bounding box center [639, 528] width 231 height 57
click at [678, 534] on button "Next" at bounding box center [639, 528] width 231 height 57
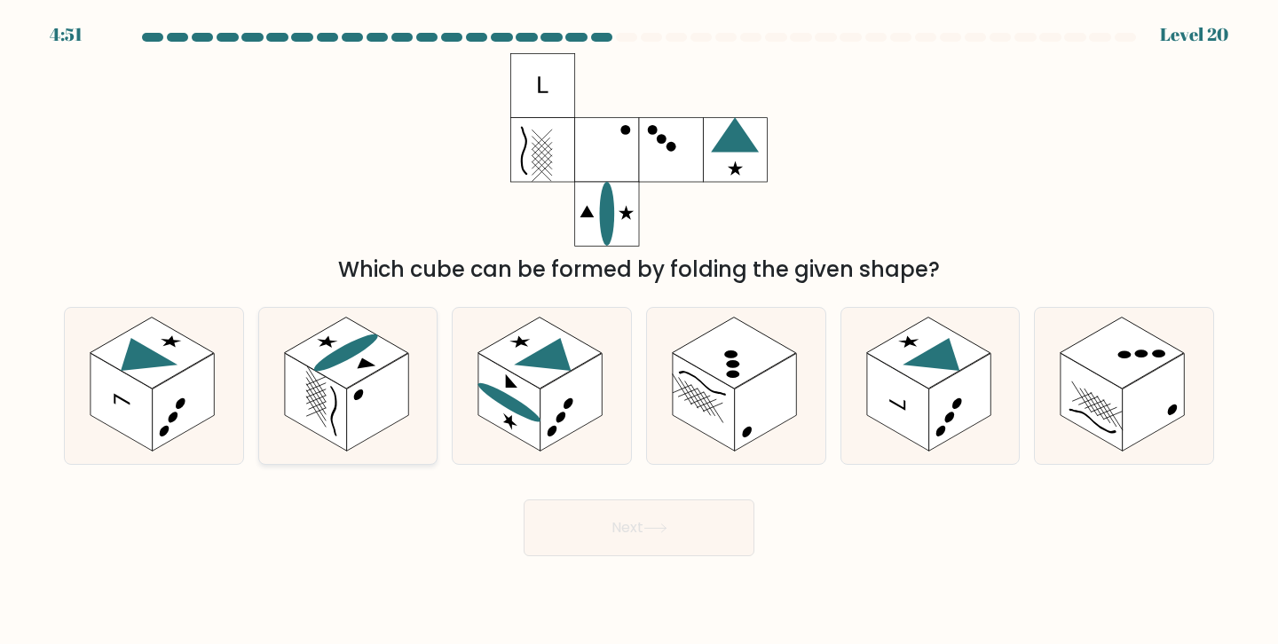
click at [404, 382] on rect at bounding box center [378, 402] width 62 height 98
click at [639, 331] on input "b." at bounding box center [639, 326] width 1 height 9
radio input "true"
click at [595, 531] on button "Next" at bounding box center [639, 528] width 231 height 57
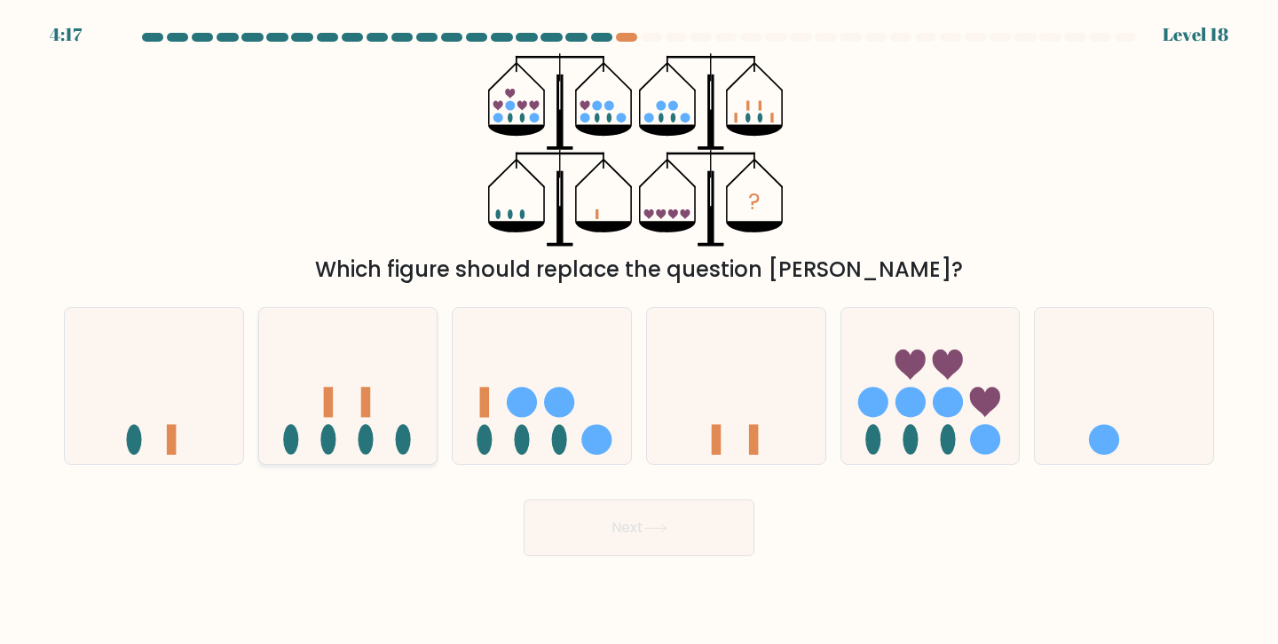
click at [361, 425] on icon at bounding box center [348, 385] width 178 height 147
click at [639, 331] on input "b." at bounding box center [639, 326] width 1 height 9
radio input "true"
click at [615, 533] on button "Next" at bounding box center [639, 528] width 231 height 57
click at [614, 533] on button "Next" at bounding box center [639, 528] width 231 height 57
